Goal: Information Seeking & Learning: Learn about a topic

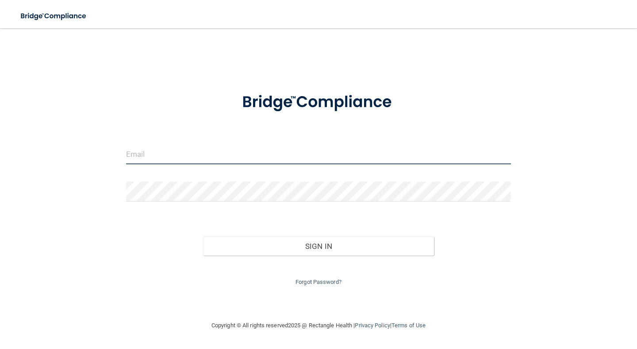
click at [172, 156] on input "email" at bounding box center [318, 154] width 385 height 20
type input "[EMAIL_ADDRESS][DOMAIN_NAME]"
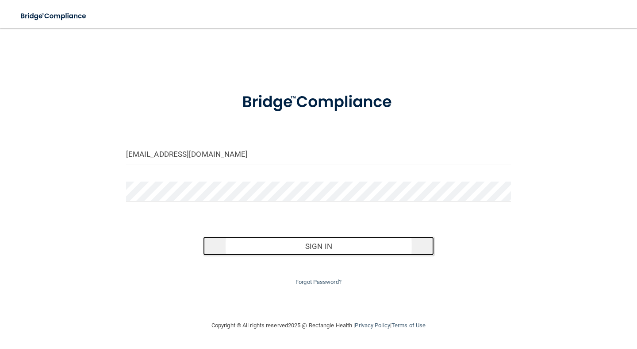
click at [256, 246] on button "Sign In" at bounding box center [318, 245] width 231 height 19
click at [292, 242] on button "Sign In" at bounding box center [318, 245] width 231 height 19
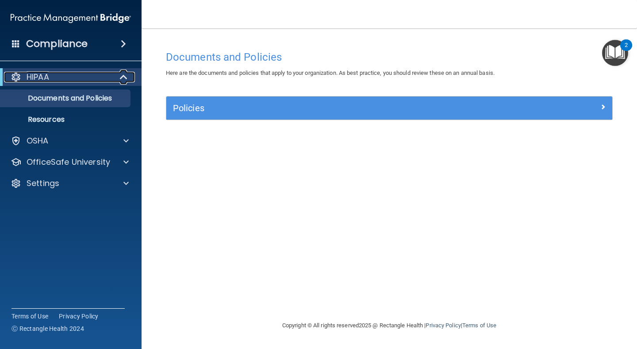
click at [116, 81] on div at bounding box center [124, 77] width 22 height 11
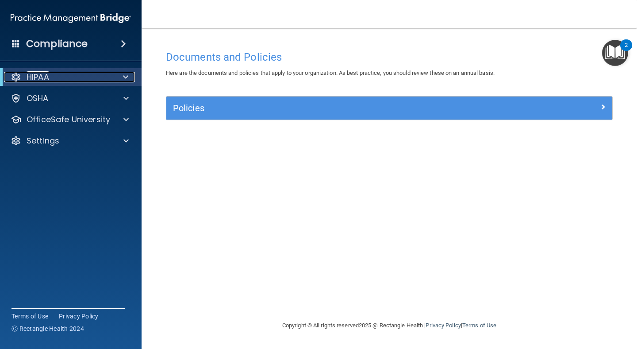
click at [116, 81] on div at bounding box center [124, 77] width 22 height 11
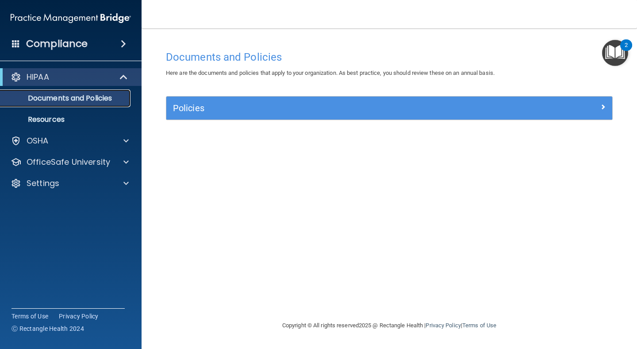
click at [91, 103] on p "Documents and Policies" at bounding box center [66, 98] width 121 height 9
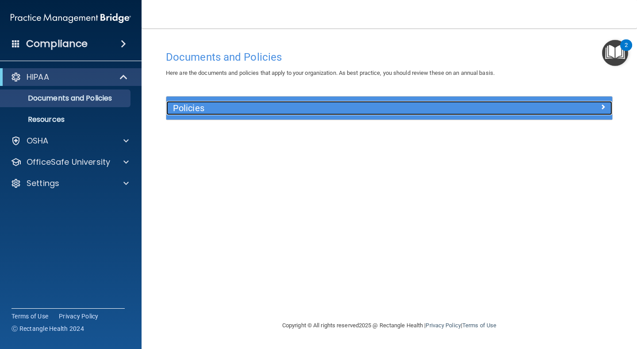
click at [249, 110] on h5 "Policies" at bounding box center [333, 108] width 321 height 10
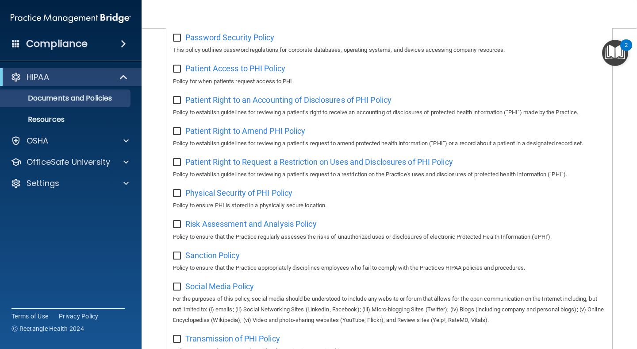
scroll to position [553, 0]
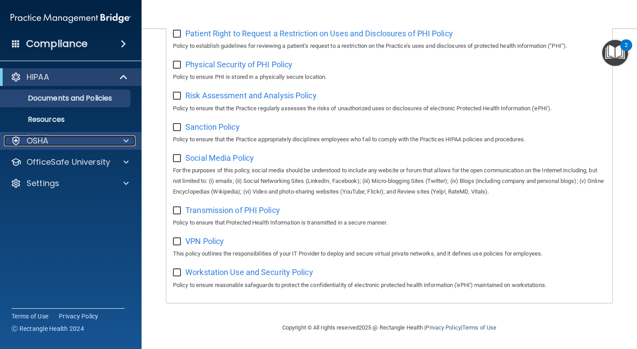
click at [100, 142] on div "OSHA" at bounding box center [59, 140] width 110 height 11
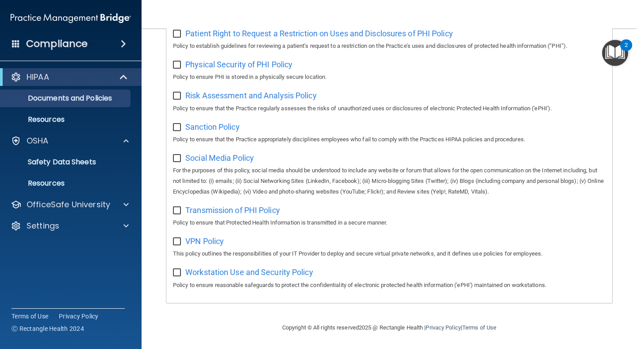
click at [120, 38] on div "Compliance" at bounding box center [71, 43] width 142 height 19
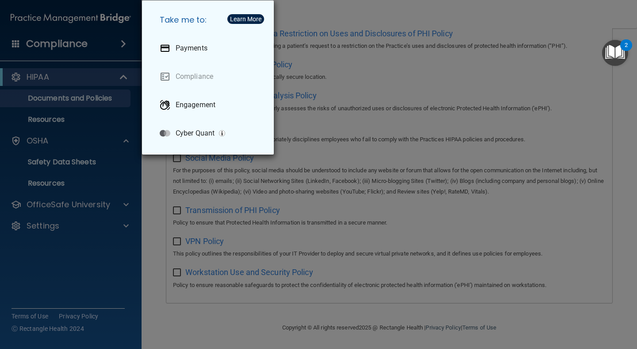
click at [122, 292] on div "Take me to: Payments Compliance Engagement Cyber Quant" at bounding box center [318, 174] width 637 height 349
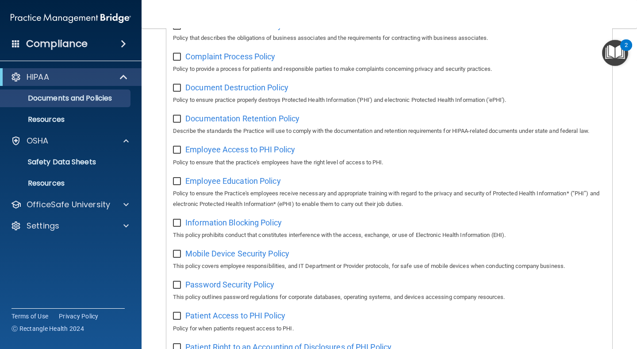
scroll to position [0, 0]
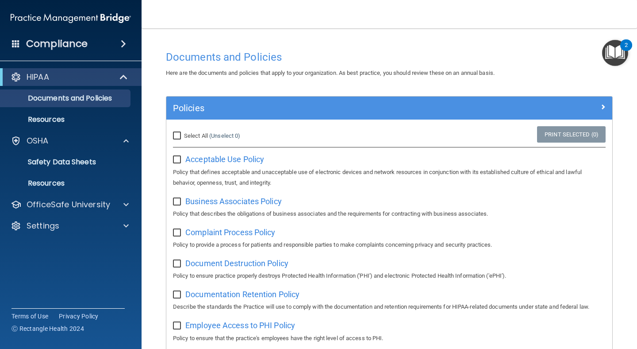
click at [18, 44] on span at bounding box center [16, 43] width 8 height 8
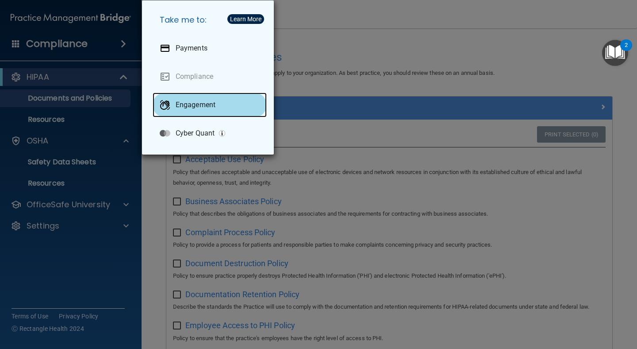
click at [182, 104] on p "Engagement" at bounding box center [196, 104] width 40 height 9
click at [307, 38] on div "Take me to: Payments Compliance Engagement Cyber Quant" at bounding box center [318, 174] width 637 height 349
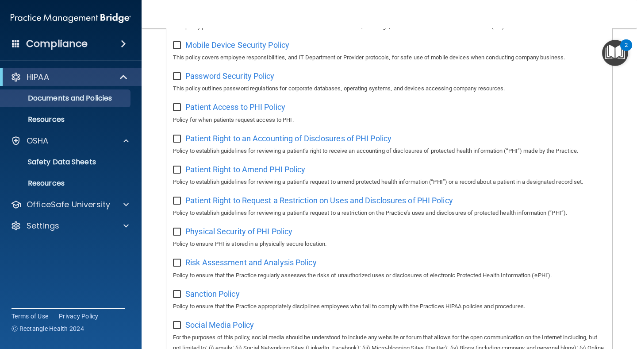
scroll to position [553, 0]
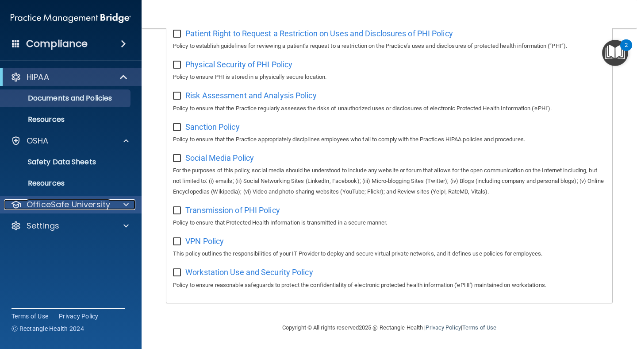
click at [59, 199] on div "OfficeSafe University" at bounding box center [71, 205] width 142 height 18
click at [117, 201] on div at bounding box center [125, 204] width 22 height 11
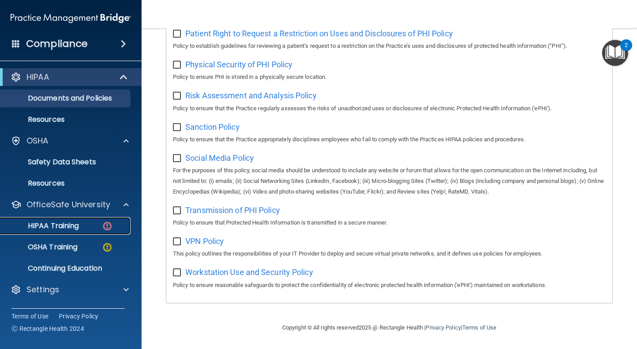
click at [77, 226] on p "HIPAA Training" at bounding box center [42, 225] width 73 height 9
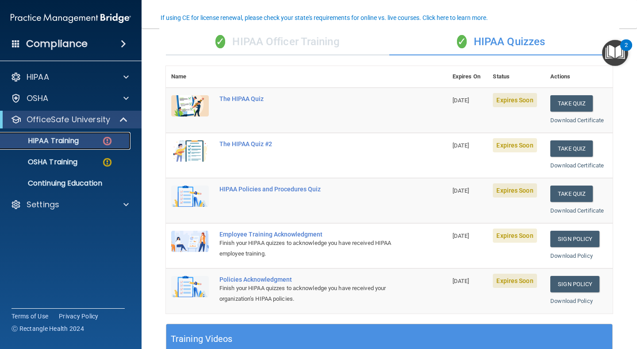
scroll to position [59, 0]
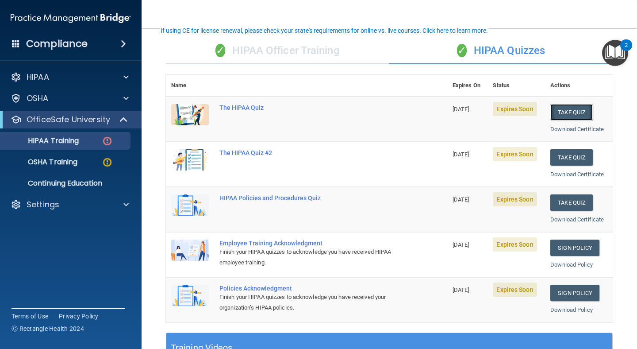
click at [569, 115] on button "Take Quiz" at bounding box center [571, 112] width 42 height 16
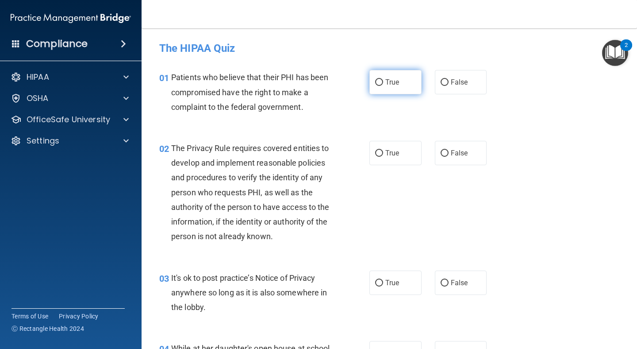
click at [405, 80] on label "True" at bounding box center [395, 82] width 52 height 24
click at [383, 80] on input "True" at bounding box center [379, 82] width 8 height 7
radio input "true"
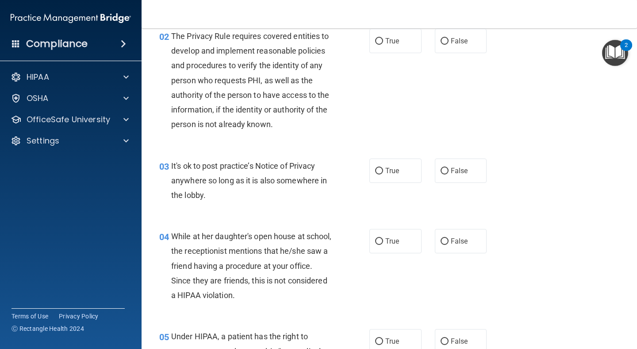
scroll to position [110, 0]
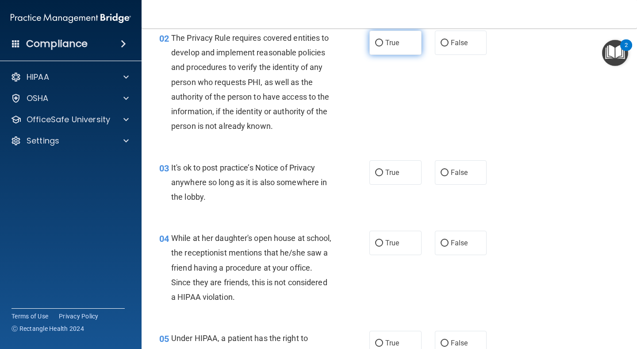
click at [397, 45] on span "True" at bounding box center [392, 42] width 14 height 8
click at [383, 45] on input "True" at bounding box center [379, 43] width 8 height 7
radio input "true"
click at [394, 179] on label "True" at bounding box center [395, 172] width 52 height 24
click at [383, 176] on input "True" at bounding box center [379, 172] width 8 height 7
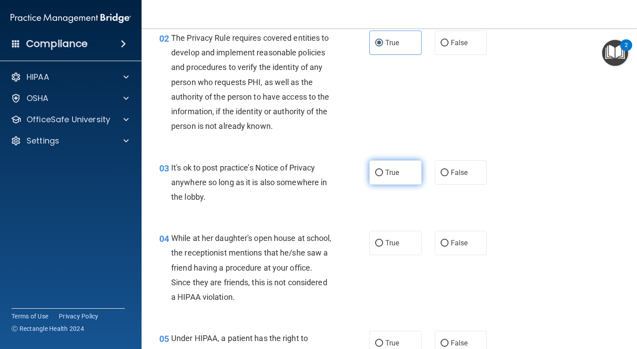
radio input "true"
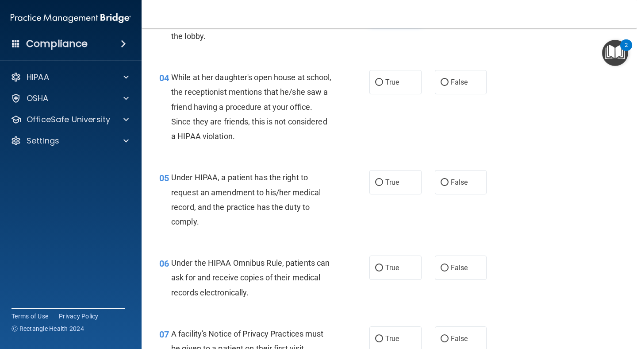
scroll to position [271, 0]
click at [454, 83] on span "False" at bounding box center [459, 82] width 17 height 8
click at [449, 83] on input "False" at bounding box center [445, 82] width 8 height 7
radio input "true"
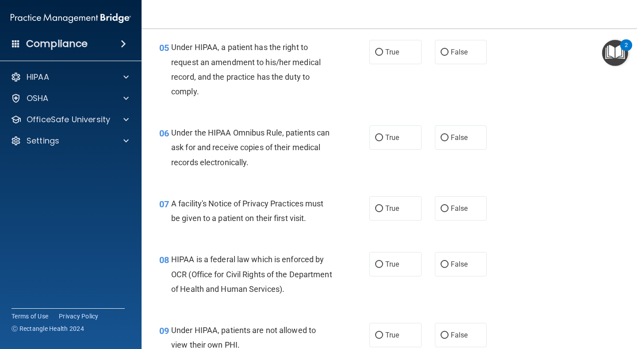
scroll to position [400, 0]
click at [391, 50] on span "True" at bounding box center [392, 52] width 14 height 8
click at [383, 50] on input "True" at bounding box center [379, 53] width 8 height 7
radio input "true"
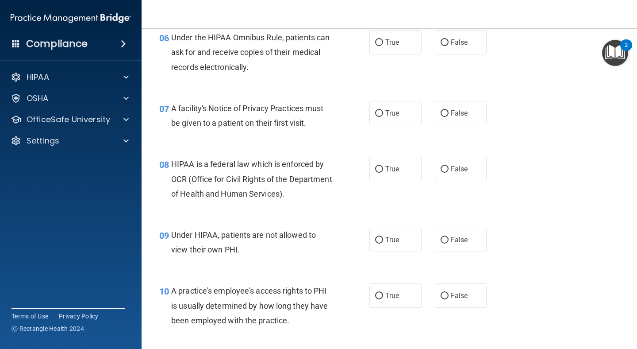
scroll to position [496, 0]
click at [399, 53] on label "True" at bounding box center [395, 43] width 52 height 24
click at [383, 46] on input "True" at bounding box center [379, 43] width 8 height 7
radio input "true"
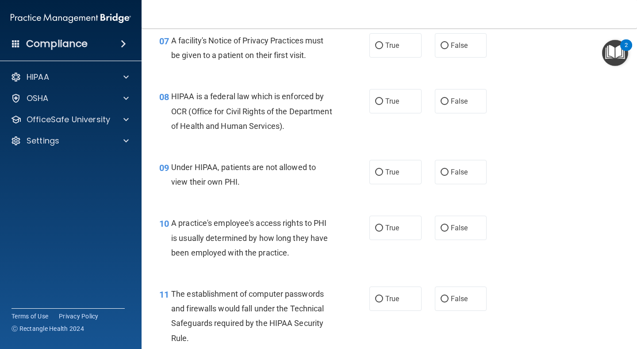
scroll to position [565, 0]
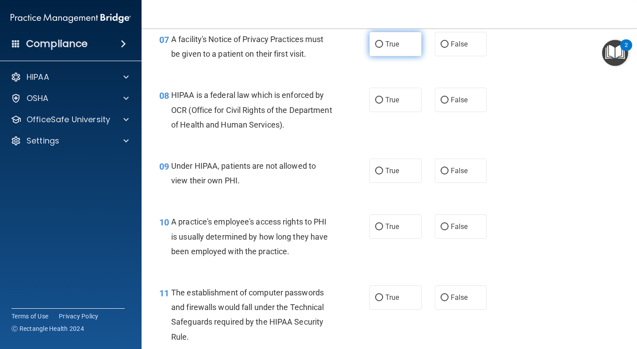
click at [386, 46] on span "True" at bounding box center [392, 44] width 14 height 8
click at [383, 46] on input "True" at bounding box center [379, 44] width 8 height 7
radio input "true"
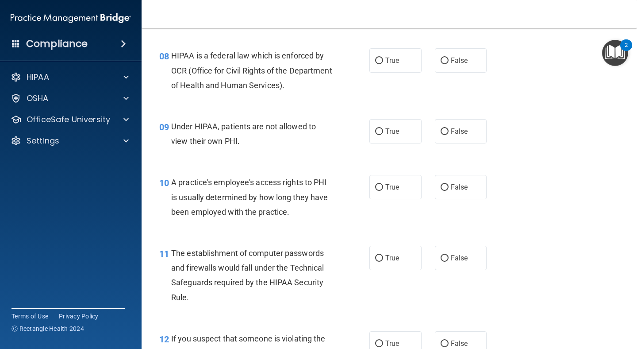
scroll to position [604, 0]
click at [446, 131] on input "False" at bounding box center [445, 132] width 8 height 7
radio input "true"
click at [388, 65] on span "True" at bounding box center [392, 61] width 14 height 8
click at [383, 65] on input "True" at bounding box center [379, 61] width 8 height 7
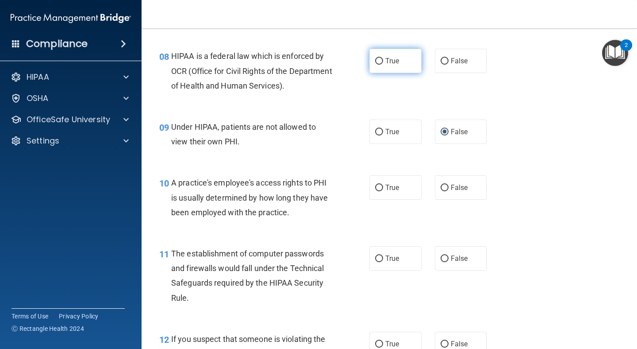
radio input "true"
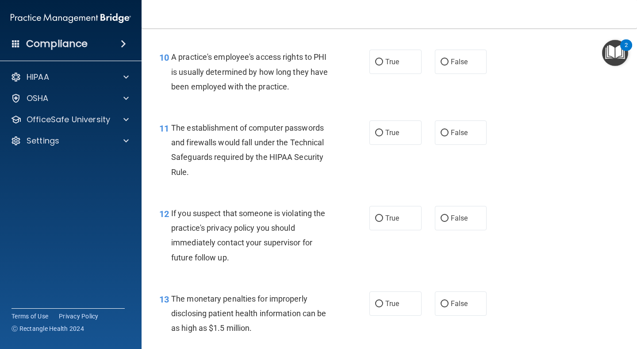
scroll to position [733, 0]
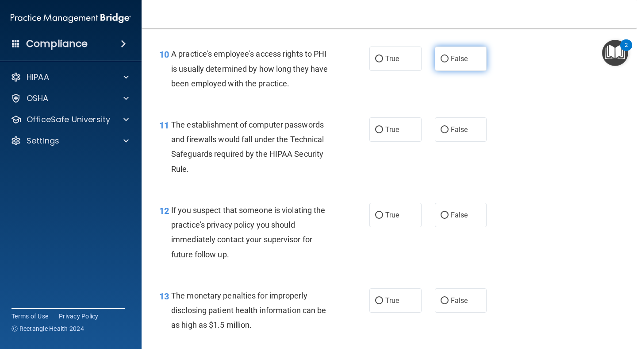
click at [450, 64] on label "False" at bounding box center [461, 58] width 52 height 24
click at [449, 62] on input "False" at bounding box center [445, 59] width 8 height 7
radio input "true"
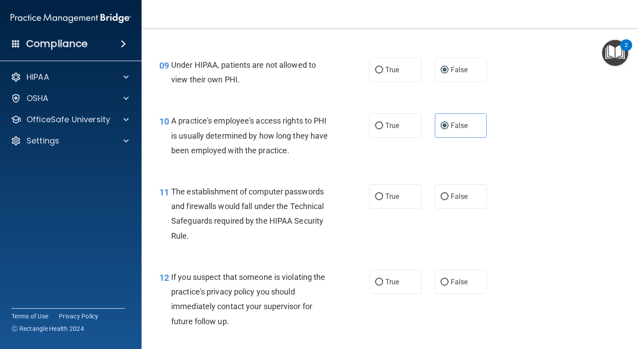
scroll to position [668, 0]
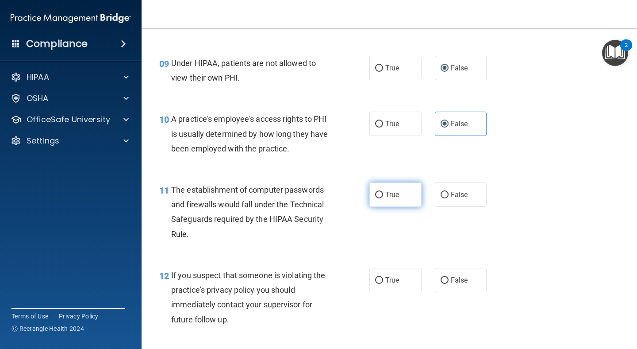
click at [401, 194] on label "True" at bounding box center [395, 194] width 52 height 24
click at [383, 194] on input "True" at bounding box center [379, 195] width 8 height 7
radio input "true"
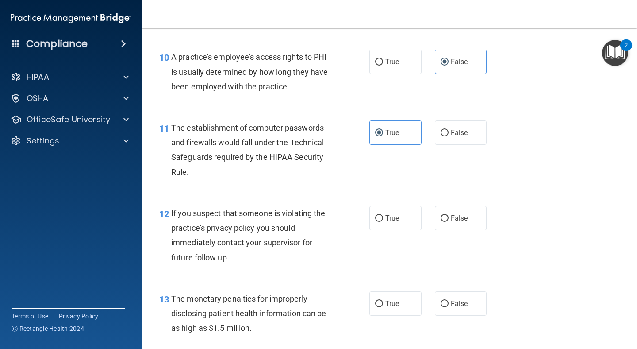
scroll to position [729, 0]
click at [390, 217] on span "True" at bounding box center [392, 218] width 14 height 8
click at [383, 217] on input "True" at bounding box center [379, 218] width 8 height 7
radio input "true"
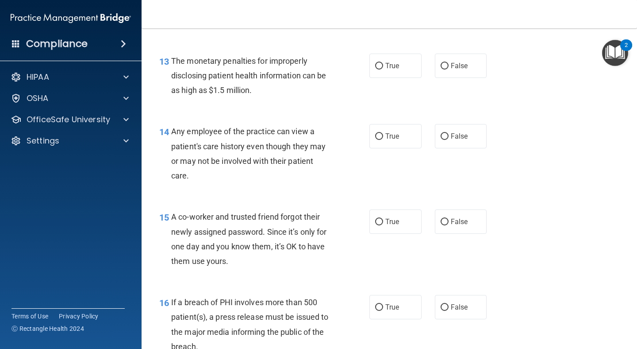
scroll to position [969, 0]
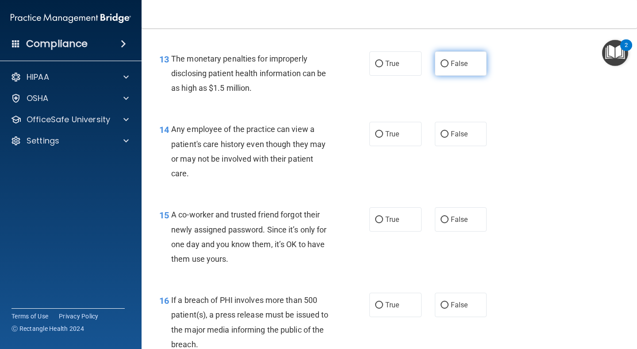
click at [452, 71] on label "False" at bounding box center [461, 63] width 52 height 24
click at [449, 67] on input "False" at bounding box center [445, 64] width 8 height 7
radio input "true"
click at [384, 137] on label "True" at bounding box center [395, 134] width 52 height 24
click at [383, 137] on input "True" at bounding box center [379, 134] width 8 height 7
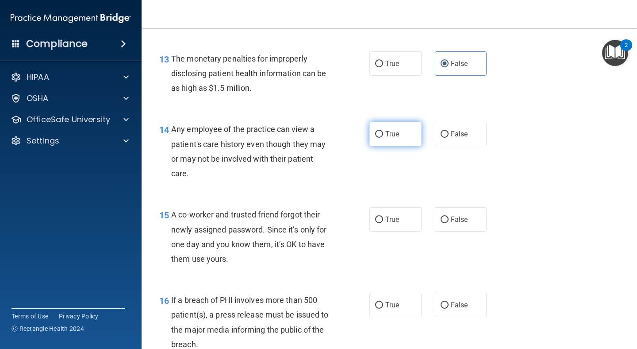
radio input "true"
click at [437, 214] on label "False" at bounding box center [461, 219] width 52 height 24
click at [441, 216] on input "False" at bounding box center [445, 219] width 8 height 7
radio input "true"
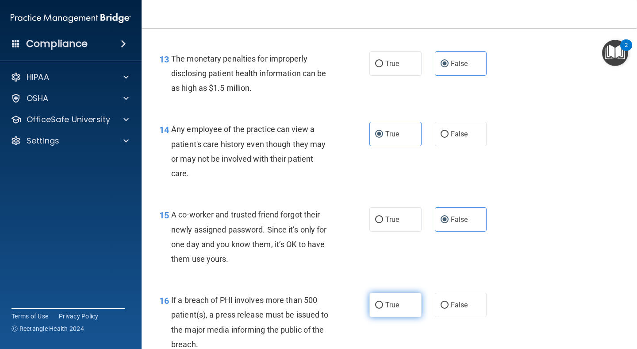
click at [391, 300] on label "True" at bounding box center [395, 304] width 52 height 24
click at [383, 302] on input "True" at bounding box center [379, 305] width 8 height 7
radio input "true"
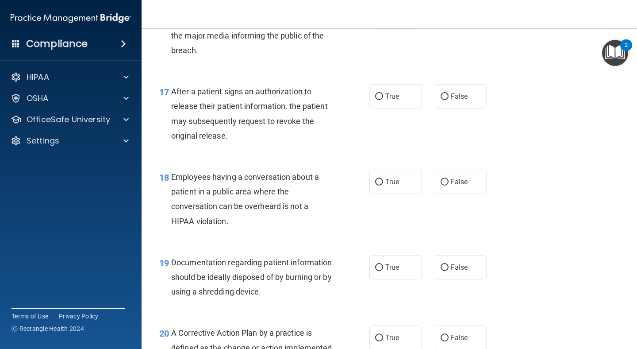
scroll to position [1264, 0]
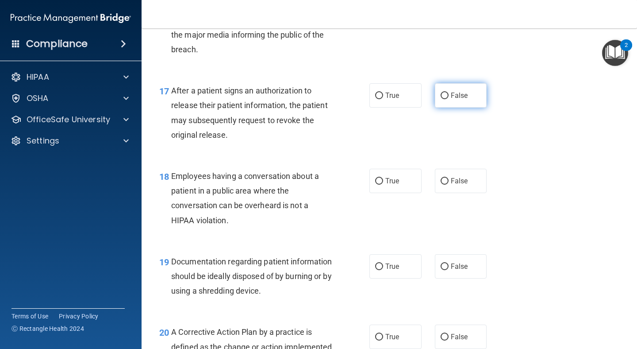
click at [460, 102] on label "False" at bounding box center [461, 95] width 52 height 24
click at [449, 99] on input "False" at bounding box center [445, 95] width 8 height 7
radio input "true"
click at [409, 176] on label "True" at bounding box center [395, 181] width 52 height 24
click at [383, 178] on input "True" at bounding box center [379, 181] width 8 height 7
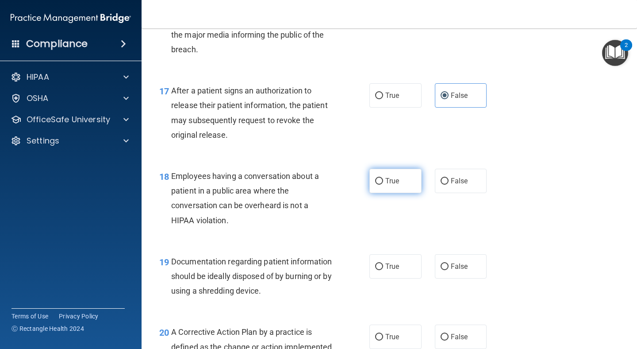
radio input "true"
click at [461, 270] on span "False" at bounding box center [459, 266] width 17 height 8
click at [449, 270] on input "False" at bounding box center [445, 266] width 8 height 7
radio input "true"
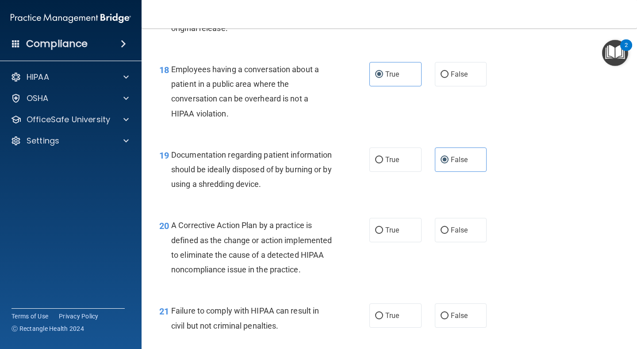
scroll to position [1376, 0]
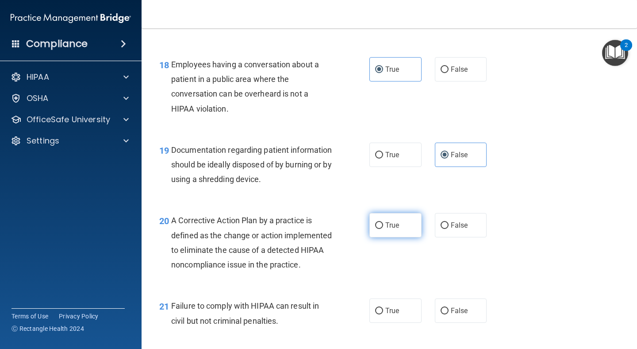
click at [396, 220] on label "True" at bounding box center [395, 225] width 52 height 24
click at [383, 222] on input "True" at bounding box center [379, 225] width 8 height 7
radio input "true"
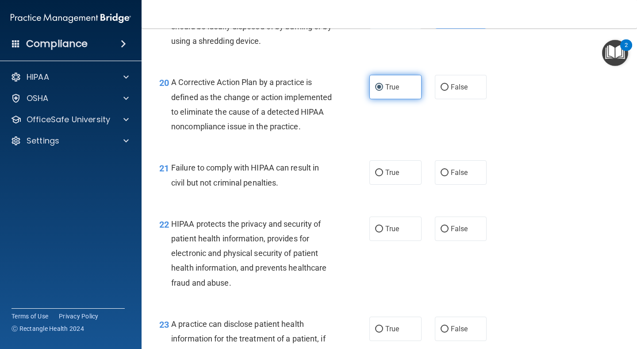
scroll to position [1518, 0]
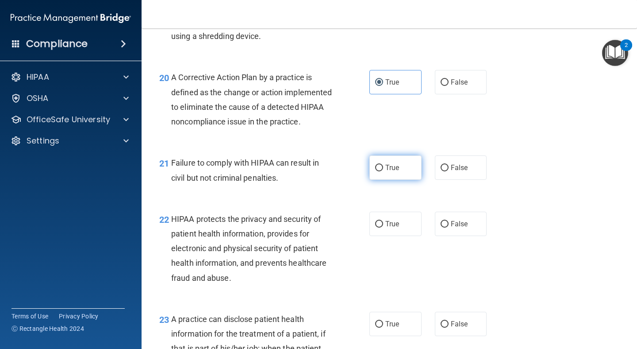
click at [392, 175] on label "True" at bounding box center [395, 167] width 52 height 24
click at [383, 171] on input "True" at bounding box center [379, 168] width 8 height 7
radio input "true"
click at [459, 232] on label "False" at bounding box center [461, 223] width 52 height 24
click at [449, 227] on input "False" at bounding box center [445, 224] width 8 height 7
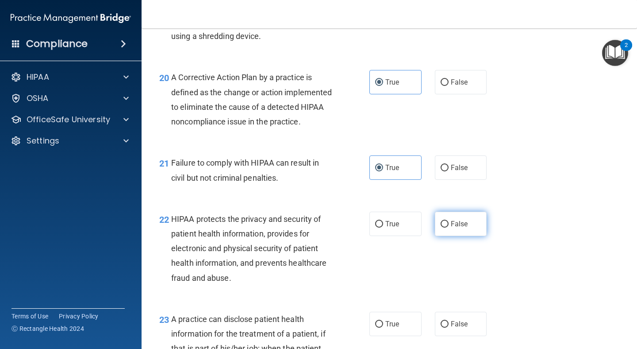
radio input "true"
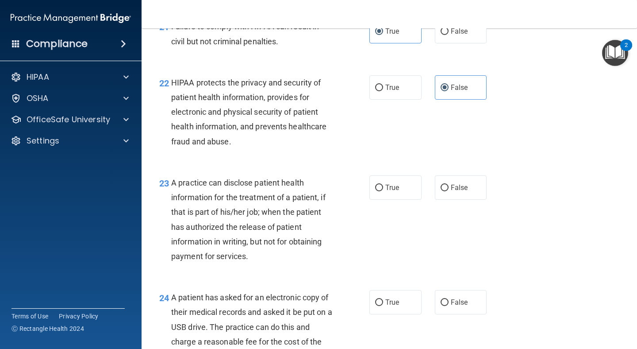
scroll to position [1662, 0]
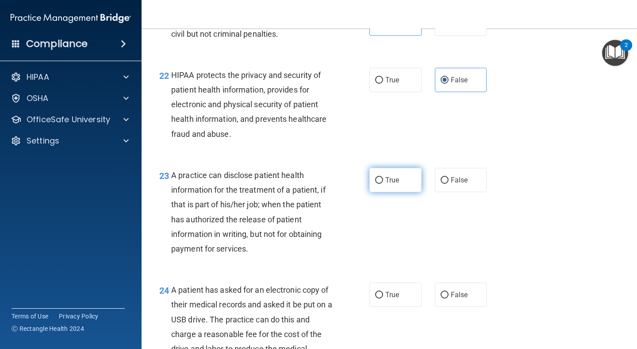
click at [401, 192] on label "True" at bounding box center [395, 180] width 52 height 24
click at [383, 184] on input "True" at bounding box center [379, 180] width 8 height 7
radio input "true"
click at [441, 298] on input "False" at bounding box center [445, 295] width 8 height 7
radio input "true"
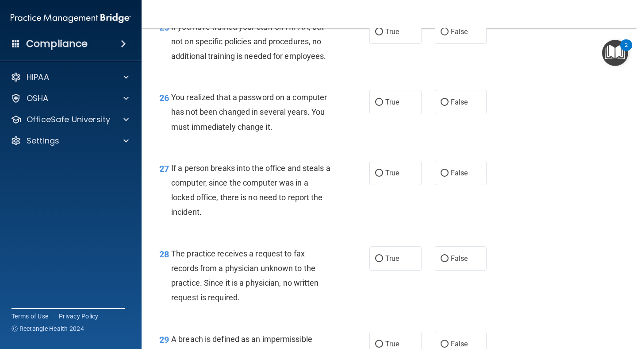
scroll to position [2045, 0]
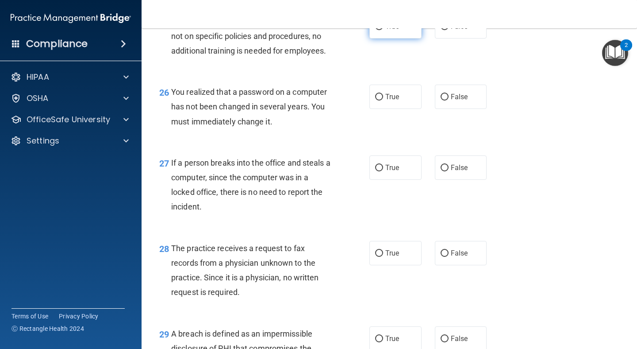
click at [404, 38] on label "True" at bounding box center [395, 26] width 52 height 24
click at [383, 30] on input "True" at bounding box center [379, 26] width 8 height 7
radio input "true"
click at [435, 109] on div "True False" at bounding box center [431, 97] width 125 height 24
click at [385, 178] on label "True" at bounding box center [395, 167] width 52 height 24
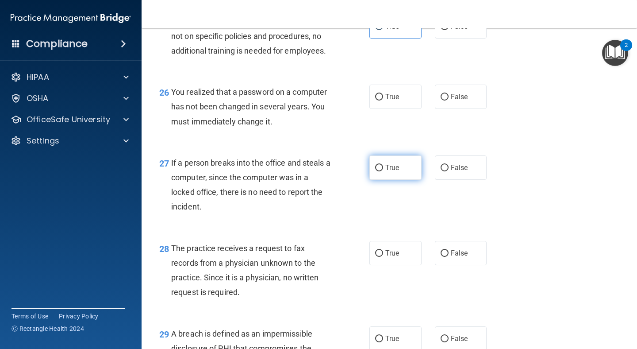
click at [383, 171] on input "True" at bounding box center [379, 168] width 8 height 7
radio input "true"
click at [392, 257] on label "True" at bounding box center [395, 253] width 52 height 24
click at [383, 257] on input "True" at bounding box center [379, 253] width 8 height 7
radio input "true"
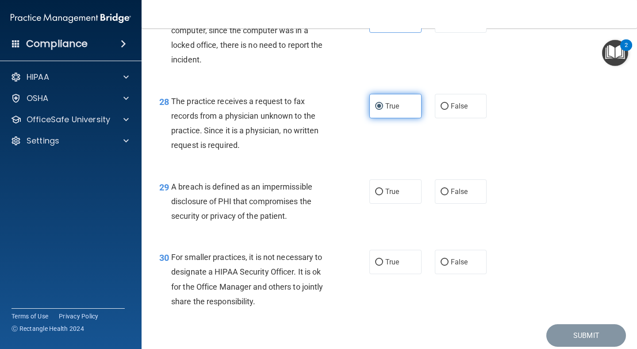
scroll to position [2241, 0]
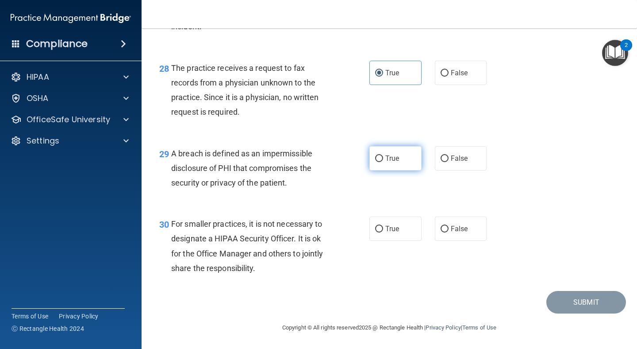
click at [392, 159] on span "True" at bounding box center [392, 158] width 14 height 8
click at [383, 159] on input "True" at bounding box center [379, 158] width 8 height 7
radio input "true"
click at [439, 228] on label "False" at bounding box center [461, 228] width 52 height 24
click at [441, 228] on input "False" at bounding box center [445, 229] width 8 height 7
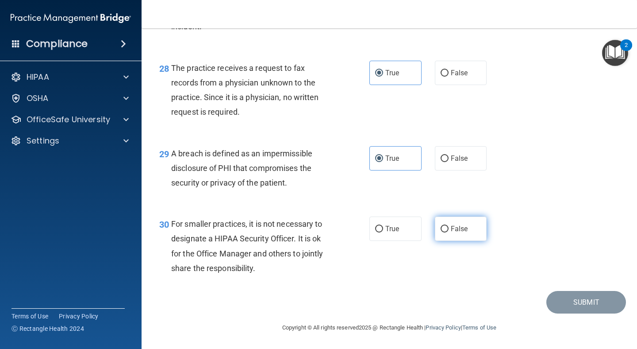
radio input "true"
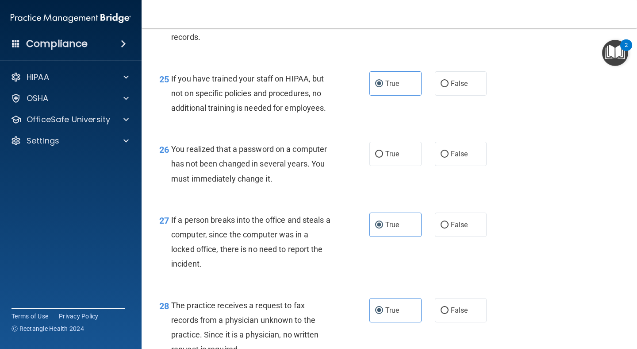
scroll to position [1985, 0]
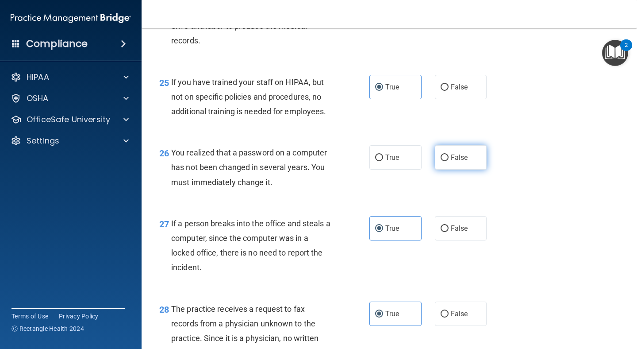
click at [459, 161] on span "False" at bounding box center [459, 157] width 17 height 8
click at [449, 161] on input "False" at bounding box center [445, 157] width 8 height 7
radio input "true"
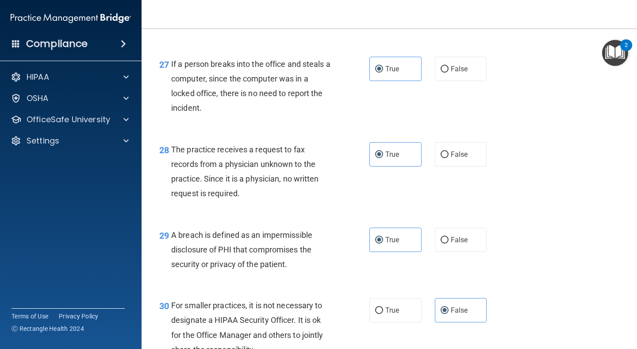
scroll to position [2241, 0]
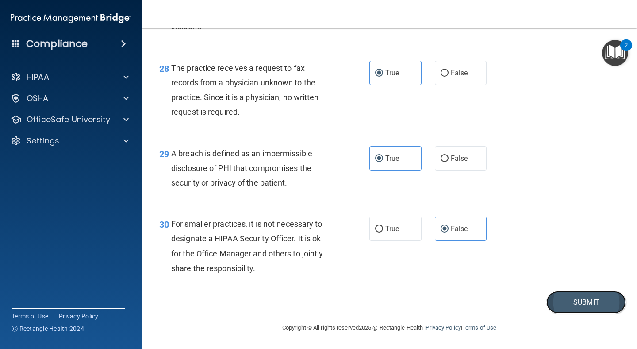
click at [571, 297] on button "Submit" at bounding box center [586, 302] width 80 height 23
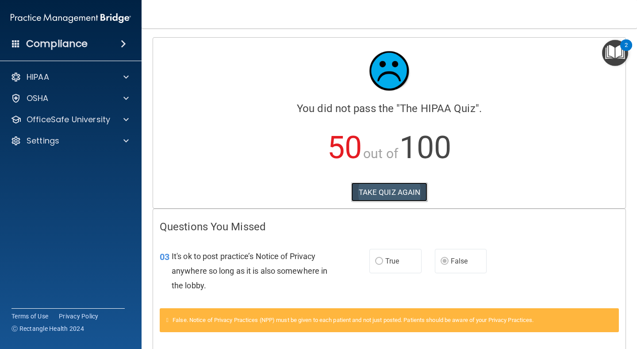
click at [403, 195] on button "TAKE QUIZ AGAIN" at bounding box center [389, 191] width 77 height 19
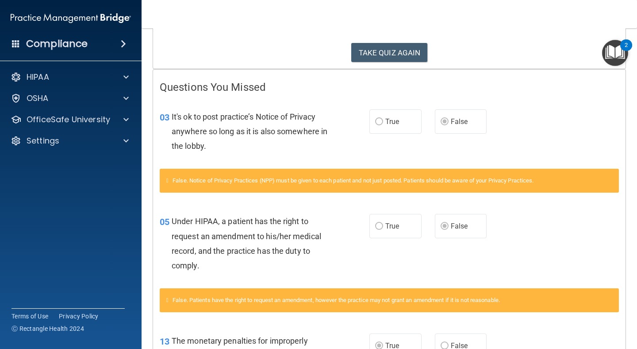
scroll to position [132, 0]
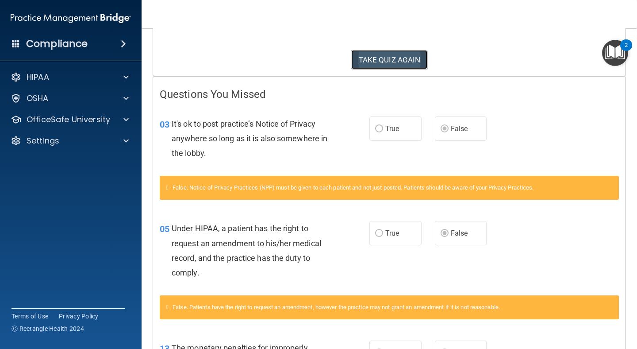
click at [394, 65] on button "TAKE QUIZ AGAIN" at bounding box center [389, 59] width 77 height 19
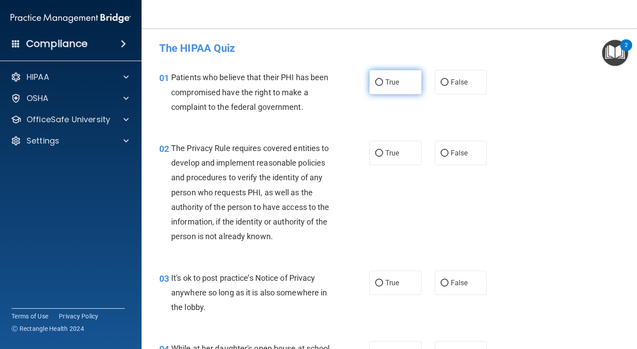
click at [399, 84] on span "True" at bounding box center [392, 82] width 14 height 8
click at [383, 84] on input "True" at bounding box center [379, 82] width 8 height 7
radio input "true"
click at [398, 152] on span "True" at bounding box center [392, 153] width 14 height 8
click at [383, 152] on input "True" at bounding box center [379, 153] width 8 height 7
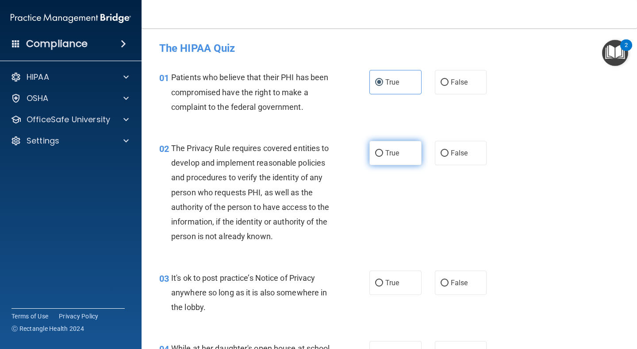
radio input "true"
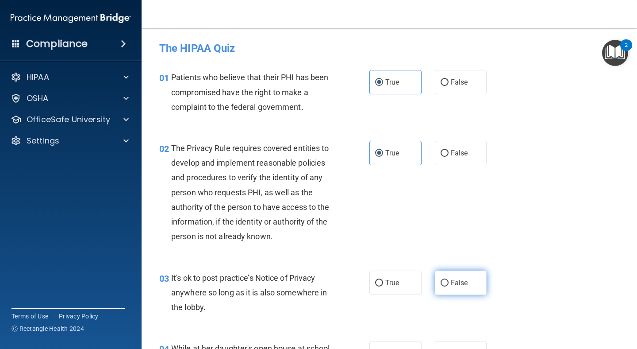
click at [451, 282] on span "False" at bounding box center [459, 282] width 17 height 8
click at [449, 282] on input "False" at bounding box center [445, 283] width 8 height 7
radio input "true"
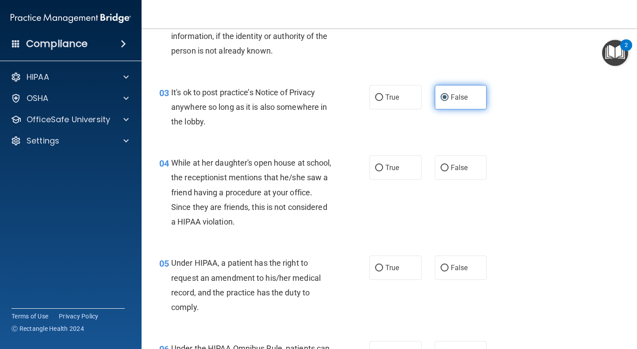
scroll to position [186, 0]
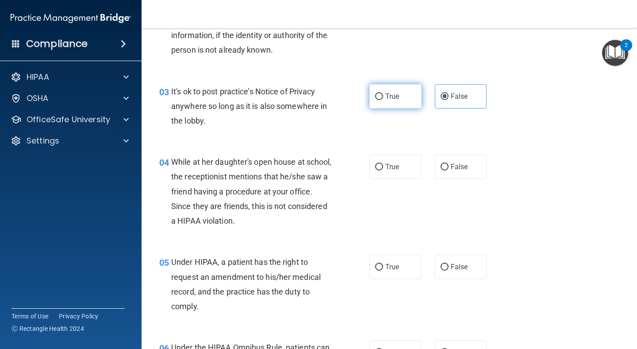
click at [392, 94] on span "True" at bounding box center [392, 96] width 14 height 8
click at [383, 94] on input "True" at bounding box center [379, 96] width 8 height 7
radio input "true"
radio input "false"
click at [399, 261] on label "True" at bounding box center [395, 266] width 52 height 24
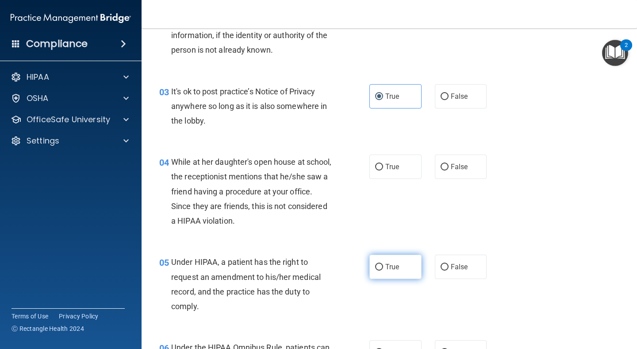
click at [383, 264] on input "True" at bounding box center [379, 267] width 8 height 7
radio input "true"
click at [447, 172] on label "False" at bounding box center [461, 166] width 52 height 24
click at [447, 170] on input "False" at bounding box center [445, 167] width 8 height 7
radio input "true"
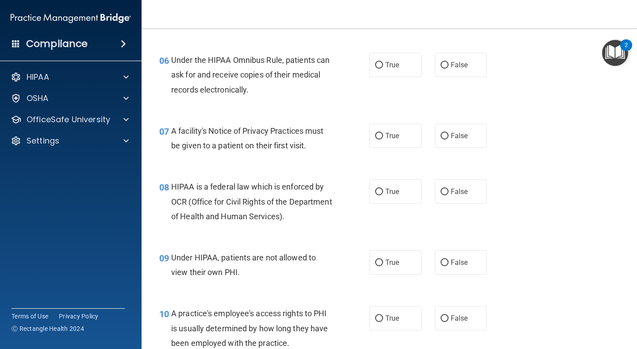
scroll to position [477, 0]
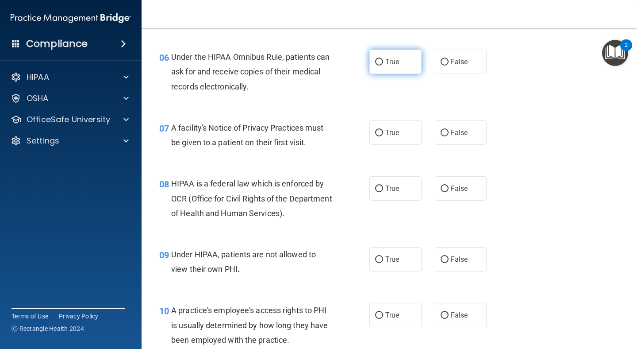
click at [402, 57] on label "True" at bounding box center [395, 62] width 52 height 24
click at [383, 59] on input "True" at bounding box center [379, 62] width 8 height 7
radio input "true"
click at [385, 191] on label "True" at bounding box center [395, 188] width 52 height 24
click at [383, 191] on input "True" at bounding box center [379, 188] width 8 height 7
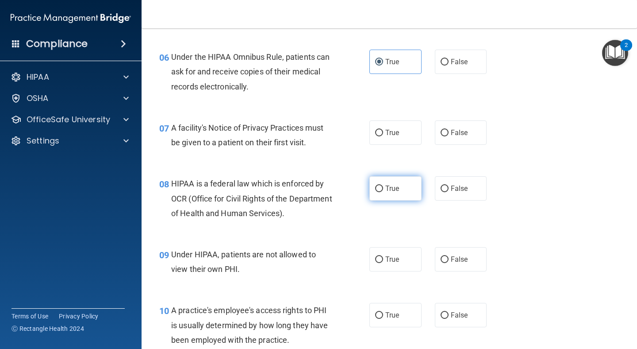
radio input "true"
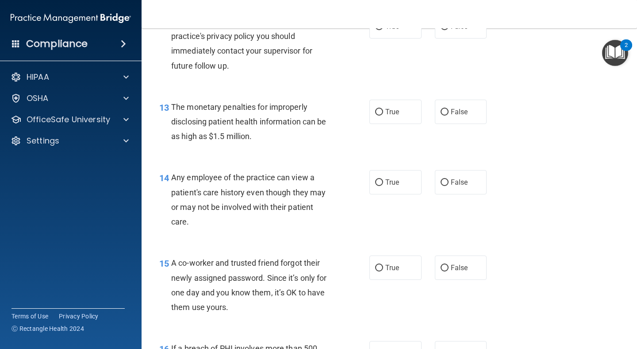
scroll to position [942, 0]
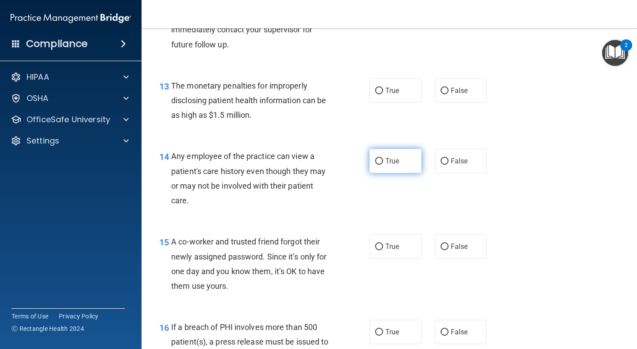
click at [396, 164] on span "True" at bounding box center [392, 161] width 14 height 8
click at [383, 164] on input "True" at bounding box center [379, 161] width 8 height 7
radio input "true"
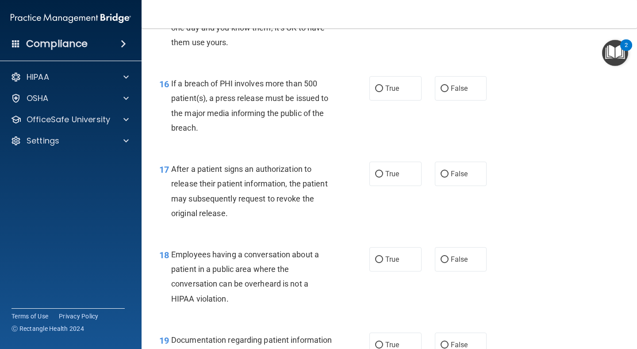
scroll to position [1187, 0]
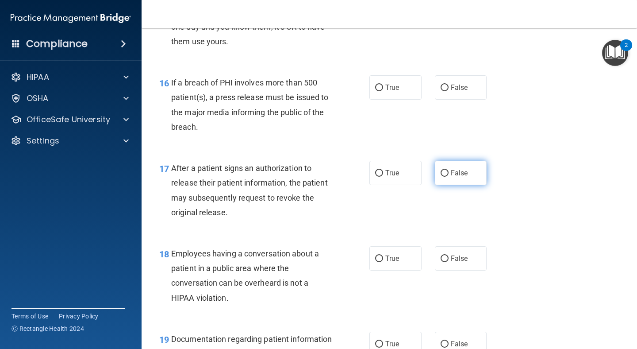
click at [456, 174] on span "False" at bounding box center [459, 173] width 17 height 8
click at [449, 174] on input "False" at bounding box center [445, 173] width 8 height 7
radio input "true"
click at [388, 256] on span "True" at bounding box center [392, 258] width 14 height 8
click at [383, 256] on input "True" at bounding box center [379, 258] width 8 height 7
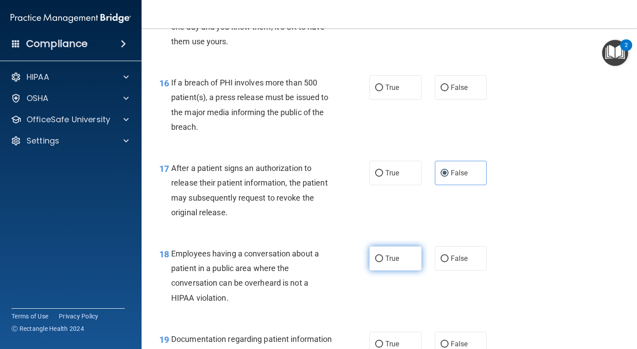
radio input "true"
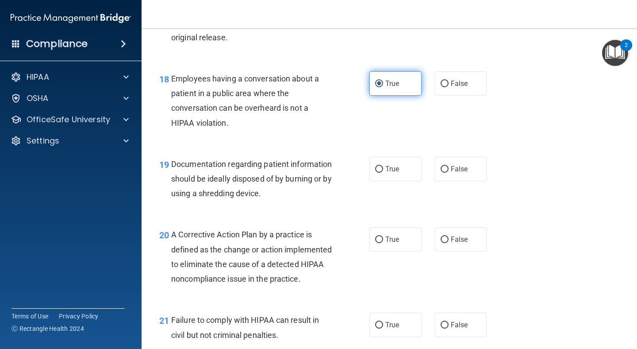
scroll to position [1421, 0]
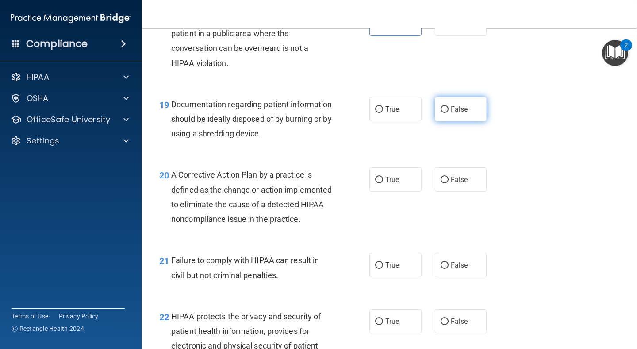
click at [455, 108] on span "False" at bounding box center [459, 109] width 17 height 8
click at [449, 108] on input "False" at bounding box center [445, 109] width 8 height 7
radio input "true"
click at [405, 277] on label "True" at bounding box center [395, 265] width 52 height 24
click at [383, 269] on input "True" at bounding box center [379, 265] width 8 height 7
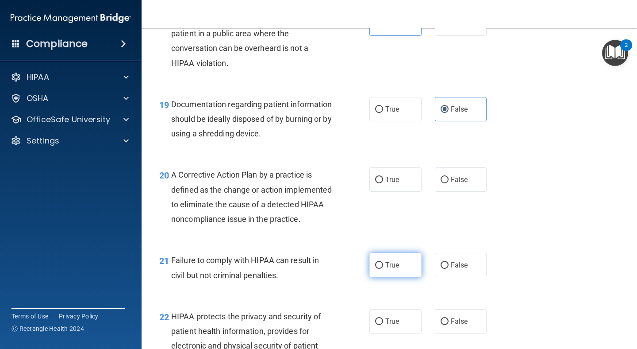
radio input "true"
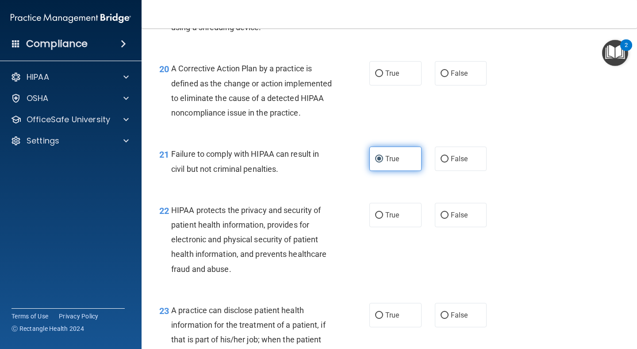
scroll to position [1537, 0]
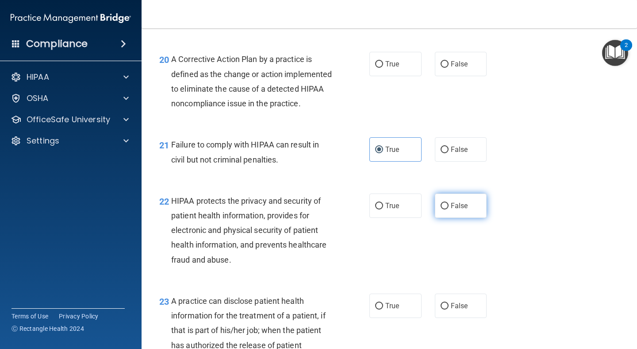
click at [456, 210] on span "False" at bounding box center [459, 205] width 17 height 8
click at [449, 209] on input "False" at bounding box center [445, 206] width 8 height 7
radio input "true"
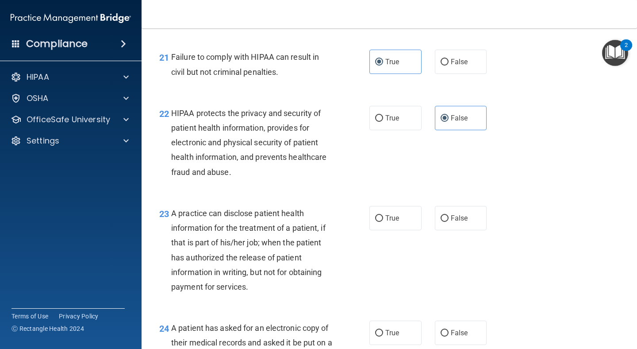
scroll to position [1629, 0]
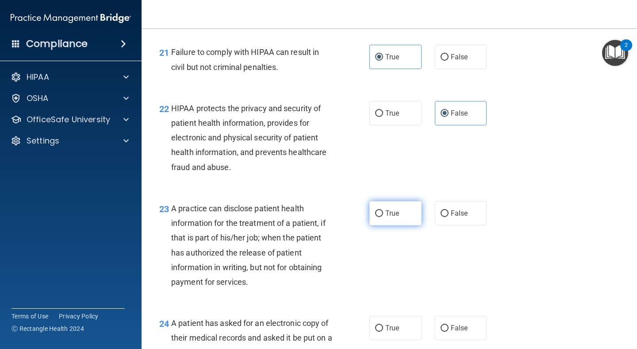
click at [395, 217] on span "True" at bounding box center [392, 213] width 14 height 8
click at [383, 217] on input "True" at bounding box center [379, 213] width 8 height 7
radio input "true"
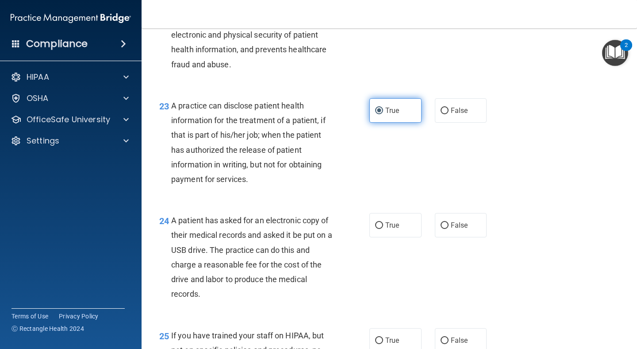
scroll to position [1734, 0]
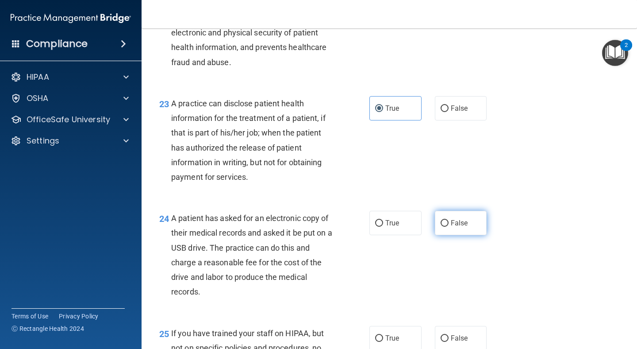
click at [446, 227] on input "False" at bounding box center [445, 223] width 8 height 7
radio input "true"
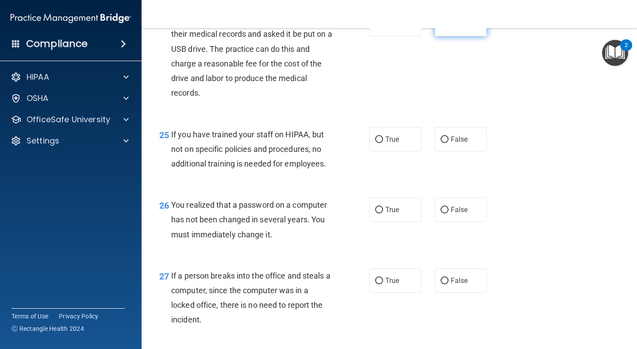
scroll to position [1942, 0]
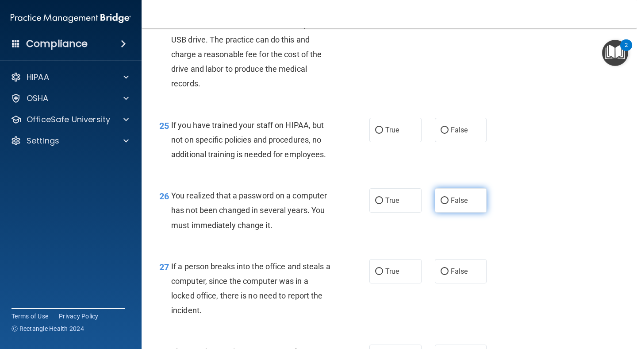
click at [451, 212] on label "False" at bounding box center [461, 200] width 52 height 24
click at [449, 204] on input "False" at bounding box center [445, 200] width 8 height 7
radio input "true"
click at [396, 275] on span "True" at bounding box center [392, 271] width 14 height 8
click at [383, 275] on input "True" at bounding box center [379, 271] width 8 height 7
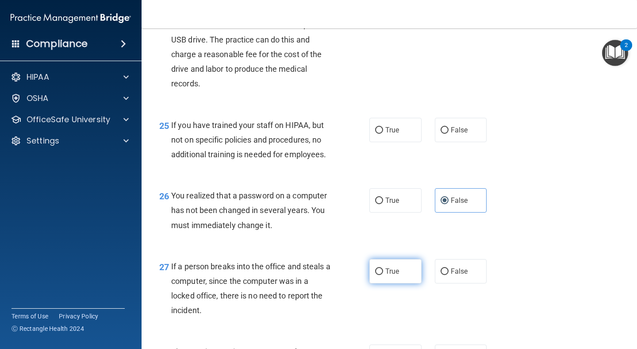
radio input "true"
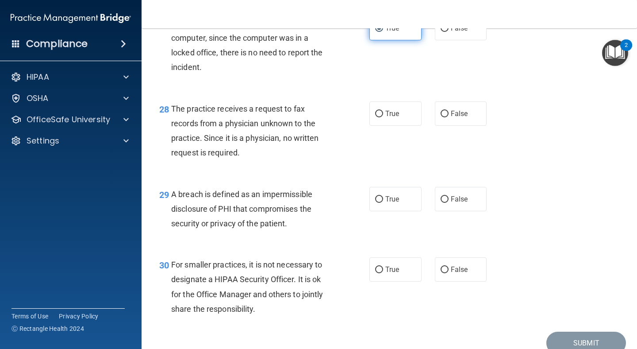
scroll to position [2200, 0]
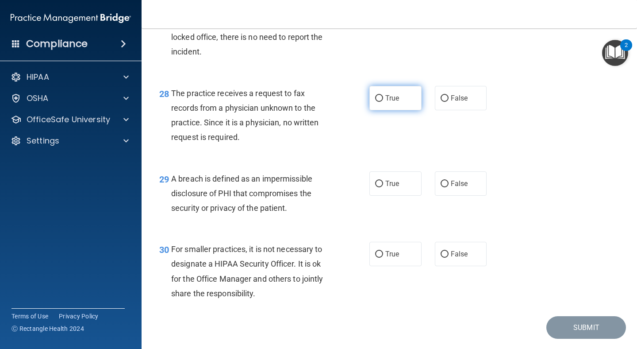
click at [388, 102] on span "True" at bounding box center [392, 98] width 14 height 8
click at [383, 102] on input "True" at bounding box center [379, 98] width 8 height 7
radio input "true"
click at [452, 258] on span "False" at bounding box center [459, 254] width 17 height 8
click at [449, 258] on input "False" at bounding box center [445, 254] width 8 height 7
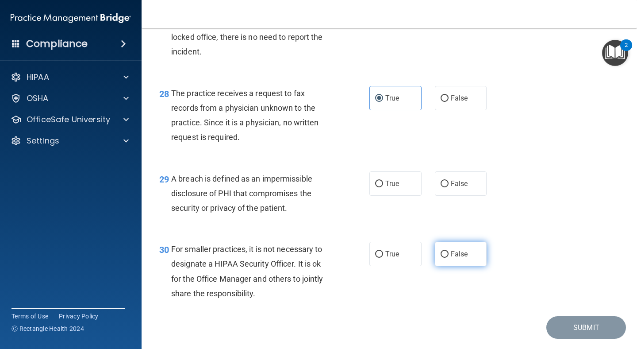
radio input "true"
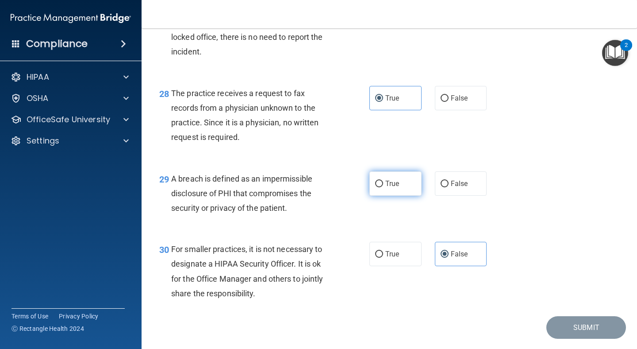
click at [404, 196] on label "True" at bounding box center [395, 183] width 52 height 24
click at [383, 187] on input "True" at bounding box center [379, 184] width 8 height 7
radio input "true"
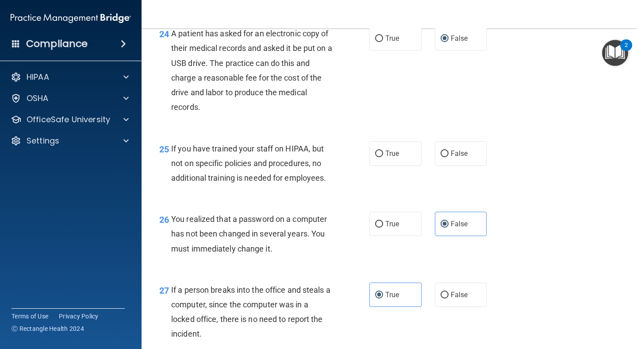
scroll to position [1918, 0]
click at [387, 158] on span "True" at bounding box center [392, 154] width 14 height 8
click at [383, 158] on input "True" at bounding box center [379, 154] width 8 height 7
radio input "true"
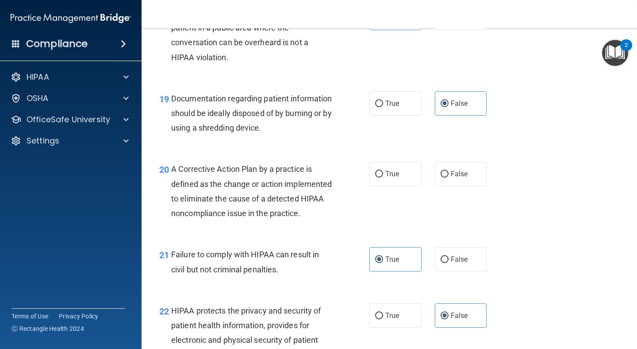
scroll to position [1426, 0]
click at [392, 179] on span "True" at bounding box center [392, 174] width 14 height 8
click at [383, 178] on input "True" at bounding box center [379, 175] width 8 height 7
radio input "true"
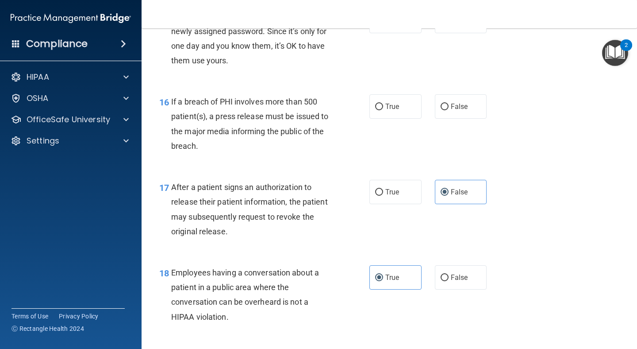
scroll to position [1167, 0]
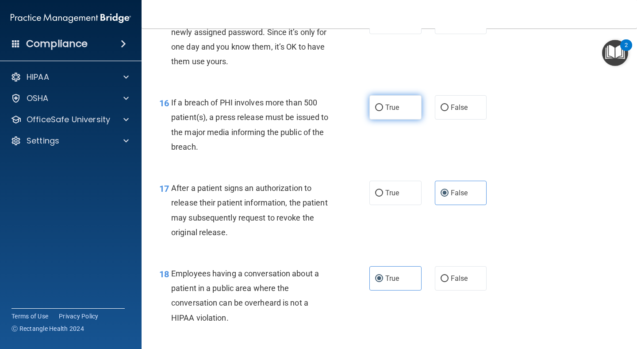
click at [395, 110] on span "True" at bounding box center [392, 107] width 14 height 8
click at [383, 110] on input "True" at bounding box center [379, 107] width 8 height 7
radio input "true"
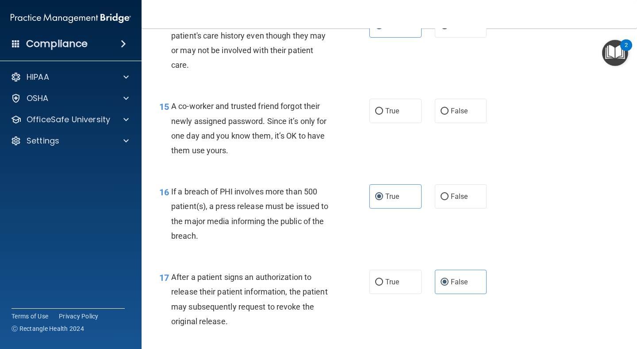
scroll to position [1076, 0]
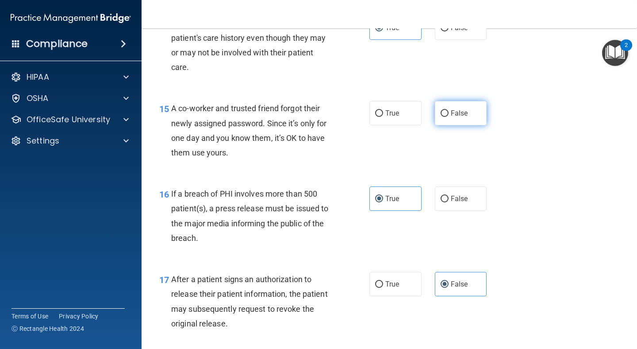
click at [441, 120] on label "False" at bounding box center [461, 113] width 52 height 24
click at [441, 117] on input "False" at bounding box center [445, 113] width 8 height 7
radio input "true"
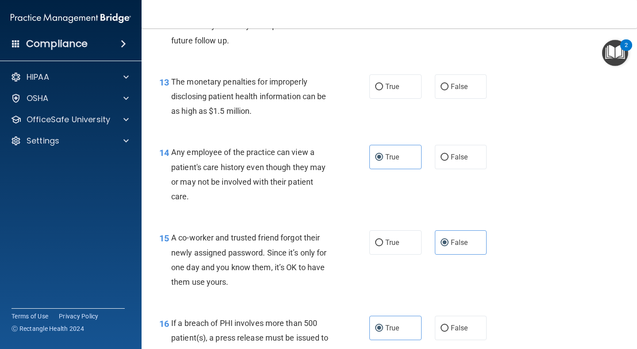
scroll to position [945, 0]
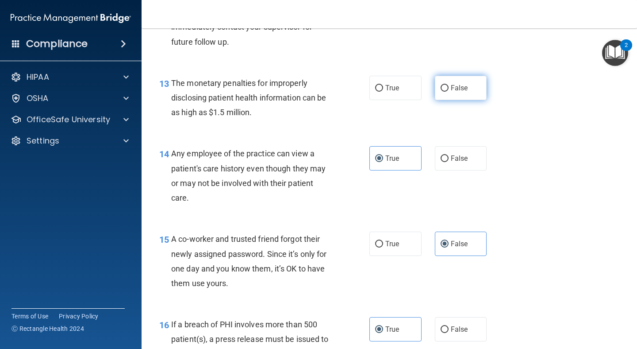
click at [446, 89] on input "False" at bounding box center [445, 88] width 8 height 7
radio input "true"
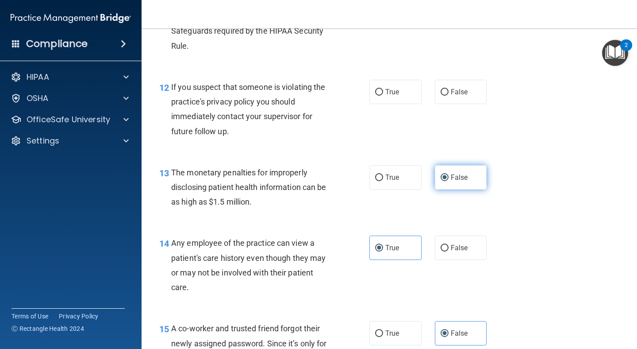
scroll to position [857, 0]
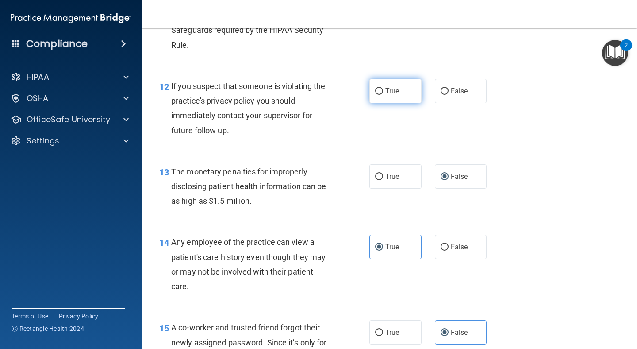
click at [409, 85] on label "True" at bounding box center [395, 91] width 52 height 24
click at [383, 88] on input "True" at bounding box center [379, 91] width 8 height 7
radio input "true"
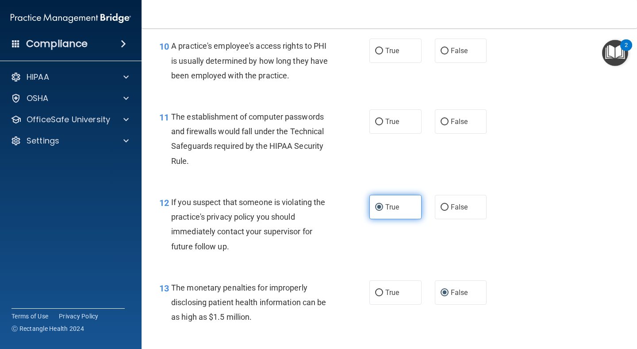
scroll to position [739, 0]
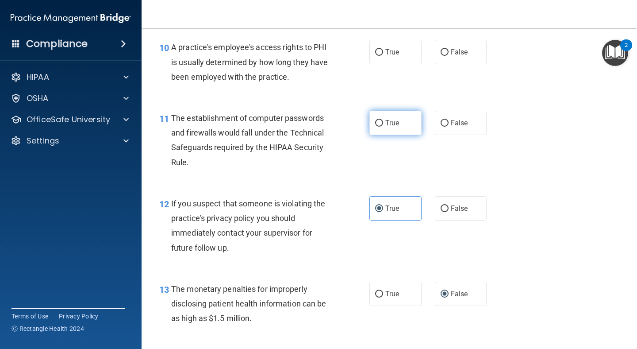
click at [402, 128] on label "True" at bounding box center [395, 123] width 52 height 24
click at [383, 127] on input "True" at bounding box center [379, 123] width 8 height 7
radio input "true"
click at [454, 49] on span "False" at bounding box center [459, 52] width 17 height 8
click at [449, 49] on input "False" at bounding box center [445, 52] width 8 height 7
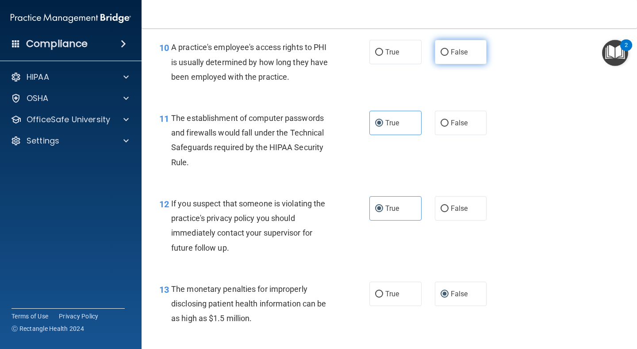
radio input "true"
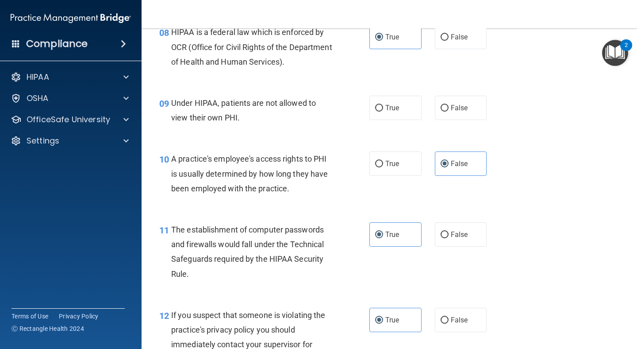
scroll to position [627, 0]
click at [446, 101] on label "False" at bounding box center [461, 108] width 52 height 24
click at [446, 105] on input "False" at bounding box center [445, 108] width 8 height 7
radio input "true"
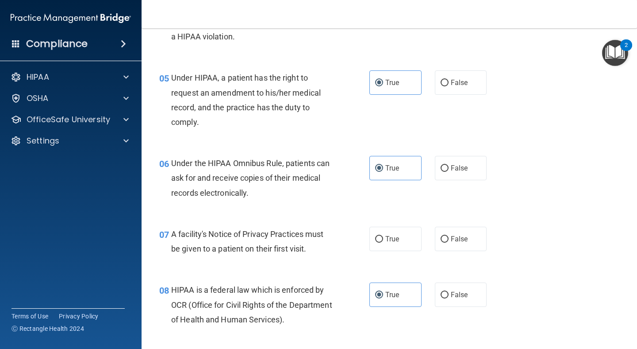
scroll to position [369, 0]
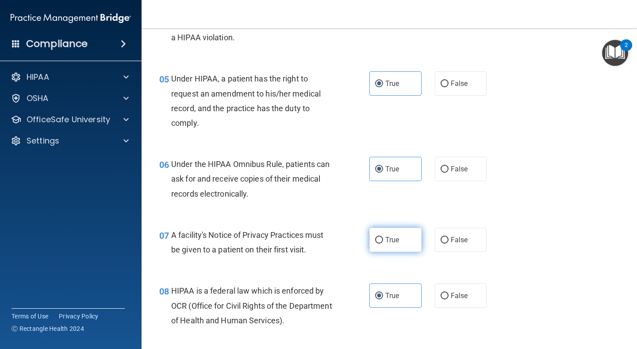
click at [409, 236] on label "True" at bounding box center [395, 239] width 52 height 24
click at [383, 237] on input "True" at bounding box center [379, 240] width 8 height 7
radio input "true"
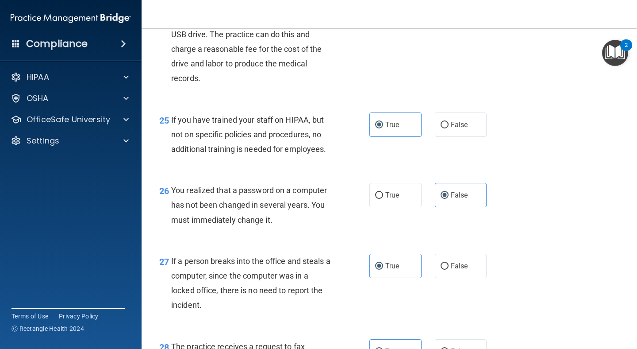
scroll to position [2241, 0]
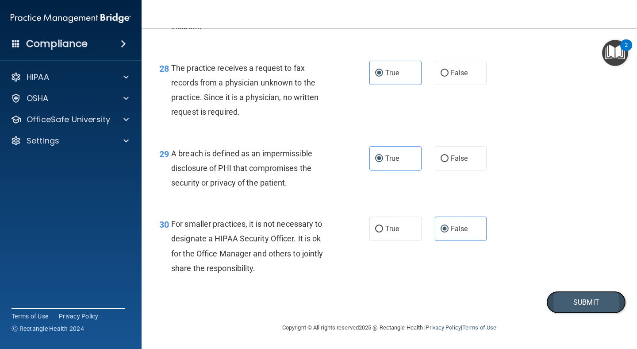
click at [569, 299] on button "Submit" at bounding box center [586, 302] width 80 height 23
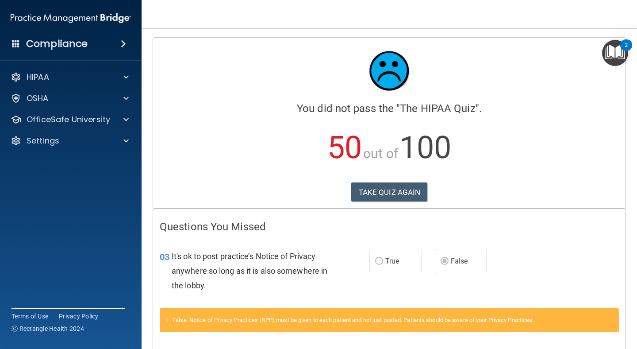
click at [385, 260] on label "True" at bounding box center [395, 261] width 52 height 24
click at [385, 192] on button "TAKE QUIZ AGAIN" at bounding box center [389, 191] width 77 height 19
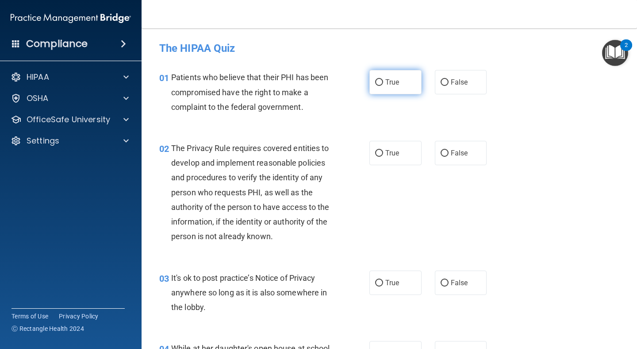
click at [388, 86] on span "True" at bounding box center [392, 82] width 14 height 8
click at [383, 86] on input "True" at bounding box center [379, 82] width 8 height 7
radio input "true"
click at [386, 148] on label "True" at bounding box center [395, 153] width 52 height 24
click at [383, 150] on input "True" at bounding box center [379, 153] width 8 height 7
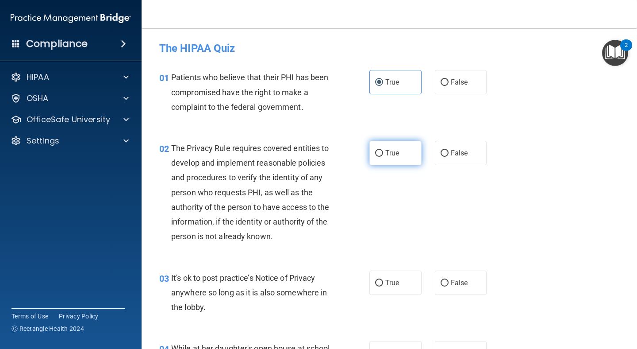
radio input "true"
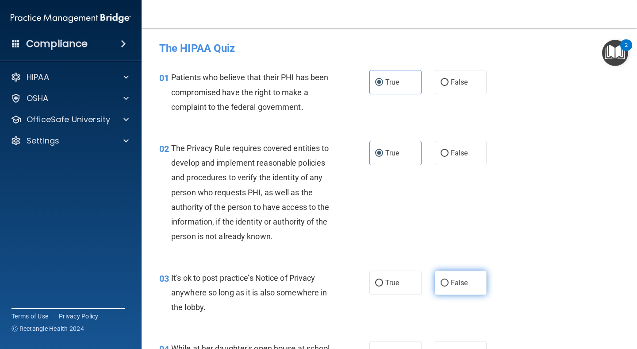
click at [461, 279] on span "False" at bounding box center [459, 282] width 17 height 8
click at [449, 280] on input "False" at bounding box center [445, 283] width 8 height 7
radio input "true"
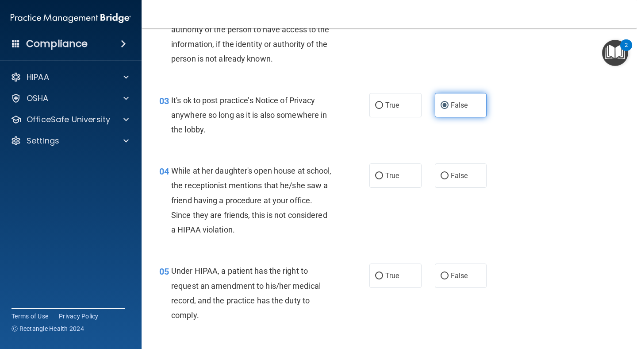
scroll to position [204, 0]
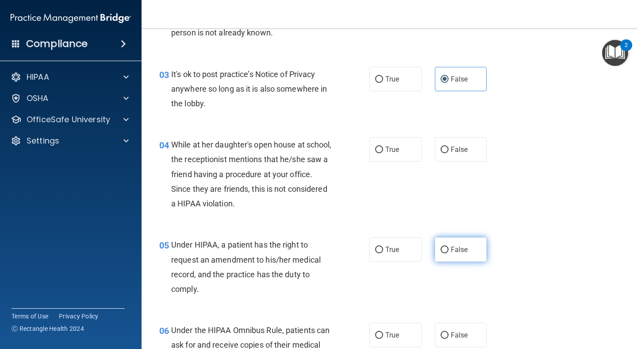
click at [450, 251] on label "False" at bounding box center [461, 249] width 52 height 24
click at [449, 251] on input "False" at bounding box center [445, 249] width 8 height 7
radio input "true"
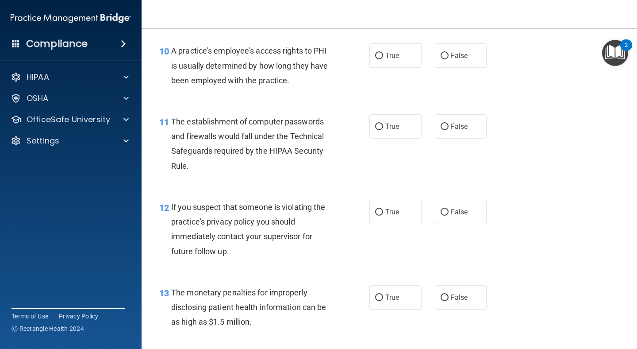
scroll to position [744, 0]
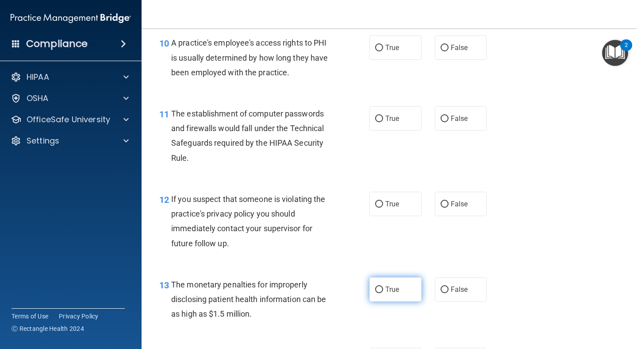
click at [382, 286] on label "True" at bounding box center [395, 289] width 52 height 24
click at [382, 286] on input "True" at bounding box center [379, 289] width 8 height 7
radio input "true"
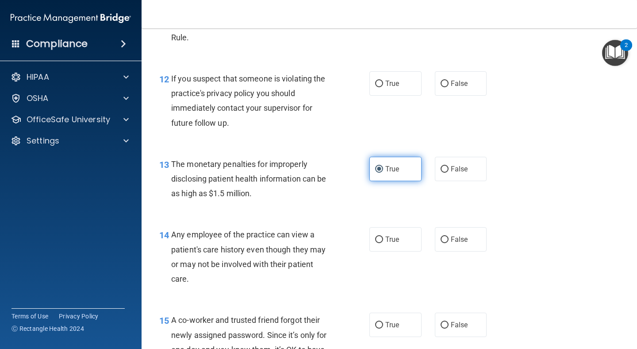
scroll to position [865, 0]
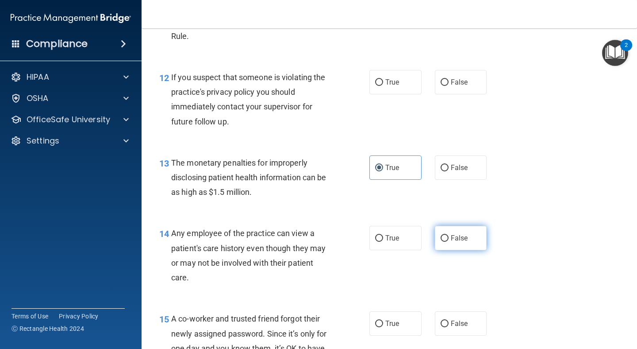
click at [465, 239] on span "False" at bounding box center [459, 238] width 17 height 8
click at [449, 239] on input "False" at bounding box center [445, 238] width 8 height 7
radio input "true"
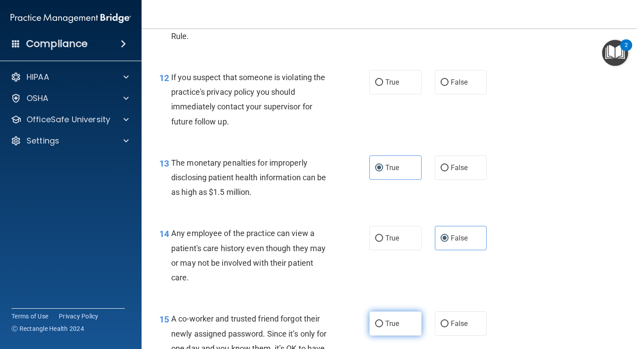
click at [383, 327] on input "True" at bounding box center [379, 323] width 8 height 7
radio input "true"
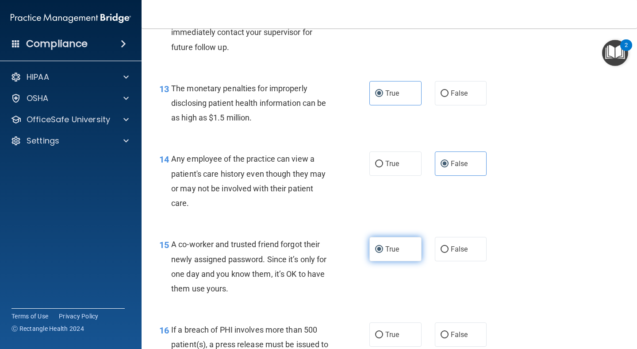
scroll to position [965, 0]
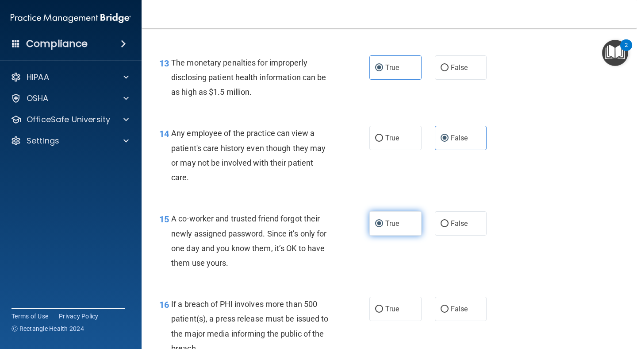
click at [384, 216] on label "True" at bounding box center [395, 223] width 52 height 24
click at [383, 220] on input "True" at bounding box center [379, 223] width 8 height 7
click at [457, 222] on span "False" at bounding box center [459, 223] width 17 height 8
click at [449, 222] on input "False" at bounding box center [445, 223] width 8 height 7
radio input "true"
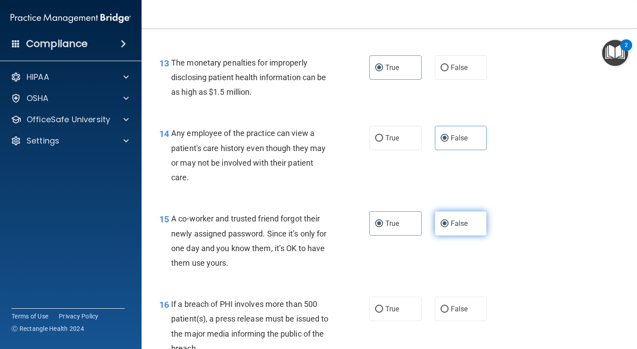
radio input "false"
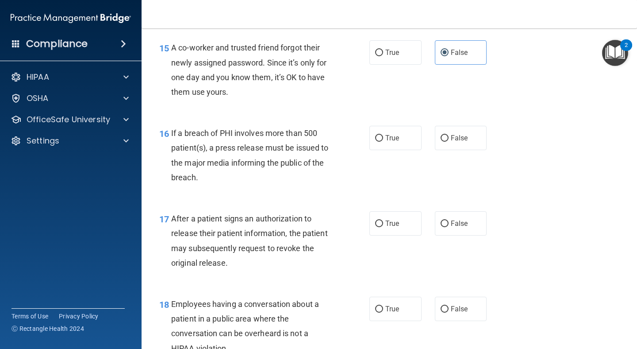
scroll to position [1141, 0]
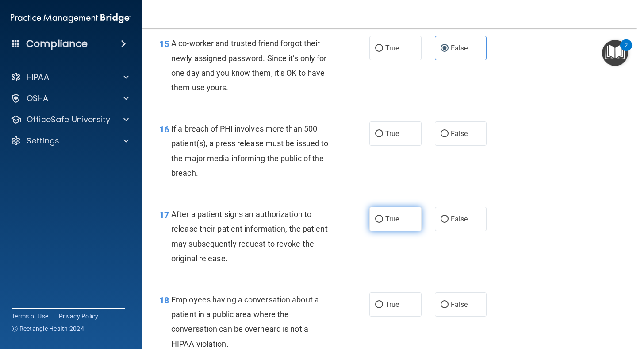
click at [384, 223] on label "True" at bounding box center [395, 219] width 52 height 24
click at [383, 223] on input "True" at bounding box center [379, 219] width 8 height 7
radio input "true"
click at [446, 307] on input "False" at bounding box center [445, 304] width 8 height 7
radio input "true"
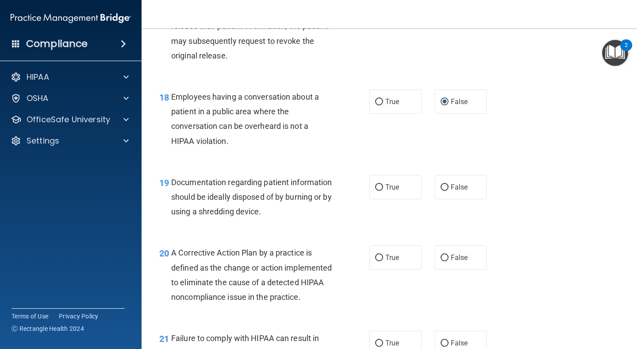
scroll to position [1345, 0]
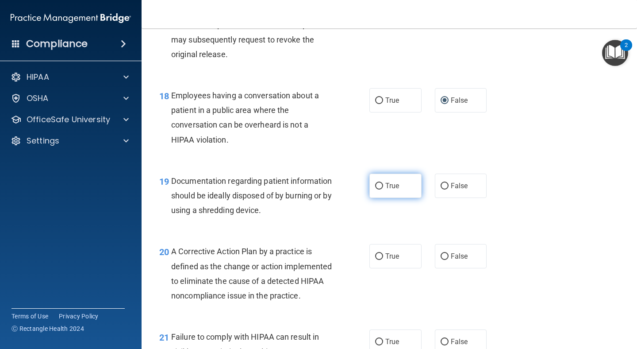
click at [390, 192] on label "True" at bounding box center [395, 185] width 52 height 24
click at [383, 189] on input "True" at bounding box center [379, 186] width 8 height 7
radio input "true"
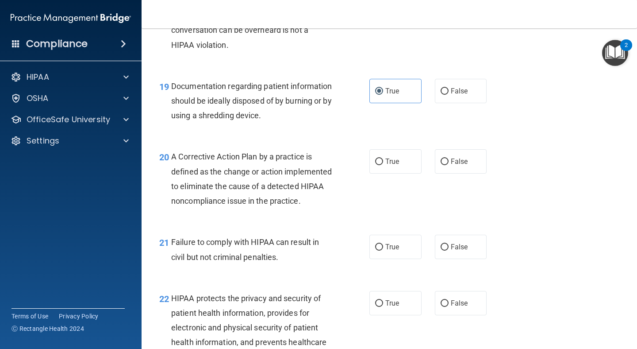
scroll to position [1441, 0]
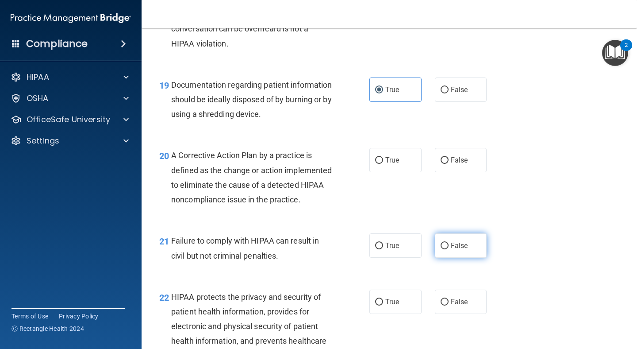
click at [457, 250] on span "False" at bounding box center [459, 245] width 17 height 8
click at [449, 249] on input "False" at bounding box center [445, 245] width 8 height 7
radio input "true"
click at [396, 306] on span "True" at bounding box center [392, 301] width 14 height 8
click at [383, 305] on input "True" at bounding box center [379, 302] width 8 height 7
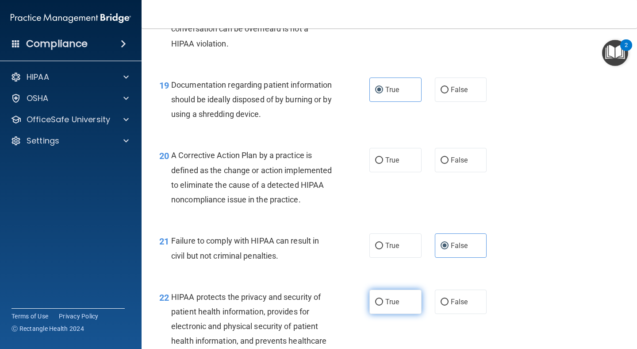
radio input "true"
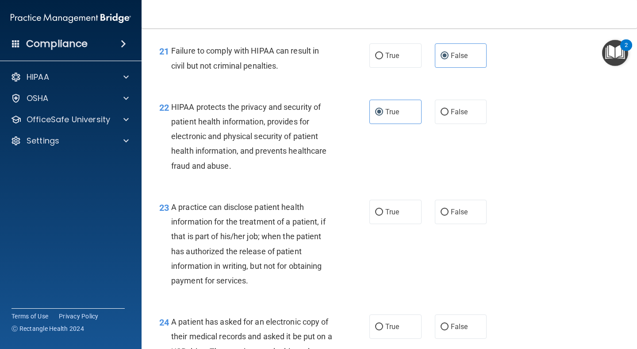
scroll to position [1633, 0]
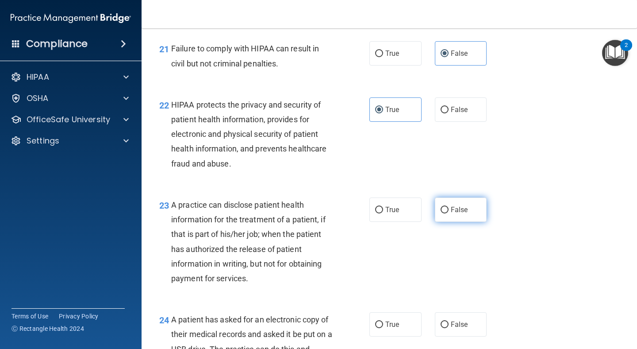
click at [450, 222] on label "False" at bounding box center [461, 209] width 52 height 24
click at [449, 213] on input "False" at bounding box center [445, 210] width 8 height 7
radio input "true"
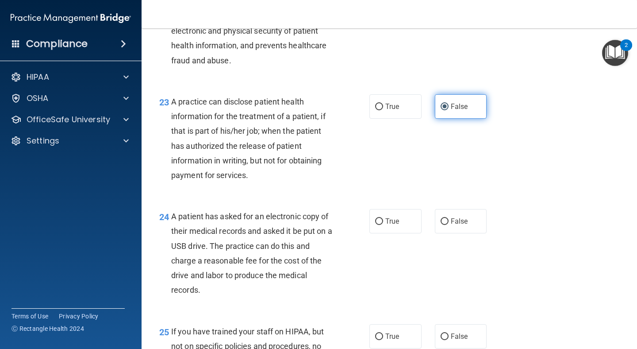
scroll to position [1737, 0]
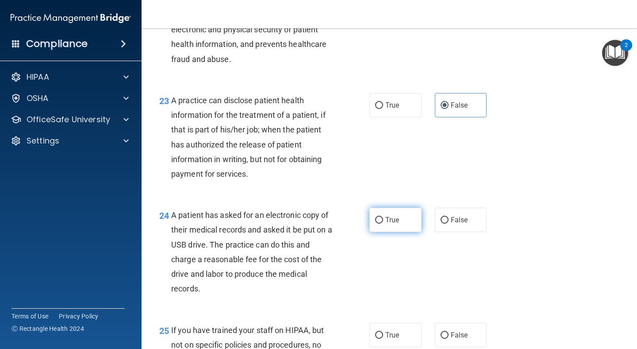
click at [402, 232] on label "True" at bounding box center [395, 220] width 52 height 24
click at [383, 223] on input "True" at bounding box center [379, 220] width 8 height 7
radio input "true"
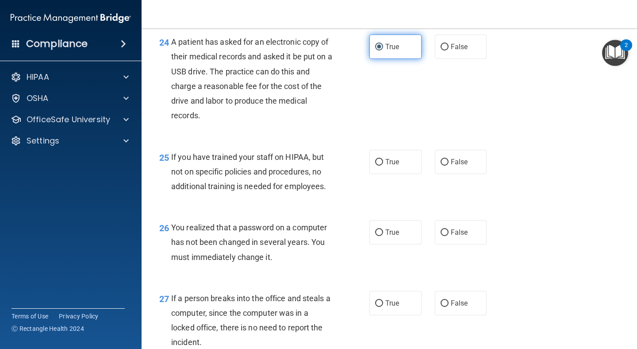
scroll to position [1911, 0]
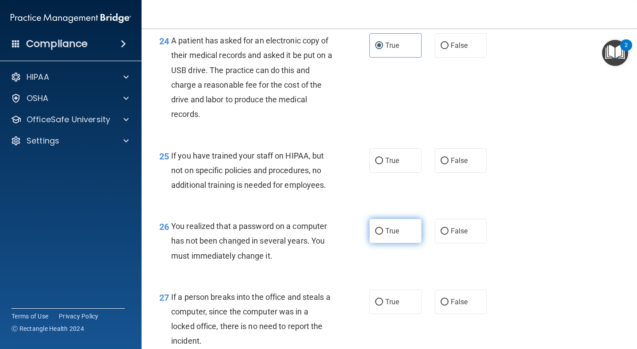
click at [391, 235] on span "True" at bounding box center [392, 231] width 14 height 8
click at [383, 234] on input "True" at bounding box center [379, 231] width 8 height 7
radio input "true"
click at [450, 313] on label "False" at bounding box center [461, 301] width 52 height 24
click at [449, 305] on input "False" at bounding box center [445, 302] width 8 height 7
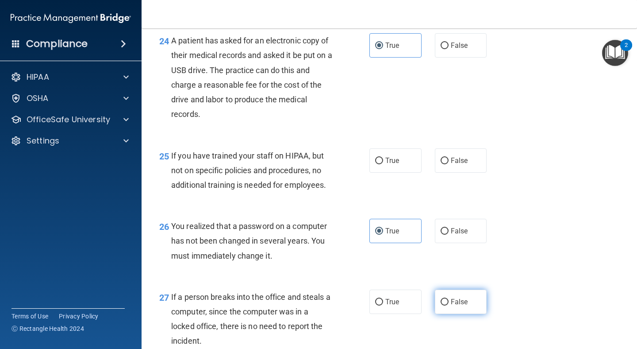
radio input "true"
click at [471, 172] on label "False" at bounding box center [461, 160] width 52 height 24
click at [449, 164] on input "False" at bounding box center [445, 161] width 8 height 7
radio input "true"
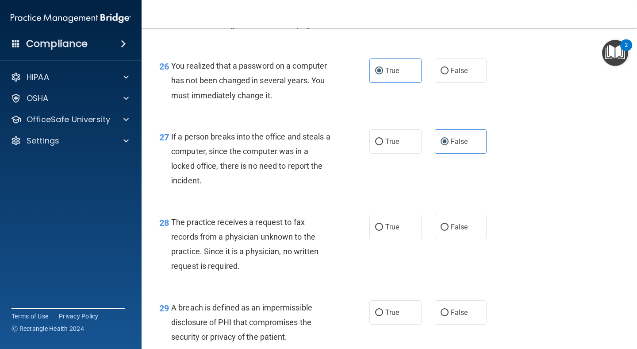
scroll to position [2099, 0]
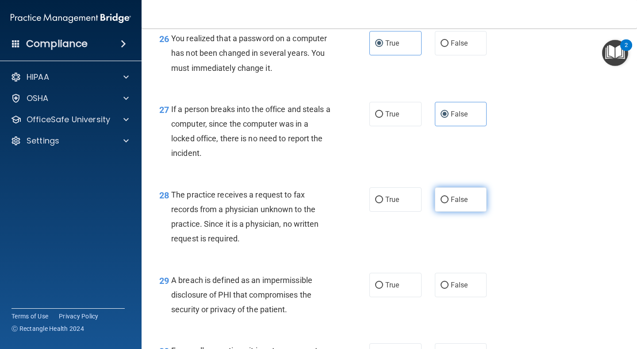
click at [440, 211] on label "False" at bounding box center [461, 199] width 52 height 24
click at [441, 203] on input "False" at bounding box center [445, 199] width 8 height 7
radio input "true"
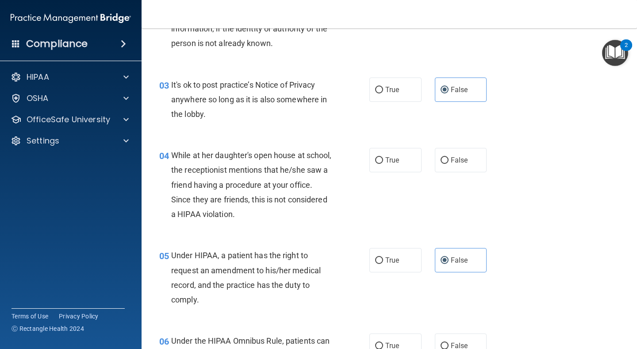
scroll to position [197, 0]
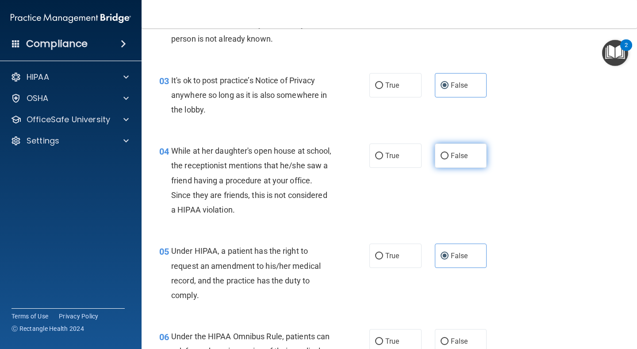
click at [455, 155] on span "False" at bounding box center [459, 155] width 17 height 8
click at [449, 155] on input "False" at bounding box center [445, 156] width 8 height 7
radio input "true"
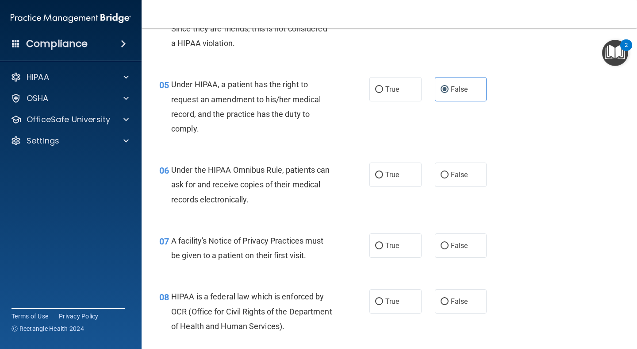
scroll to position [367, 0]
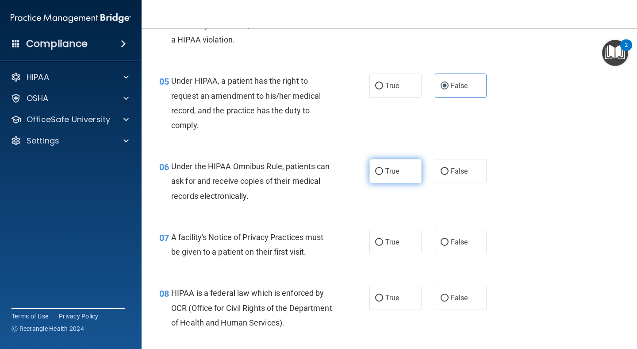
click at [391, 170] on span "True" at bounding box center [392, 171] width 14 height 8
click at [383, 170] on input "True" at bounding box center [379, 171] width 8 height 7
radio input "true"
click at [394, 243] on span "True" at bounding box center [392, 242] width 14 height 8
click at [383, 243] on input "True" at bounding box center [379, 242] width 8 height 7
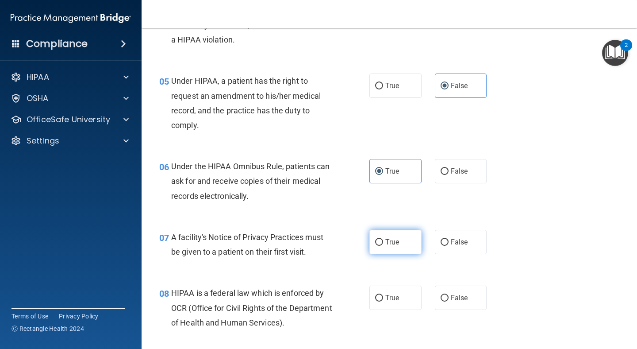
radio input "true"
click at [392, 300] on span "True" at bounding box center [392, 297] width 14 height 8
click at [383, 300] on input "True" at bounding box center [379, 298] width 8 height 7
radio input "true"
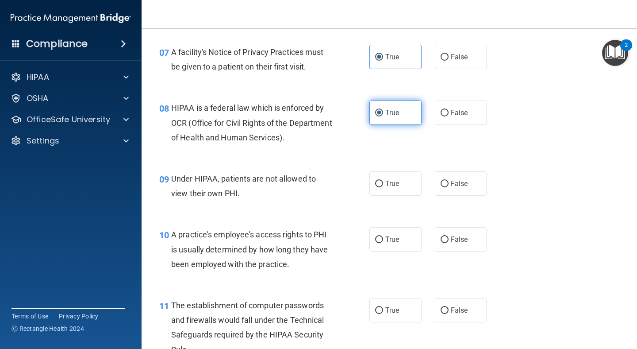
scroll to position [569, 0]
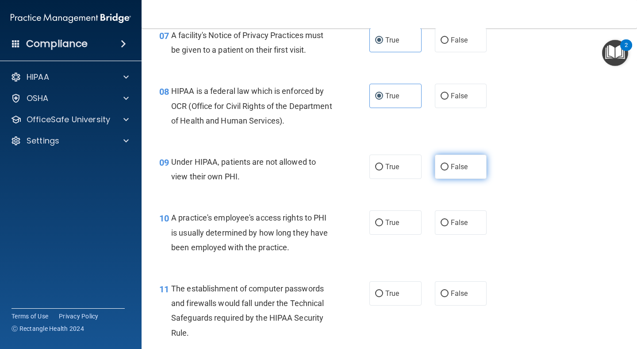
click at [457, 175] on label "False" at bounding box center [461, 166] width 52 height 24
click at [449, 170] on input "False" at bounding box center [445, 167] width 8 height 7
radio input "true"
click at [448, 219] on label "False" at bounding box center [461, 222] width 52 height 24
click at [448, 219] on input "False" at bounding box center [445, 222] width 8 height 7
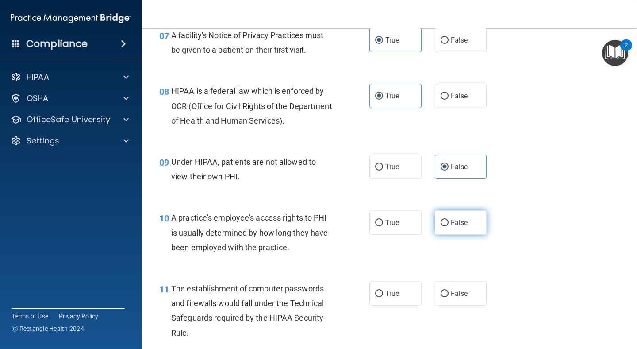
radio input "true"
click at [400, 296] on label "True" at bounding box center [395, 293] width 52 height 24
click at [383, 296] on input "True" at bounding box center [379, 293] width 8 height 7
radio input "true"
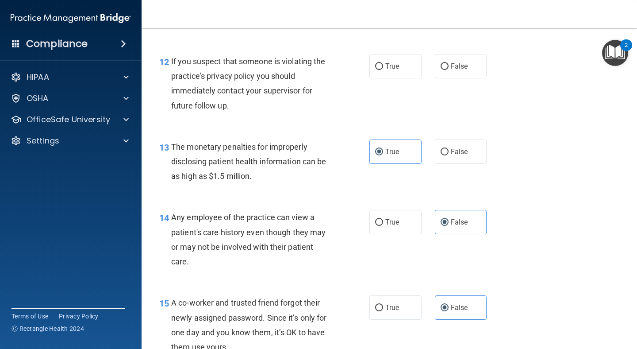
scroll to position [882, 0]
click at [395, 66] on span "True" at bounding box center [392, 65] width 14 height 8
click at [383, 66] on input "True" at bounding box center [379, 66] width 8 height 7
radio input "true"
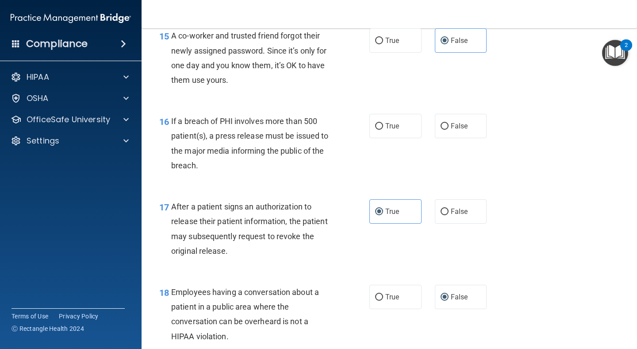
scroll to position [1163, 0]
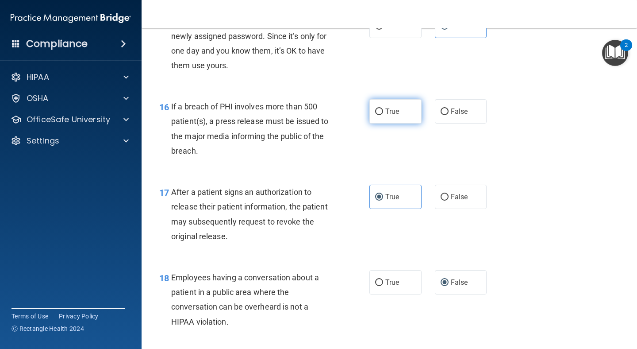
click at [403, 114] on label "True" at bounding box center [395, 111] width 52 height 24
click at [383, 114] on input "True" at bounding box center [379, 111] width 8 height 7
radio input "true"
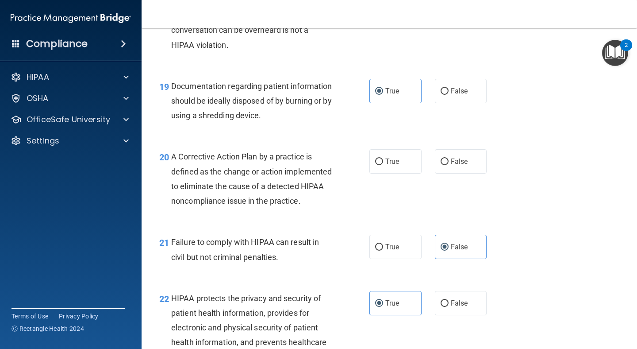
scroll to position [1440, 0]
click at [391, 157] on label "True" at bounding box center [395, 161] width 52 height 24
click at [383, 158] on input "True" at bounding box center [379, 161] width 8 height 7
radio input "true"
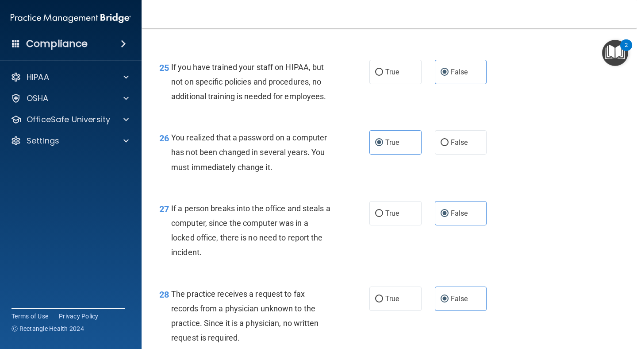
scroll to position [2241, 0]
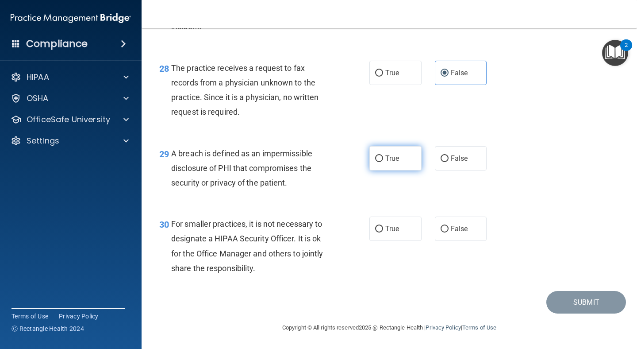
click at [391, 154] on span "True" at bounding box center [392, 158] width 14 height 8
click at [383, 155] on input "True" at bounding box center [379, 158] width 8 height 7
radio input "true"
click at [465, 227] on span "False" at bounding box center [459, 228] width 17 height 8
click at [449, 227] on input "False" at bounding box center [445, 229] width 8 height 7
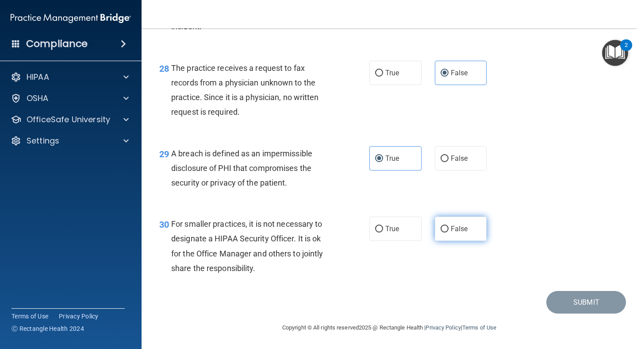
radio input "true"
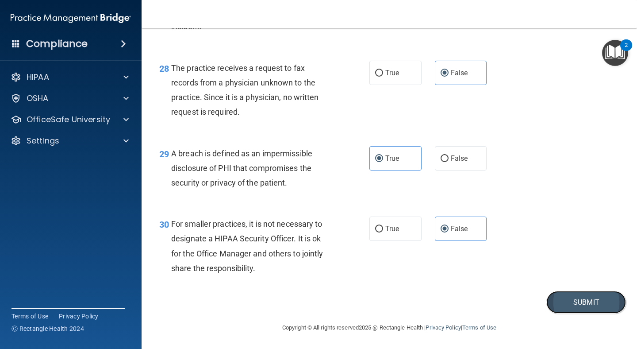
click at [571, 298] on button "Submit" at bounding box center [586, 302] width 80 height 23
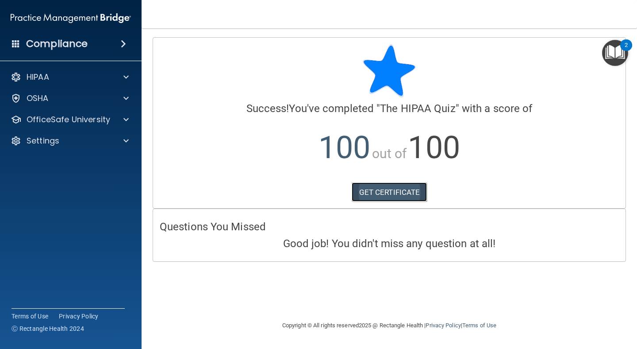
click at [372, 193] on link "GET CERTIFICATE" at bounding box center [390, 191] width 76 height 19
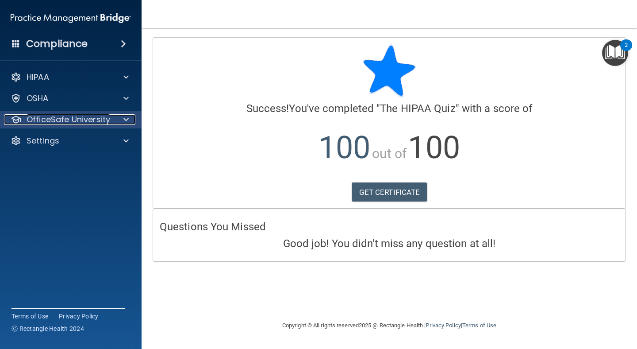
click at [112, 118] on div "OfficeSafe University" at bounding box center [59, 119] width 110 height 11
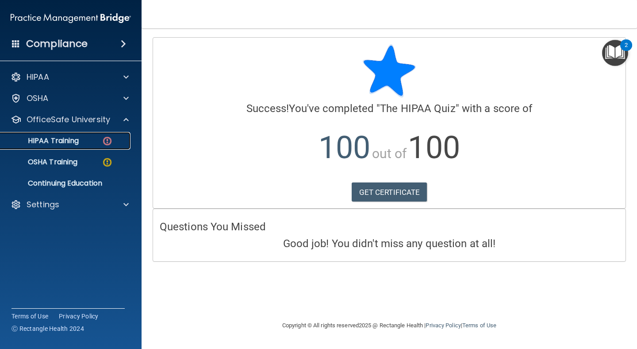
click at [100, 140] on div "HIPAA Training" at bounding box center [66, 140] width 121 height 9
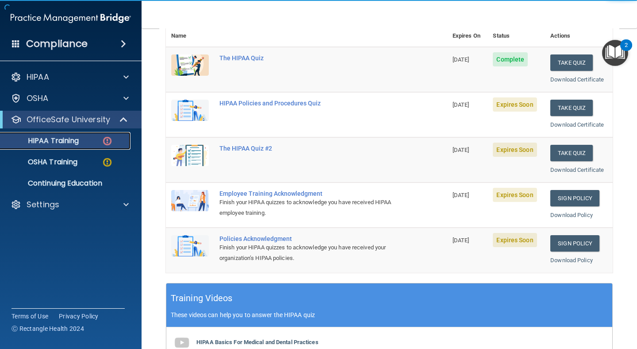
scroll to position [109, 0]
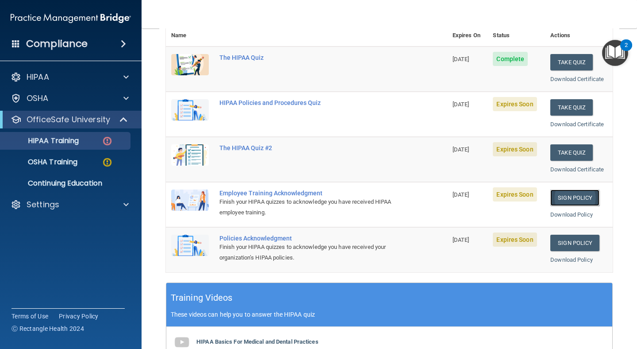
click at [580, 196] on link "Sign Policy" at bounding box center [574, 197] width 49 height 16
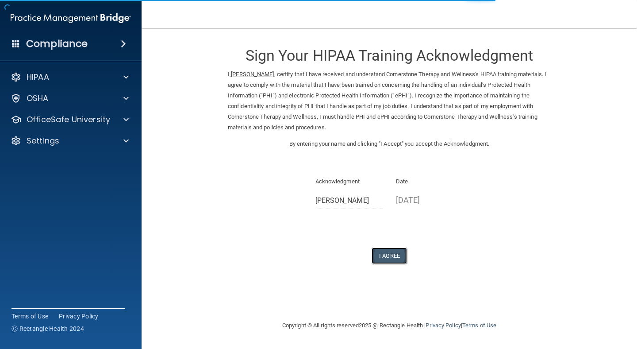
click at [388, 258] on button "I Agree" at bounding box center [389, 255] width 35 height 16
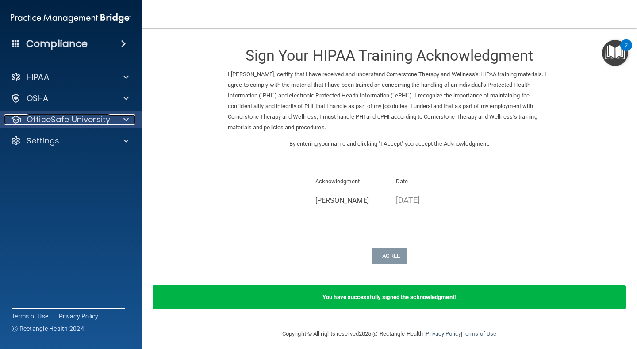
click at [131, 118] on div at bounding box center [125, 119] width 22 height 11
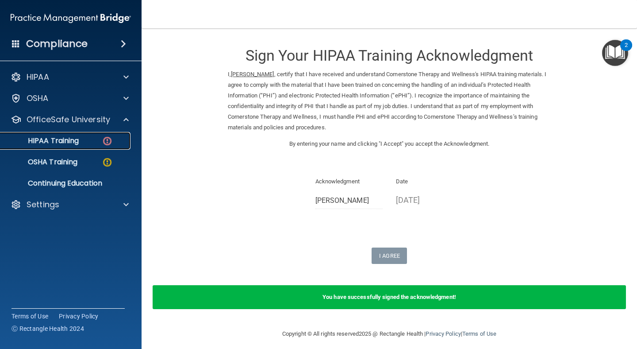
click at [91, 139] on div "HIPAA Training" at bounding box center [66, 140] width 121 height 9
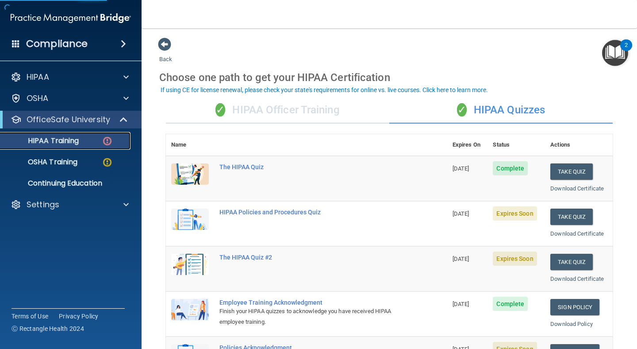
scroll to position [134, 0]
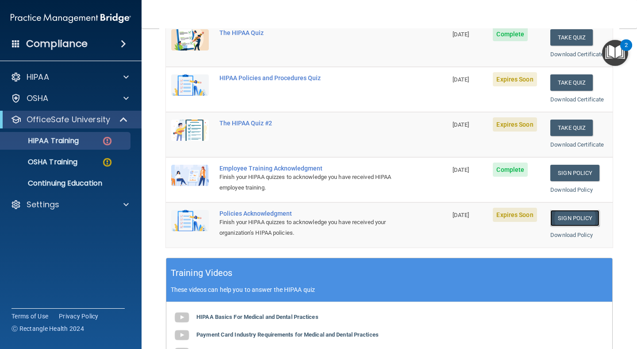
click at [579, 219] on link "Sign Policy" at bounding box center [574, 218] width 49 height 16
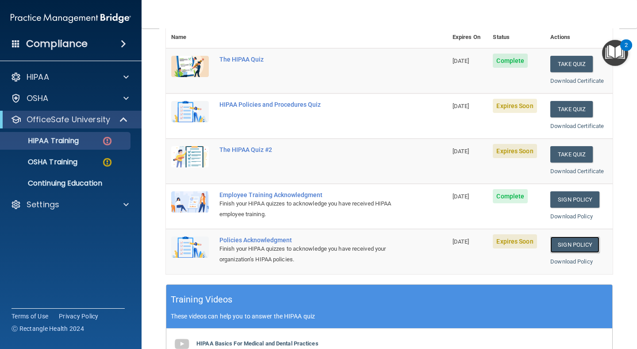
scroll to position [101, 0]
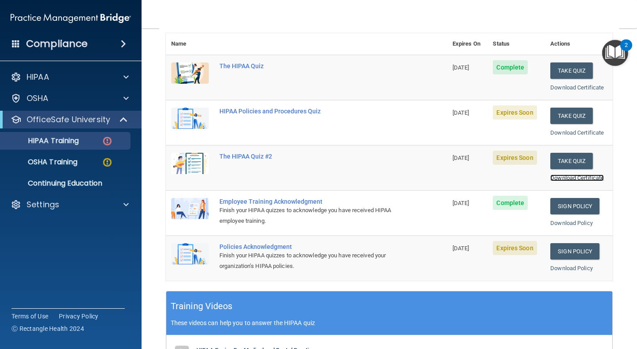
click at [565, 177] on link "Download Certificate" at bounding box center [577, 177] width 54 height 7
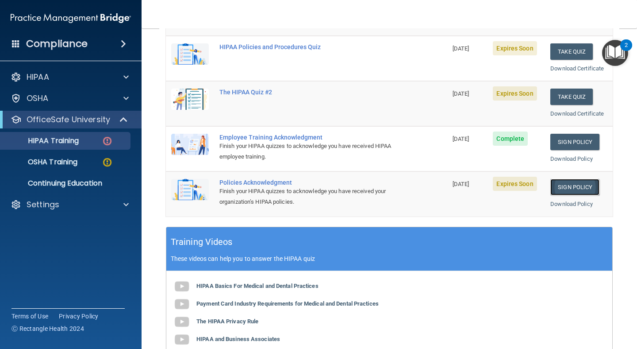
click at [566, 184] on link "Sign Policy" at bounding box center [574, 187] width 49 height 16
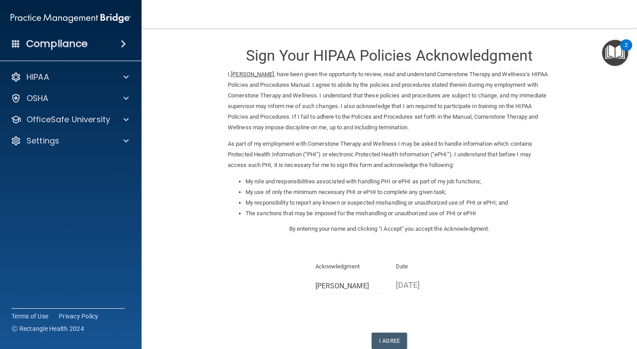
scroll to position [58, 0]
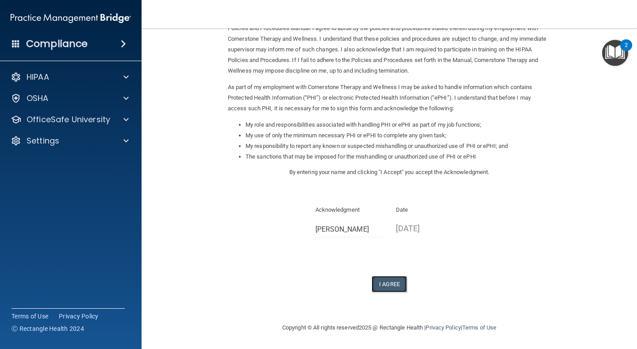
click at [395, 281] on button "I Agree" at bounding box center [389, 284] width 35 height 16
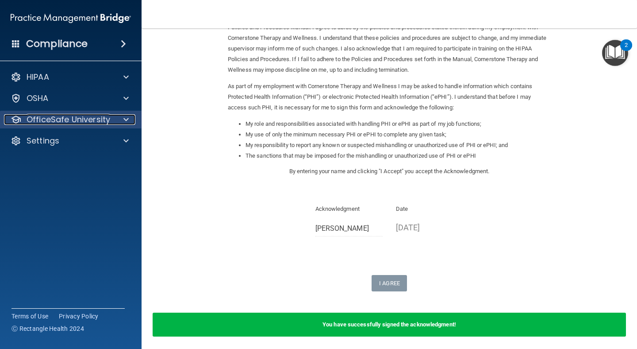
click at [113, 119] on div "OfficeSafe University" at bounding box center [59, 119] width 110 height 11
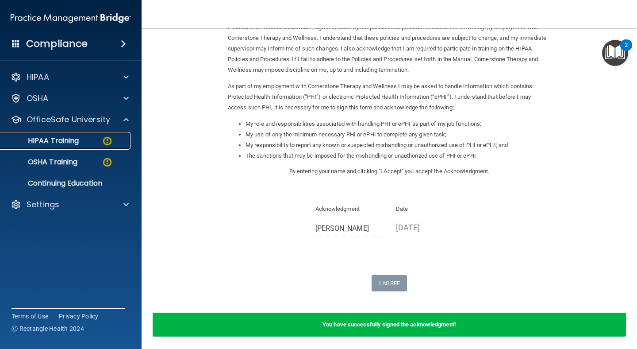
click at [105, 142] on img at bounding box center [107, 140] width 11 height 11
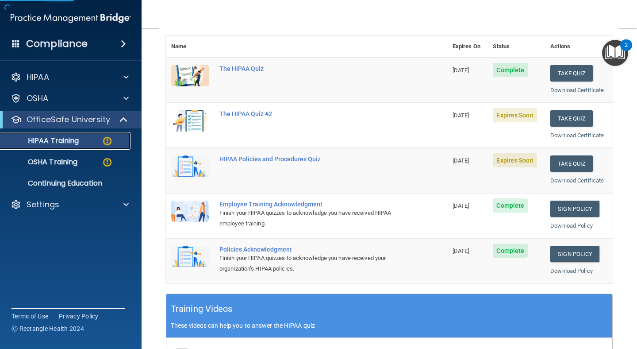
scroll to position [96, 0]
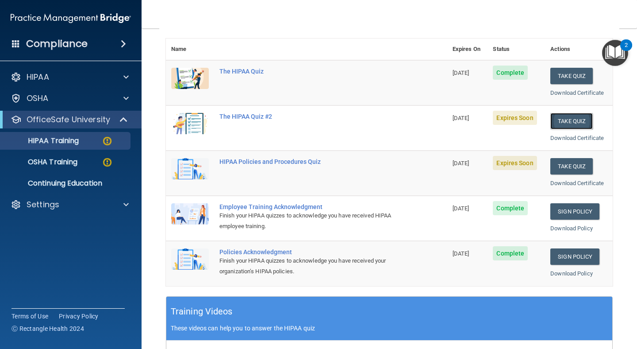
click at [574, 118] on button "Take Quiz" at bounding box center [571, 121] width 42 height 16
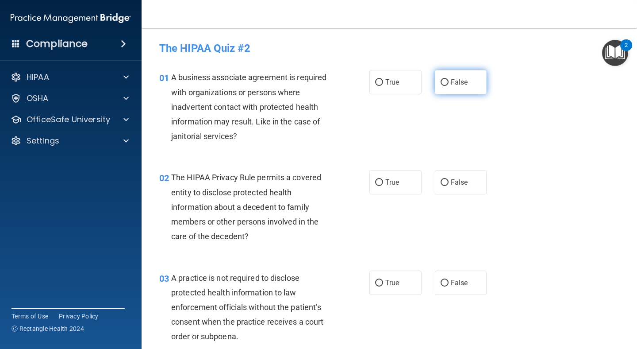
click at [462, 86] on span "False" at bounding box center [459, 82] width 17 height 8
click at [449, 86] on input "False" at bounding box center [445, 82] width 8 height 7
radio input "true"
click at [394, 175] on label "True" at bounding box center [395, 182] width 52 height 24
click at [383, 179] on input "True" at bounding box center [379, 182] width 8 height 7
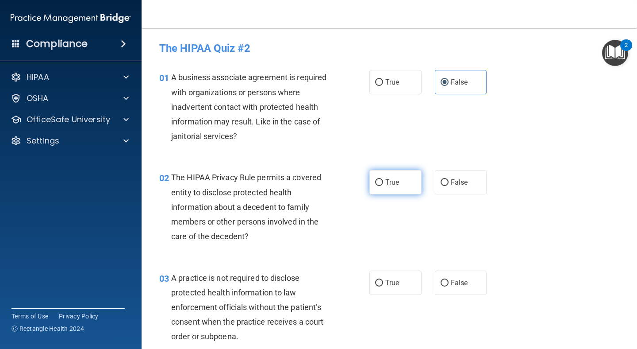
radio input "true"
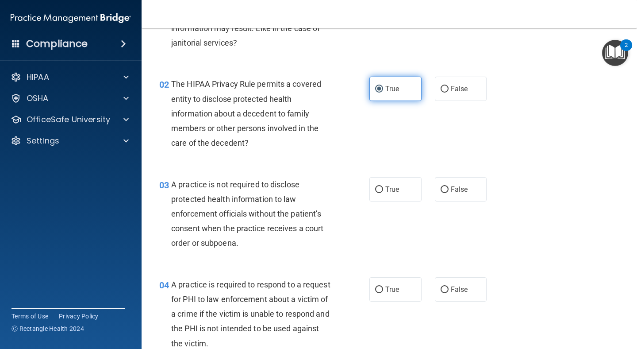
scroll to position [94, 0]
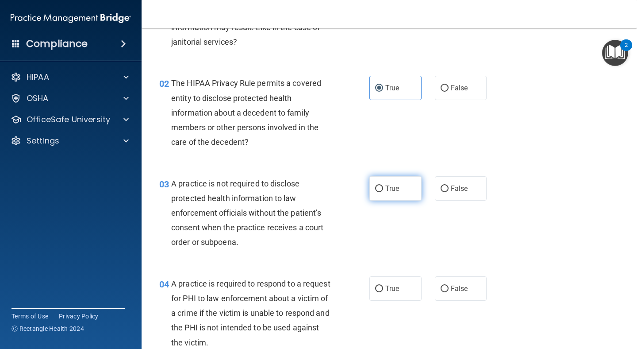
click at [398, 188] on span "True" at bounding box center [392, 188] width 14 height 8
click at [383, 188] on input "True" at bounding box center [379, 188] width 8 height 7
radio input "true"
click at [447, 292] on label "False" at bounding box center [461, 288] width 52 height 24
click at [447, 292] on input "False" at bounding box center [445, 288] width 8 height 7
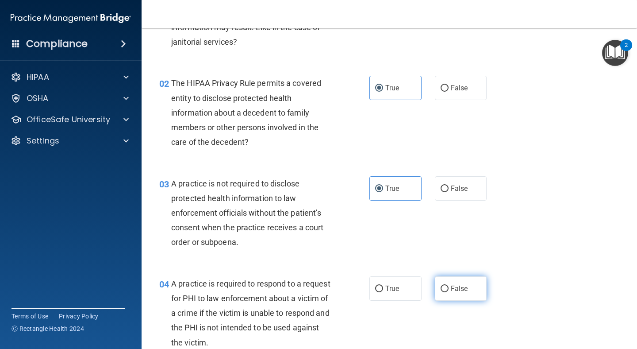
radio input "true"
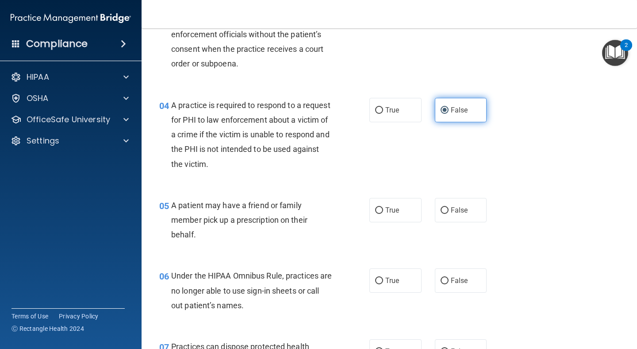
scroll to position [274, 0]
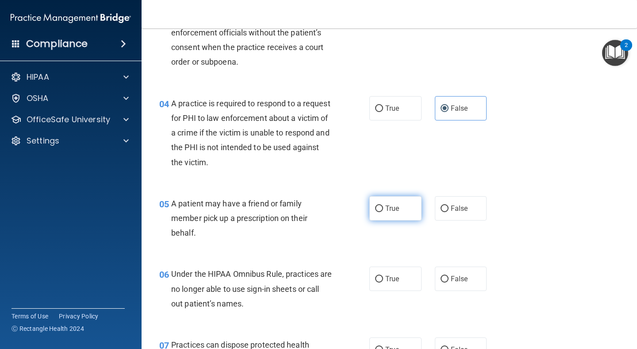
click at [393, 212] on span "True" at bounding box center [392, 208] width 14 height 8
click at [383, 212] on input "True" at bounding box center [379, 208] width 8 height 7
radio input "true"
click at [454, 281] on span "False" at bounding box center [459, 278] width 17 height 8
click at [449, 281] on input "False" at bounding box center [445, 279] width 8 height 7
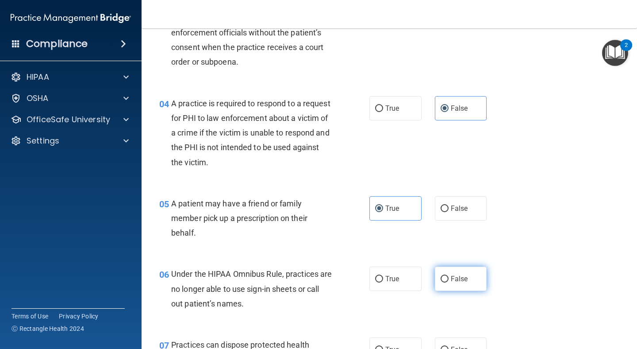
radio input "true"
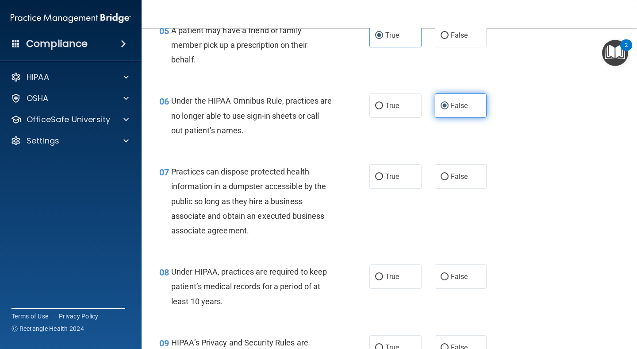
scroll to position [456, 0]
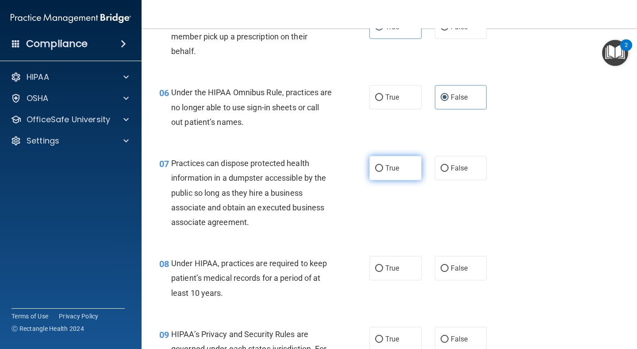
click at [402, 173] on label "True" at bounding box center [395, 168] width 52 height 24
click at [383, 172] on input "True" at bounding box center [379, 168] width 8 height 7
radio input "true"
click at [411, 265] on label "True" at bounding box center [395, 268] width 52 height 24
click at [383, 265] on input "True" at bounding box center [379, 268] width 8 height 7
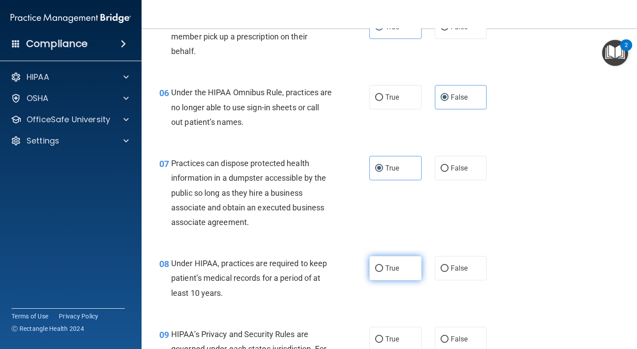
radio input "true"
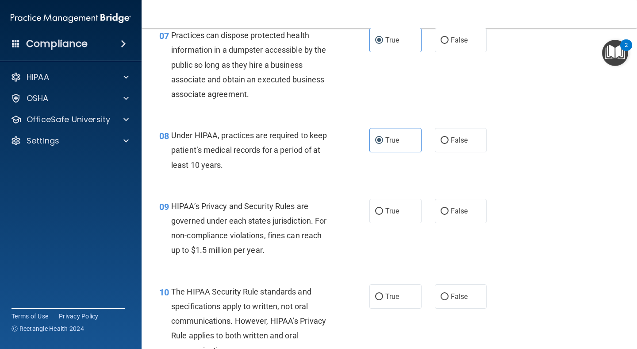
scroll to position [584, 0]
click at [443, 213] on input "False" at bounding box center [445, 211] width 8 height 7
radio input "true"
click at [390, 295] on span "True" at bounding box center [392, 296] width 14 height 8
click at [383, 295] on input "True" at bounding box center [379, 296] width 8 height 7
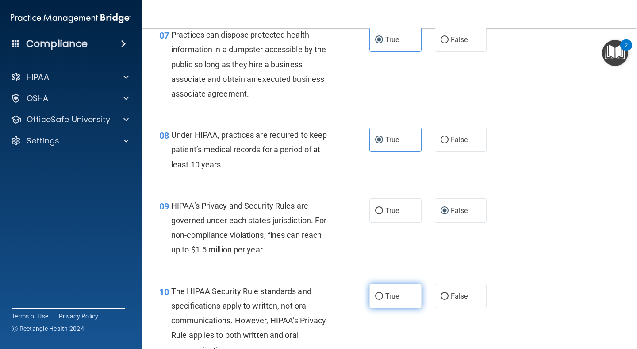
radio input "true"
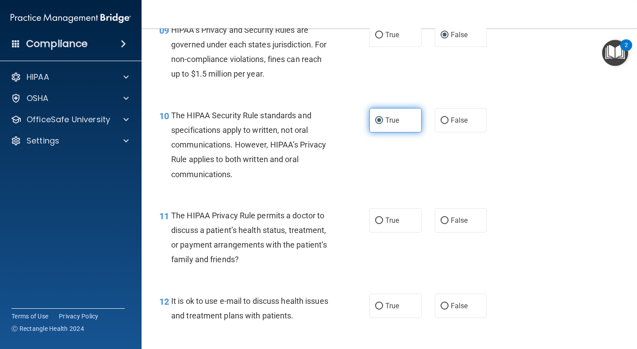
scroll to position [761, 0]
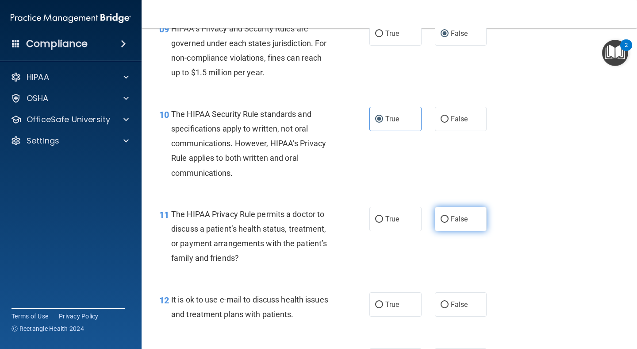
click at [450, 214] on label "False" at bounding box center [461, 219] width 52 height 24
click at [449, 216] on input "False" at bounding box center [445, 219] width 8 height 7
radio input "true"
click at [380, 299] on label "True" at bounding box center [395, 304] width 52 height 24
click at [380, 301] on input "True" at bounding box center [379, 304] width 8 height 7
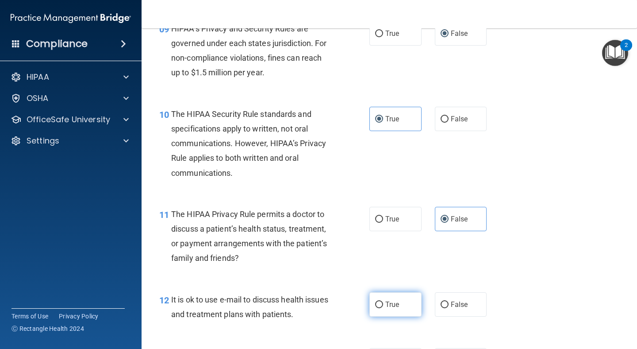
radio input "true"
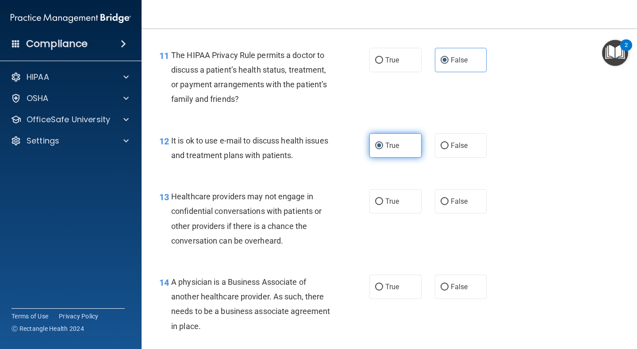
scroll to position [919, 0]
click at [462, 198] on span "False" at bounding box center [459, 201] width 17 height 8
click at [449, 199] on input "False" at bounding box center [445, 202] width 8 height 7
radio input "true"
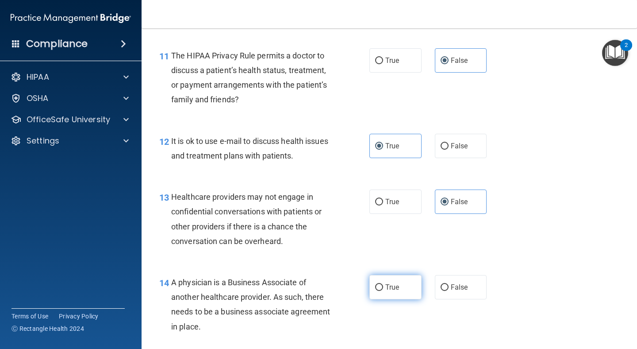
click at [392, 291] on span "True" at bounding box center [392, 287] width 14 height 8
click at [383, 291] on input "True" at bounding box center [379, 287] width 8 height 7
radio input "true"
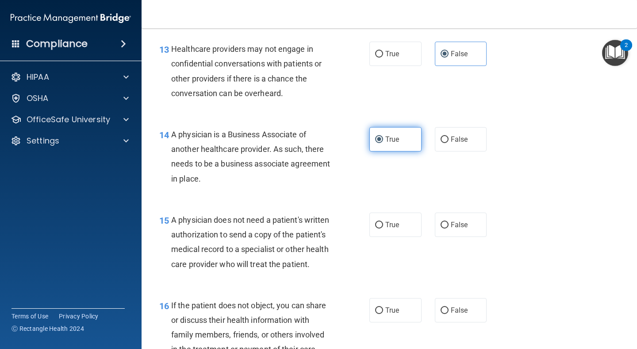
scroll to position [1066, 0]
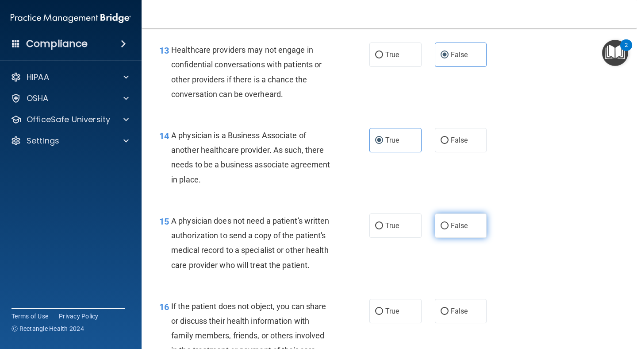
click at [453, 226] on span "False" at bounding box center [459, 225] width 17 height 8
click at [449, 226] on input "False" at bounding box center [445, 226] width 8 height 7
radio input "true"
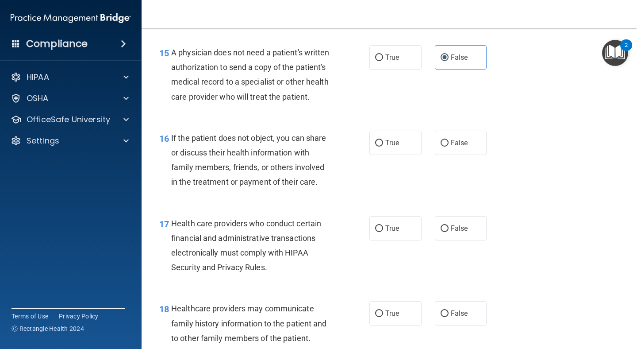
scroll to position [1238, 0]
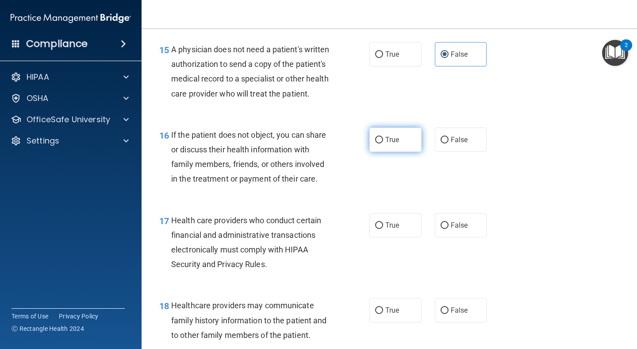
click at [396, 142] on span "True" at bounding box center [392, 139] width 14 height 8
click at [383, 142] on input "True" at bounding box center [379, 140] width 8 height 7
radio input "true"
click at [397, 215] on label "True" at bounding box center [395, 225] width 52 height 24
click at [383, 222] on input "True" at bounding box center [379, 225] width 8 height 7
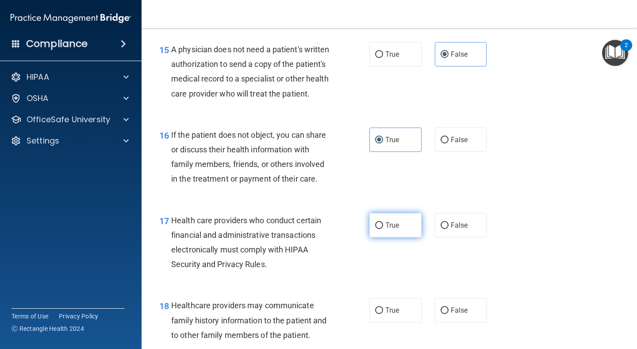
radio input "true"
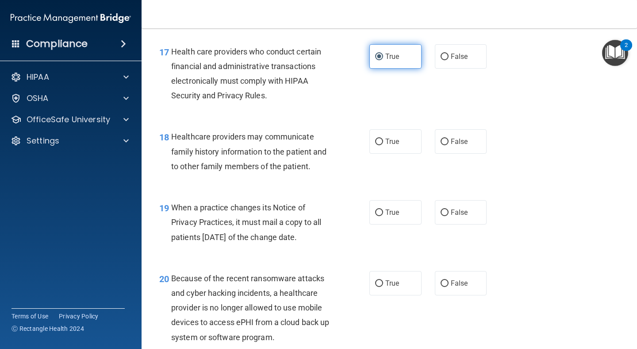
scroll to position [1407, 0]
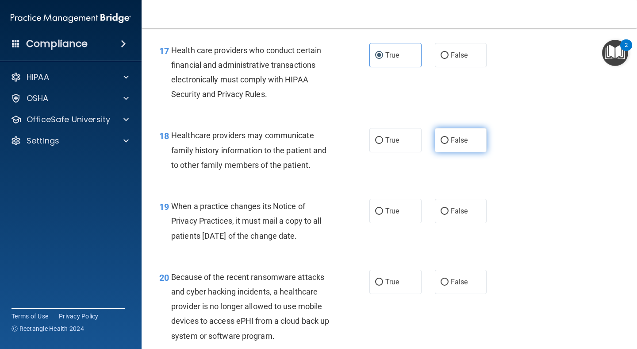
click at [450, 140] on label "False" at bounding box center [461, 140] width 52 height 24
click at [449, 140] on input "False" at bounding box center [445, 140] width 8 height 7
radio input "true"
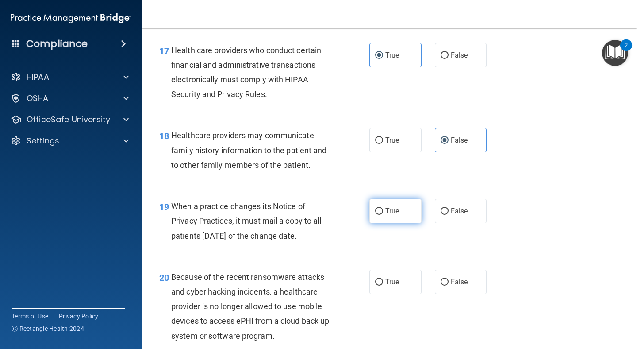
click at [391, 219] on label "True" at bounding box center [395, 211] width 52 height 24
click at [383, 215] on input "True" at bounding box center [379, 211] width 8 height 7
radio input "true"
click at [415, 278] on label "True" at bounding box center [395, 281] width 52 height 24
click at [383, 279] on input "True" at bounding box center [379, 282] width 8 height 7
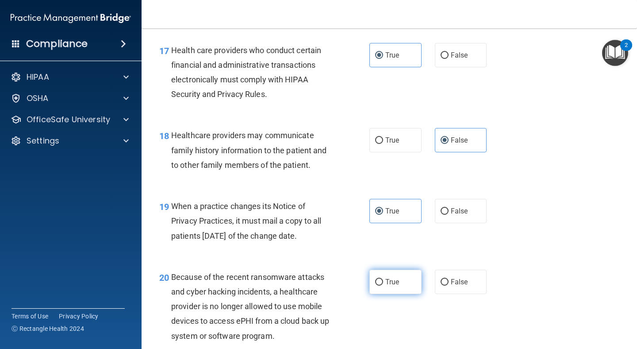
radio input "true"
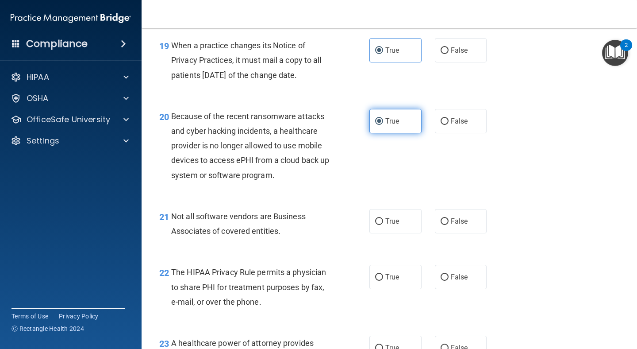
scroll to position [1569, 0]
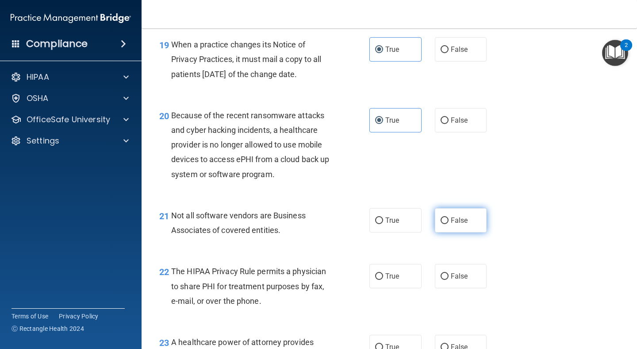
click at [462, 213] on label "False" at bounding box center [461, 220] width 52 height 24
click at [449, 217] on input "False" at bounding box center [445, 220] width 8 height 7
radio input "true"
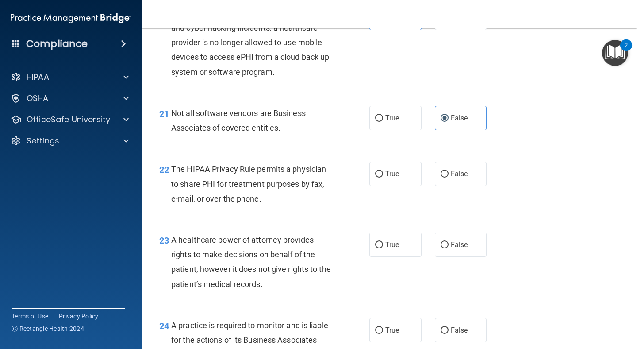
scroll to position [1677, 0]
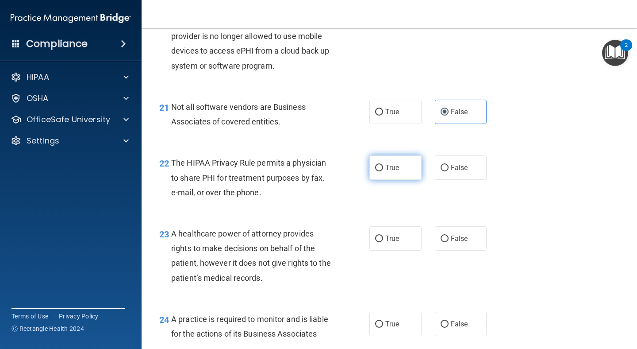
click at [398, 163] on label "True" at bounding box center [395, 167] width 52 height 24
click at [383, 165] on input "True" at bounding box center [379, 168] width 8 height 7
radio input "true"
click at [453, 238] on span "False" at bounding box center [459, 238] width 17 height 8
click at [449, 238] on input "False" at bounding box center [445, 238] width 8 height 7
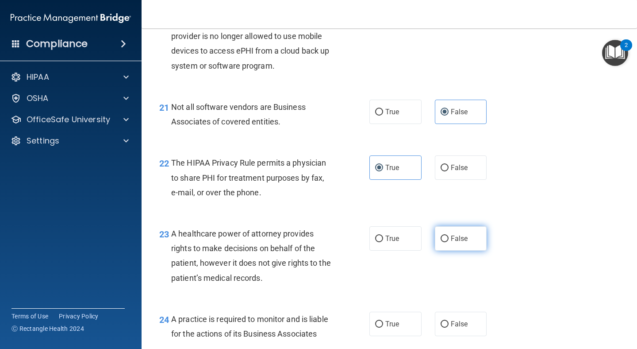
radio input "true"
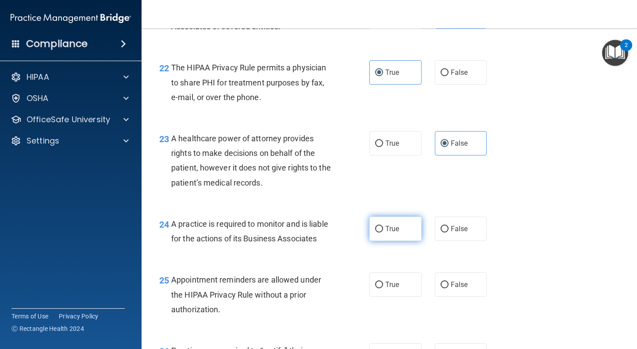
click at [390, 236] on label "True" at bounding box center [395, 228] width 52 height 24
click at [383, 232] on input "True" at bounding box center [379, 229] width 8 height 7
radio input "true"
click at [442, 281] on label "False" at bounding box center [461, 284] width 52 height 24
click at [442, 281] on input "False" at bounding box center [445, 284] width 8 height 7
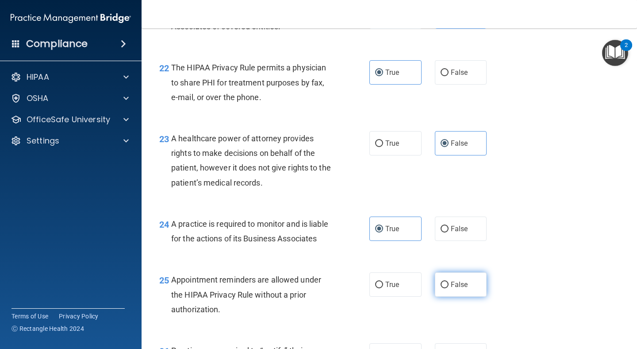
radio input "true"
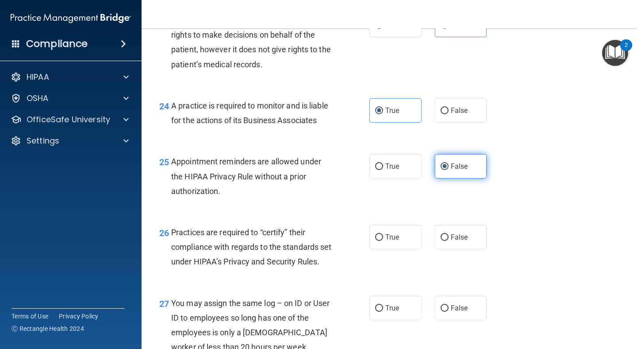
scroll to position [1894, 0]
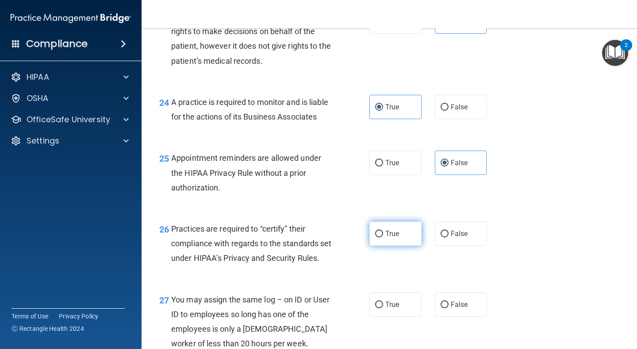
click at [408, 245] on label "True" at bounding box center [395, 233] width 52 height 24
click at [383, 237] on input "True" at bounding box center [379, 234] width 8 height 7
radio input "true"
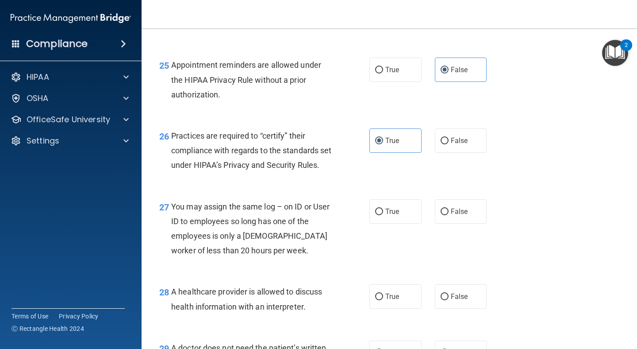
scroll to position [1991, 0]
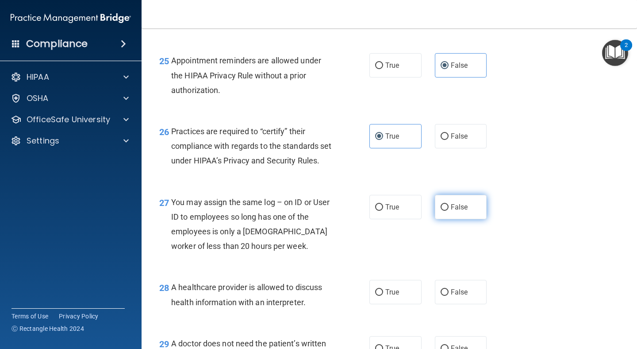
click at [453, 211] on span "False" at bounding box center [459, 207] width 17 height 8
click at [449, 211] on input "False" at bounding box center [445, 207] width 8 height 7
radio input "true"
click at [385, 304] on label "True" at bounding box center [395, 292] width 52 height 24
click at [383, 296] on input "True" at bounding box center [379, 292] width 8 height 7
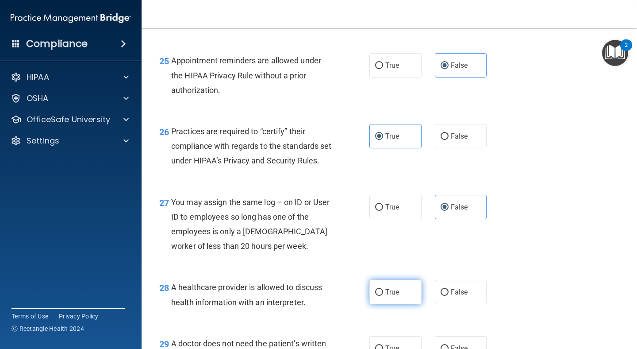
radio input "true"
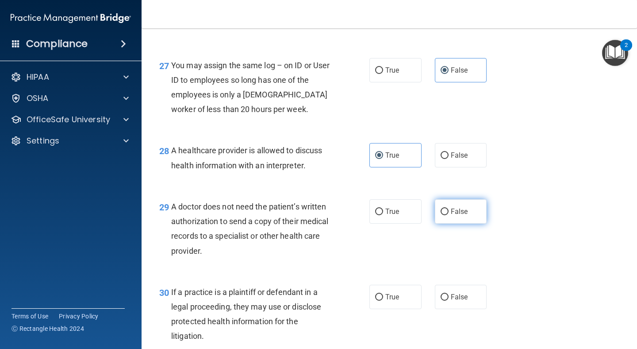
click at [446, 223] on label "False" at bounding box center [461, 211] width 52 height 24
click at [446, 215] on input "False" at bounding box center [445, 211] width 8 height 7
radio input "true"
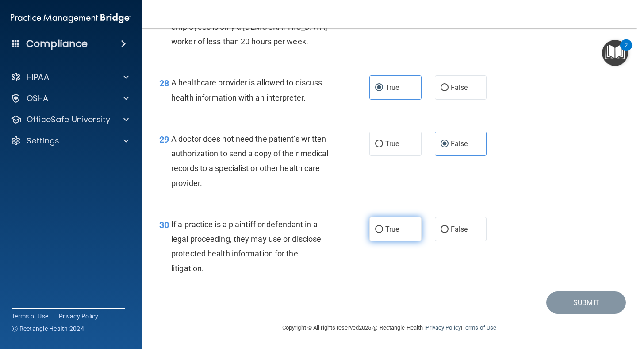
click at [388, 227] on span "True" at bounding box center [392, 229] width 14 height 8
click at [383, 227] on input "True" at bounding box center [379, 229] width 8 height 7
radio input "true"
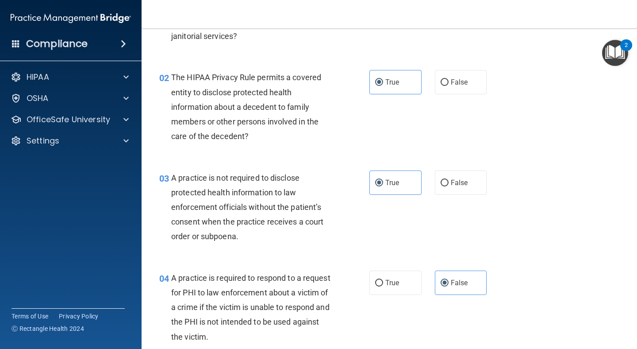
scroll to position [0, 0]
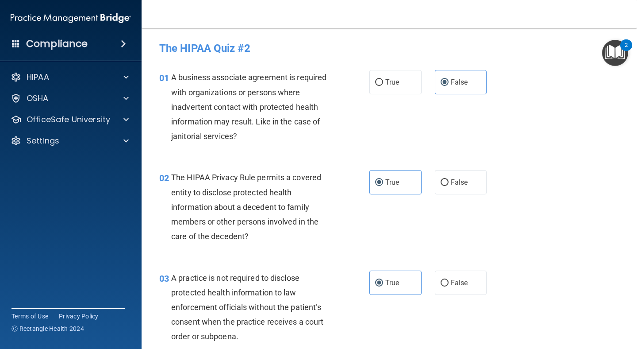
click at [495, 157] on div "01 A business associate agreement is required with organizations or persons whe…" at bounding box center [389, 109] width 473 height 100
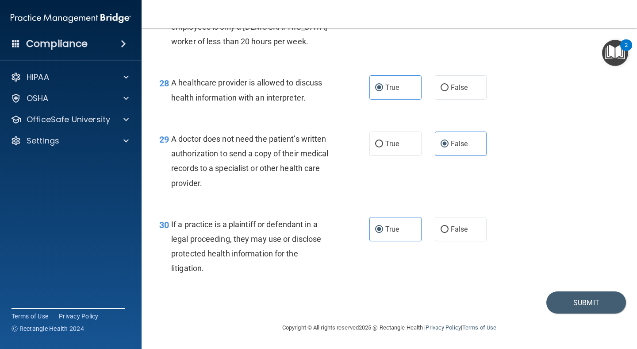
scroll to position [2212, 0]
click at [571, 300] on button "Submit" at bounding box center [586, 302] width 80 height 23
click at [533, 96] on div "28 A healthcare provider is allowed to discuss health information with an inter…" at bounding box center [389, 92] width 473 height 56
click at [574, 301] on button "Submit" at bounding box center [586, 302] width 80 height 23
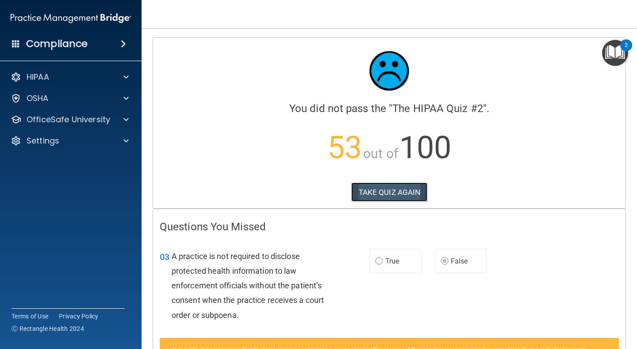
click at [381, 188] on button "TAKE QUIZ AGAIN" at bounding box center [389, 191] width 77 height 19
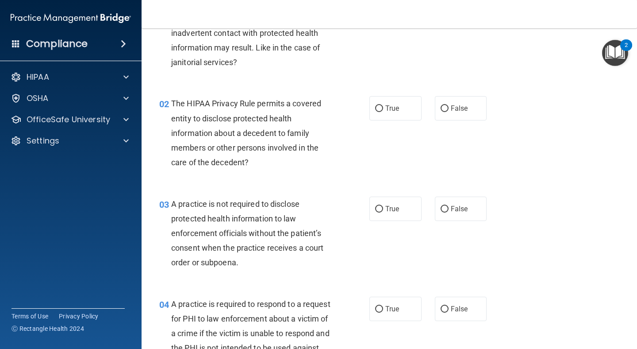
scroll to position [105, 0]
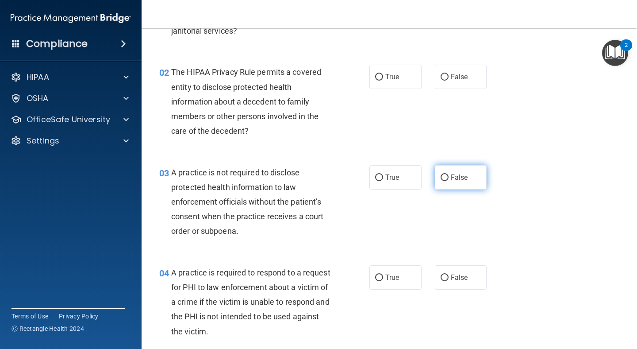
click at [451, 181] on span "False" at bounding box center [459, 177] width 17 height 8
click at [449, 181] on input "False" at bounding box center [445, 177] width 8 height 7
radio input "true"
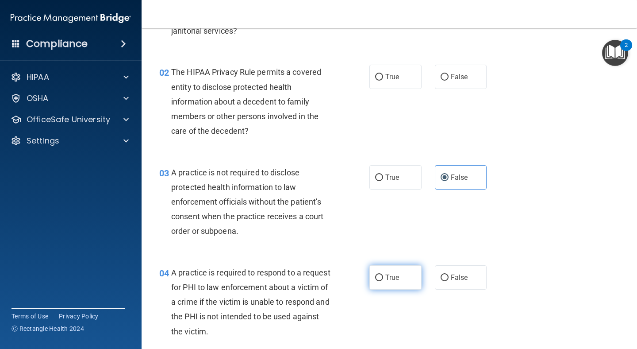
click at [396, 274] on span "True" at bounding box center [392, 277] width 14 height 8
click at [383, 274] on input "True" at bounding box center [379, 277] width 8 height 7
radio input "true"
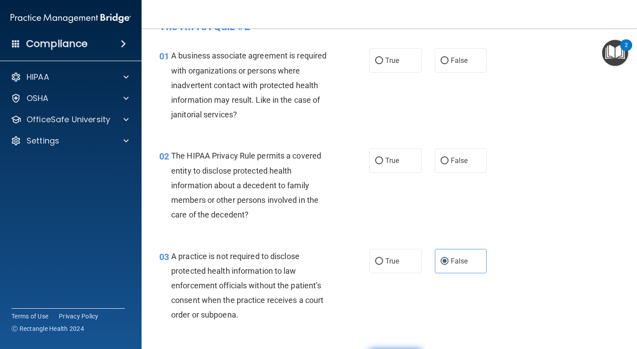
scroll to position [0, 0]
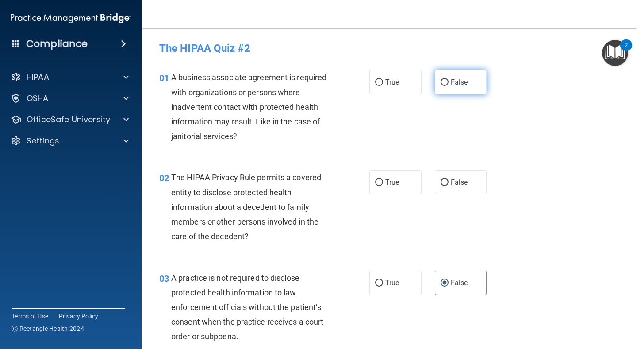
click at [457, 79] on span "False" at bounding box center [459, 82] width 17 height 8
click at [449, 79] on input "False" at bounding box center [445, 82] width 8 height 7
radio input "true"
click at [381, 182] on input "True" at bounding box center [379, 182] width 8 height 7
radio input "true"
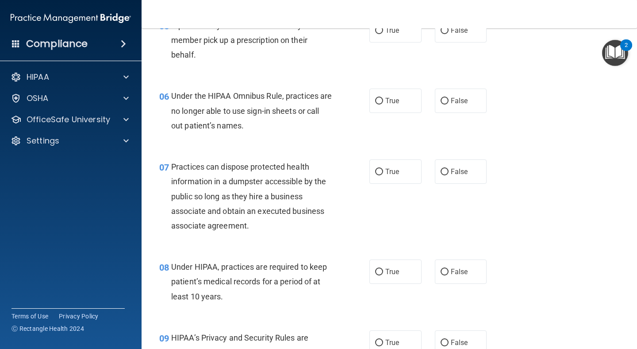
scroll to position [457, 0]
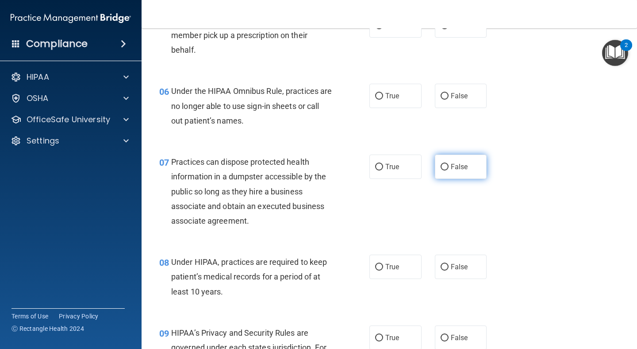
click at [454, 163] on span "False" at bounding box center [459, 166] width 17 height 8
click at [449, 164] on input "False" at bounding box center [445, 167] width 8 height 7
radio input "true"
click at [454, 271] on label "False" at bounding box center [461, 266] width 52 height 24
click at [449, 270] on input "False" at bounding box center [445, 267] width 8 height 7
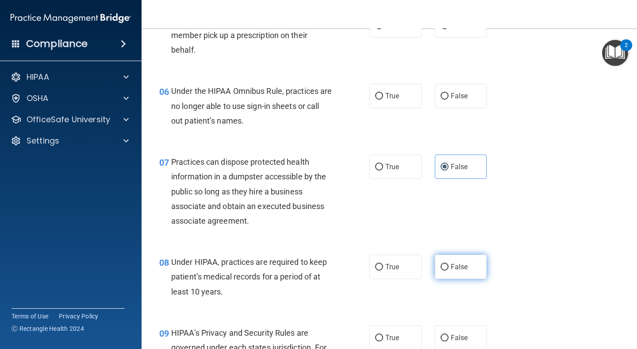
radio input "true"
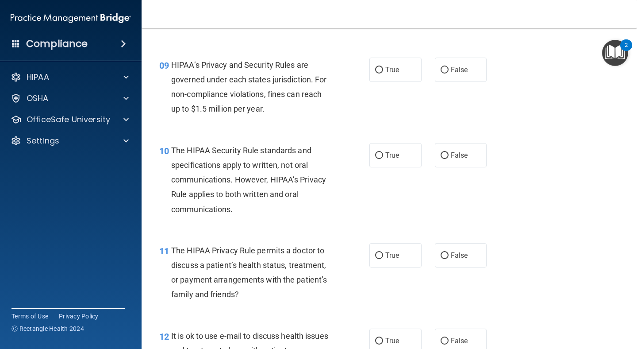
scroll to position [728, 0]
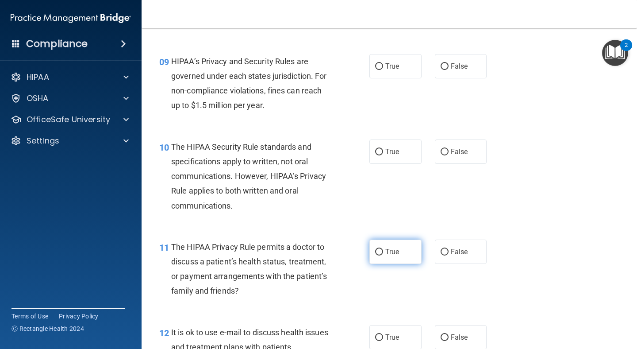
click at [414, 256] on label "True" at bounding box center [395, 251] width 52 height 24
click at [383, 255] on input "True" at bounding box center [379, 252] width 8 height 7
radio input "true"
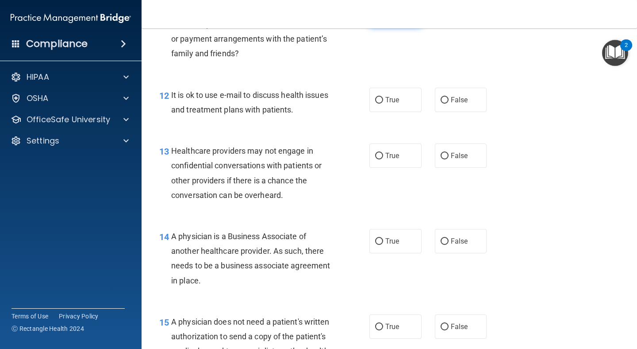
scroll to position [974, 0]
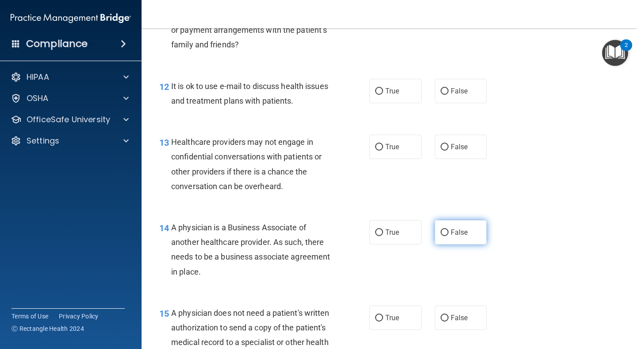
click at [461, 236] on span "False" at bounding box center [459, 232] width 17 height 8
click at [449, 236] on input "False" at bounding box center [445, 232] width 8 height 7
radio input "true"
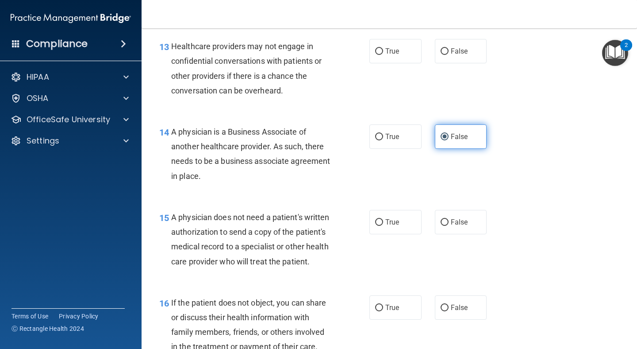
scroll to position [1071, 0]
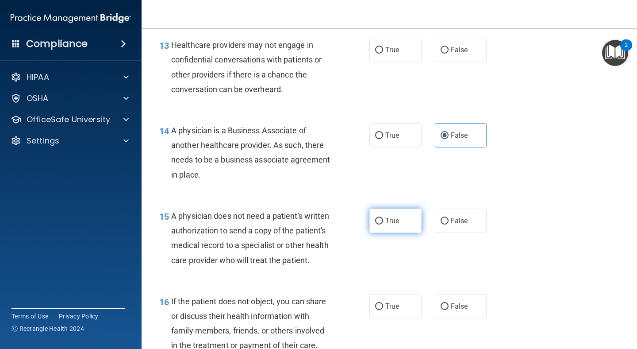
click at [400, 226] on label "True" at bounding box center [395, 220] width 52 height 24
click at [383, 224] on input "True" at bounding box center [379, 221] width 8 height 7
radio input "true"
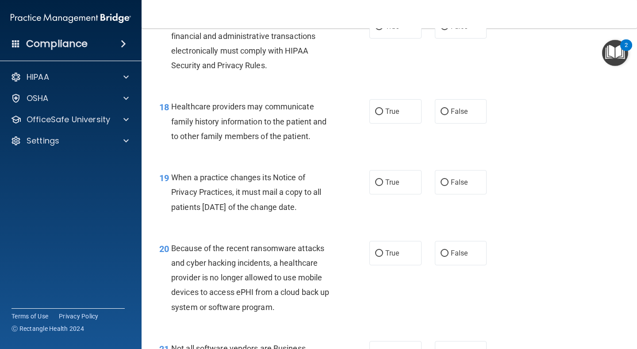
scroll to position [1438, 0]
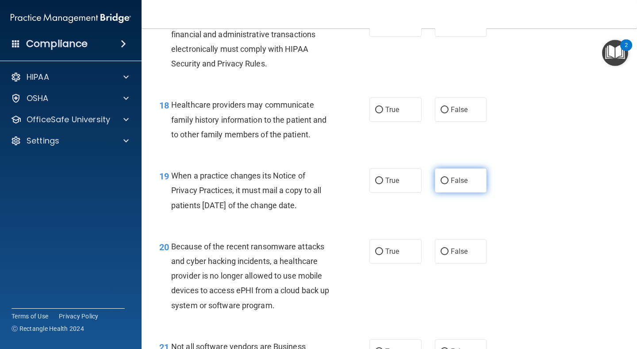
click at [445, 185] on label "False" at bounding box center [461, 180] width 52 height 24
click at [445, 184] on input "False" at bounding box center [445, 180] width 8 height 7
radio input "true"
click at [449, 257] on label "False" at bounding box center [461, 251] width 52 height 24
click at [449, 255] on input "False" at bounding box center [445, 251] width 8 height 7
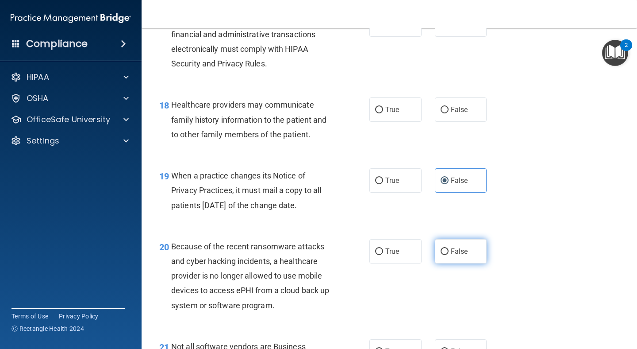
radio input "true"
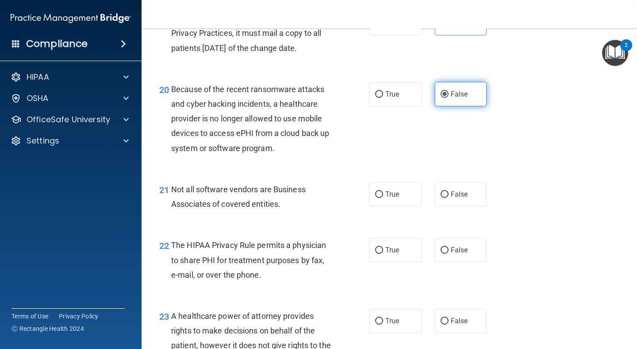
scroll to position [1597, 0]
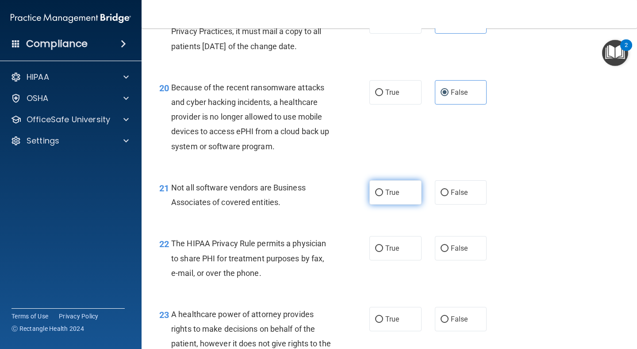
click at [385, 201] on label "True" at bounding box center [395, 192] width 52 height 24
click at [383, 196] on input "True" at bounding box center [379, 192] width 8 height 7
radio input "true"
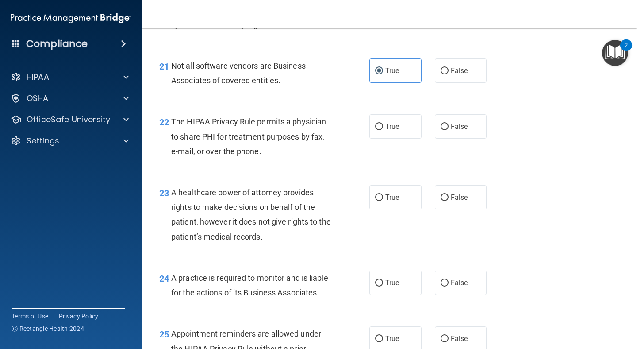
scroll to position [1722, 0]
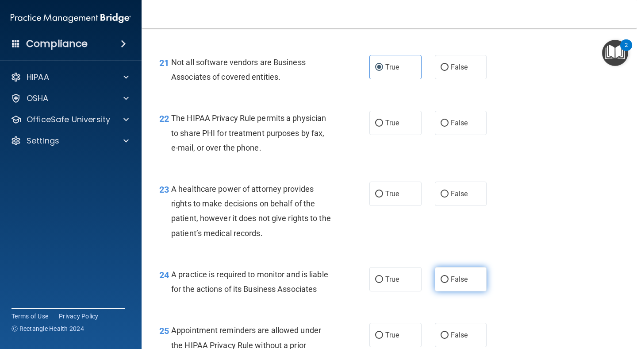
click at [465, 283] on span "False" at bounding box center [459, 279] width 17 height 8
click at [449, 283] on input "False" at bounding box center [445, 279] width 8 height 7
radio input "true"
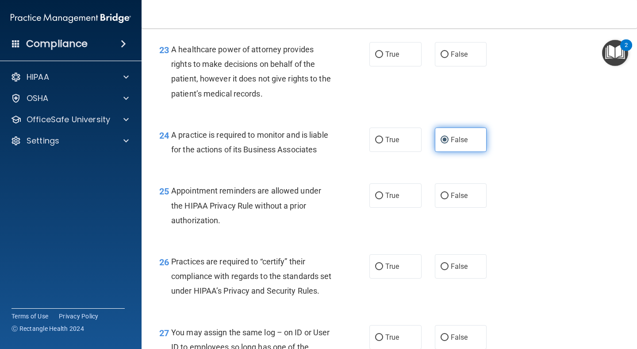
scroll to position [1878, 0]
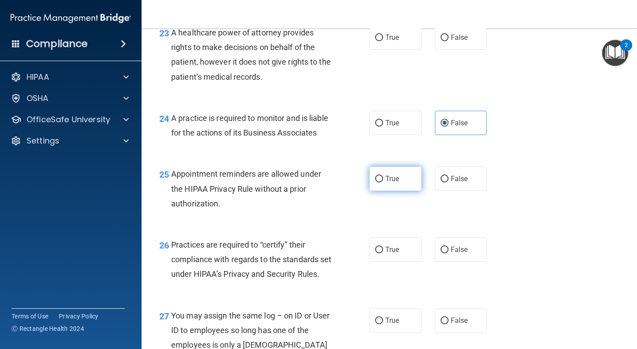
click at [397, 181] on span "True" at bounding box center [392, 178] width 14 height 8
click at [383, 181] on input "True" at bounding box center [379, 179] width 8 height 7
radio input "true"
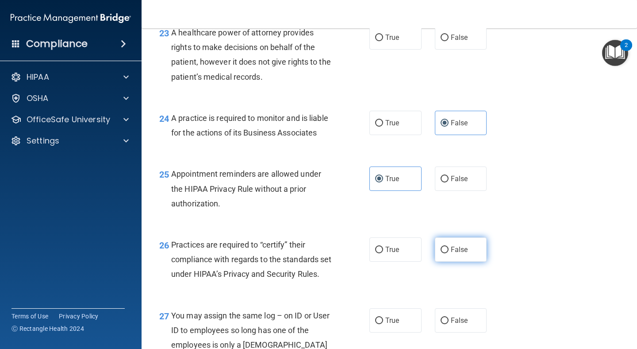
click at [455, 249] on span "False" at bounding box center [459, 249] width 17 height 8
click at [449, 249] on input "False" at bounding box center [445, 249] width 8 height 7
radio input "true"
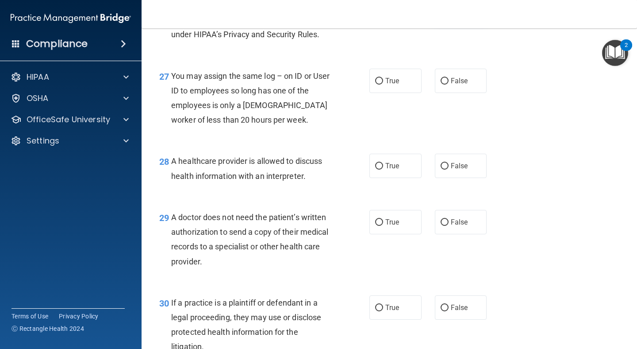
scroll to position [2118, 0]
click at [400, 234] on label "True" at bounding box center [395, 221] width 52 height 24
click at [383, 225] on input "True" at bounding box center [379, 222] width 8 height 7
radio input "true"
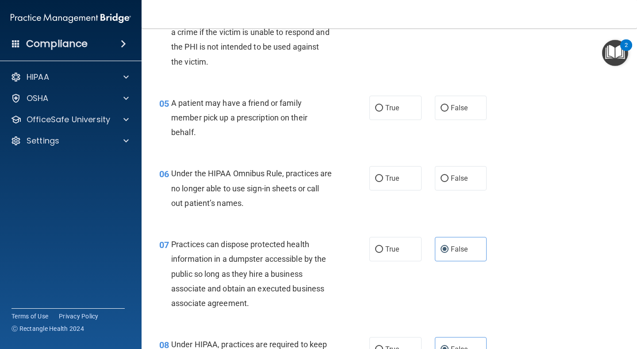
scroll to position [375, 0]
click at [396, 107] on span "True" at bounding box center [392, 107] width 14 height 8
click at [383, 107] on input "True" at bounding box center [379, 107] width 8 height 7
radio input "true"
click at [479, 180] on label "False" at bounding box center [461, 177] width 52 height 24
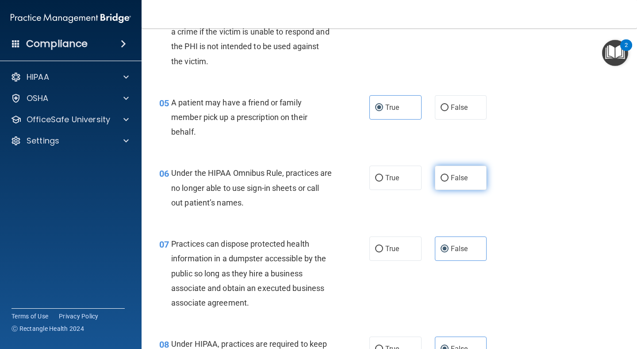
click at [449, 180] on input "False" at bounding box center [445, 178] width 8 height 7
radio input "true"
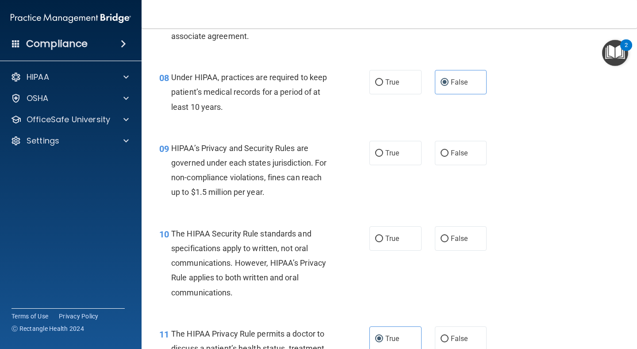
scroll to position [703, 0]
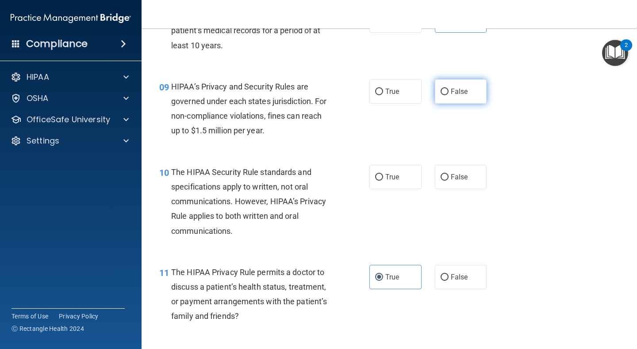
click at [458, 96] on label "False" at bounding box center [461, 91] width 52 height 24
click at [449, 95] on input "False" at bounding box center [445, 91] width 8 height 7
radio input "true"
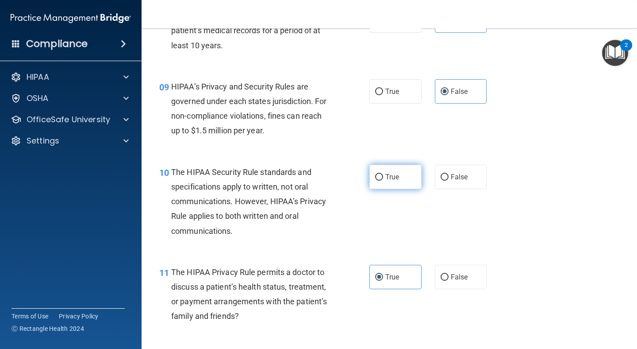
click at [394, 180] on span "True" at bounding box center [392, 177] width 14 height 8
click at [383, 180] on input "True" at bounding box center [379, 177] width 8 height 7
radio input "true"
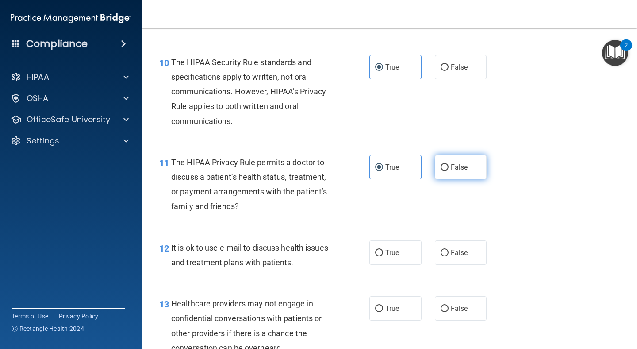
scroll to position [827, 0]
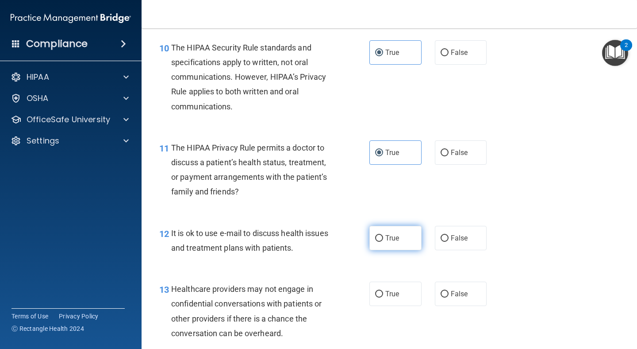
click at [409, 242] on label "True" at bounding box center [395, 238] width 52 height 24
click at [383, 242] on input "True" at bounding box center [379, 238] width 8 height 7
radio input "true"
click at [456, 300] on label "False" at bounding box center [461, 293] width 52 height 24
click at [449, 297] on input "False" at bounding box center [445, 294] width 8 height 7
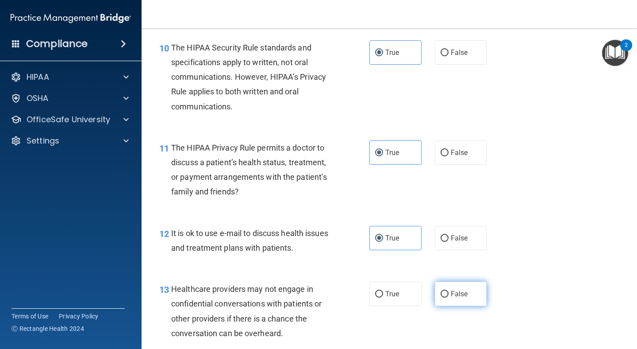
radio input "true"
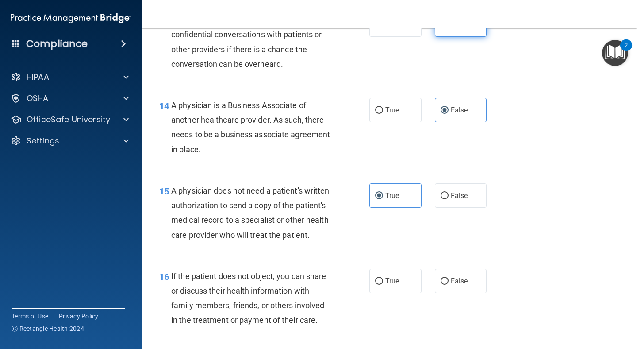
scroll to position [1097, 0]
click at [404, 289] on label "True" at bounding box center [395, 280] width 52 height 24
click at [383, 284] on input "True" at bounding box center [379, 280] width 8 height 7
radio input "true"
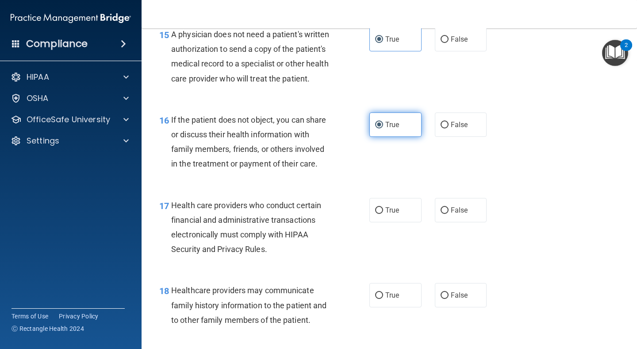
scroll to position [1254, 0]
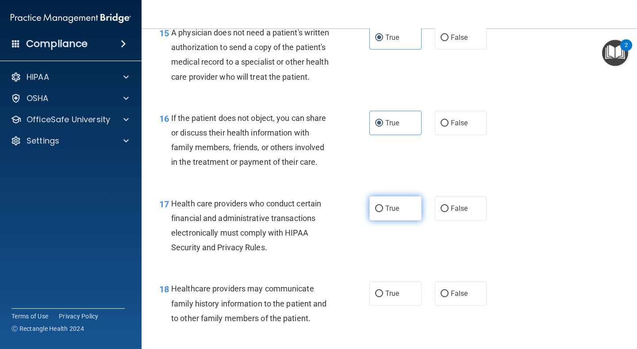
click at [391, 212] on span "True" at bounding box center [392, 208] width 14 height 8
click at [383, 212] on input "True" at bounding box center [379, 208] width 8 height 7
radio input "true"
click at [460, 295] on span "False" at bounding box center [459, 293] width 17 height 8
click at [449, 295] on input "False" at bounding box center [445, 293] width 8 height 7
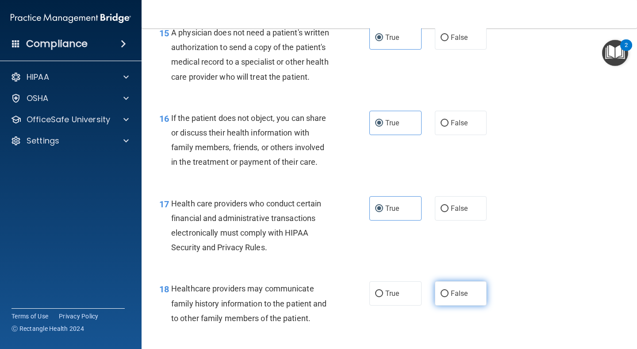
radio input "true"
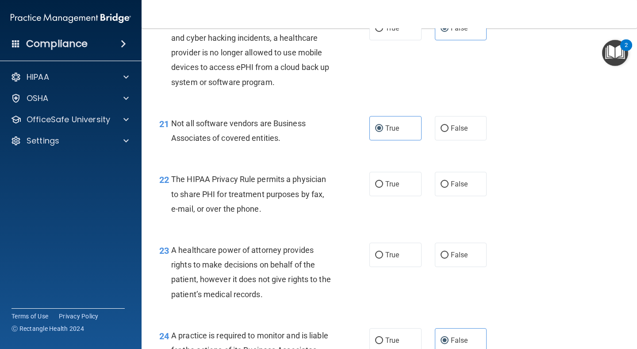
scroll to position [1665, 0]
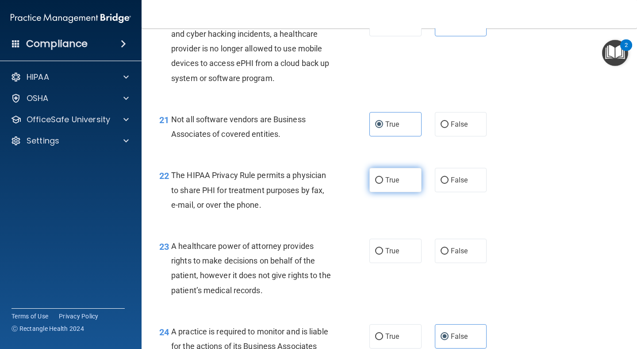
click at [410, 187] on label "True" at bounding box center [395, 180] width 52 height 24
click at [383, 184] on input "True" at bounding box center [379, 180] width 8 height 7
radio input "true"
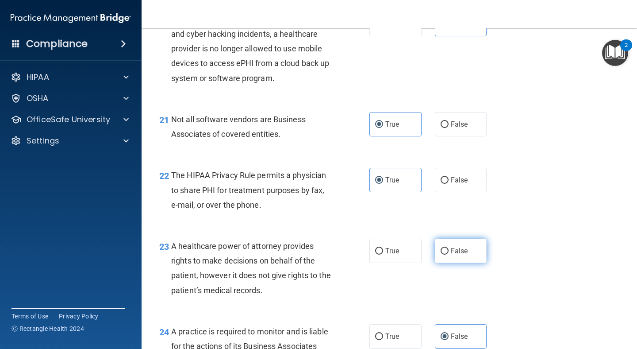
click at [472, 254] on label "False" at bounding box center [461, 250] width 52 height 24
click at [449, 254] on input "False" at bounding box center [445, 251] width 8 height 7
radio input "true"
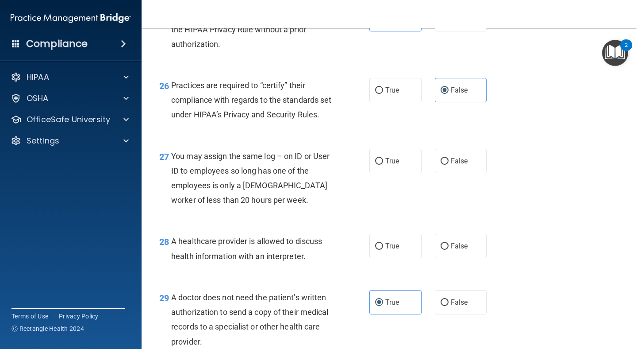
scroll to position [2038, 0]
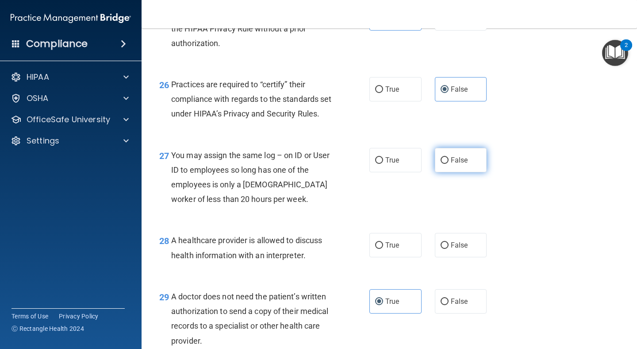
click at [463, 172] on label "False" at bounding box center [461, 160] width 52 height 24
click at [449, 164] on input "False" at bounding box center [445, 160] width 8 height 7
radio input "true"
click at [393, 257] on label "True" at bounding box center [395, 245] width 52 height 24
click at [383, 249] on input "True" at bounding box center [379, 245] width 8 height 7
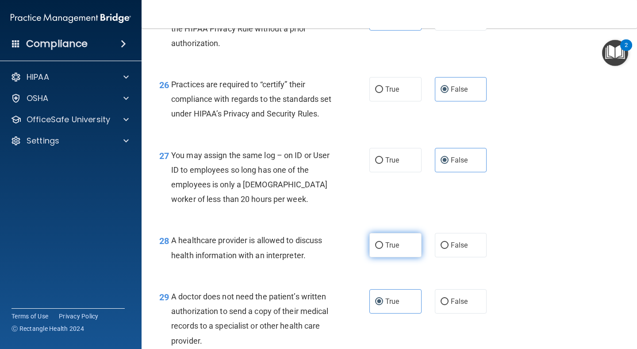
radio input "true"
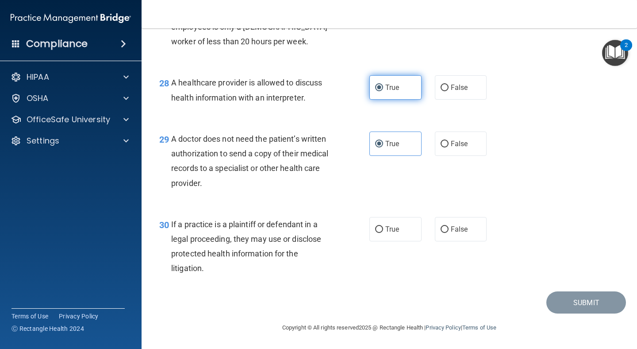
scroll to position [2211, 0]
click at [399, 237] on label "True" at bounding box center [395, 229] width 52 height 24
click at [383, 233] on input "True" at bounding box center [379, 229] width 8 height 7
radio input "true"
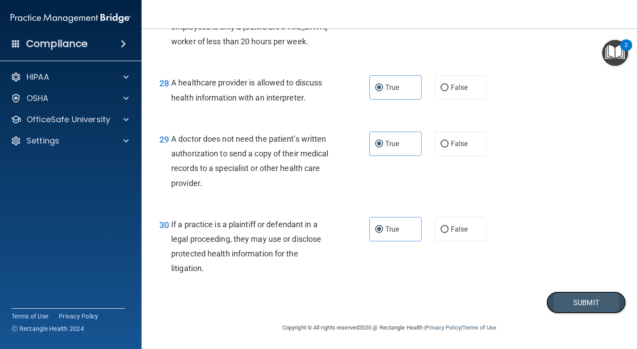
click at [580, 297] on button "Submit" at bounding box center [586, 302] width 80 height 23
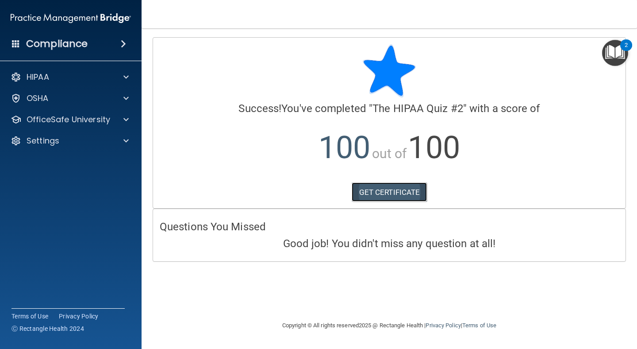
click at [395, 192] on link "GET CERTIFICATE" at bounding box center [390, 191] width 76 height 19
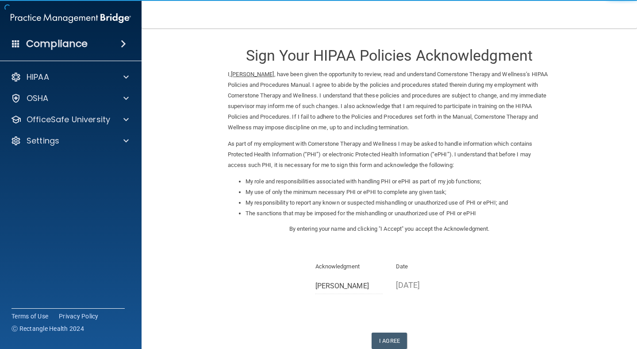
scroll to position [58, 0]
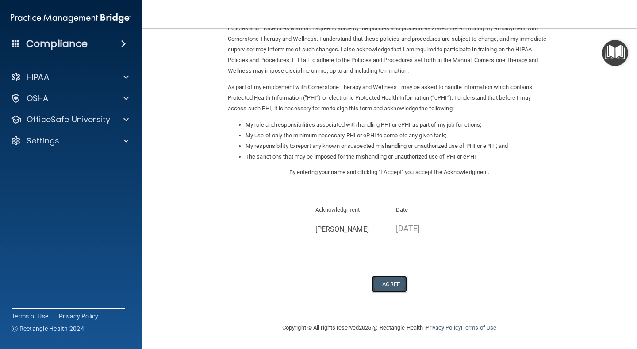
click at [384, 284] on button "I Agree" at bounding box center [389, 284] width 35 height 16
